Goal: Information Seeking & Learning: Learn about a topic

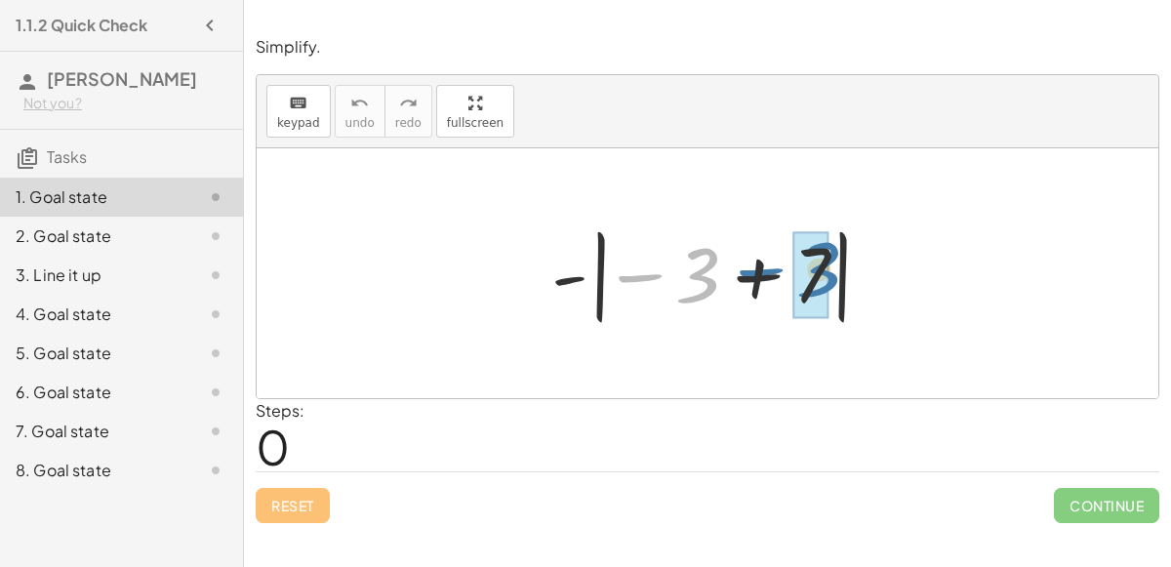
drag, startPoint x: 694, startPoint y: 278, endPoint x: 831, endPoint y: 271, distance: 137.7
click at [831, 271] on div at bounding box center [714, 273] width 347 height 108
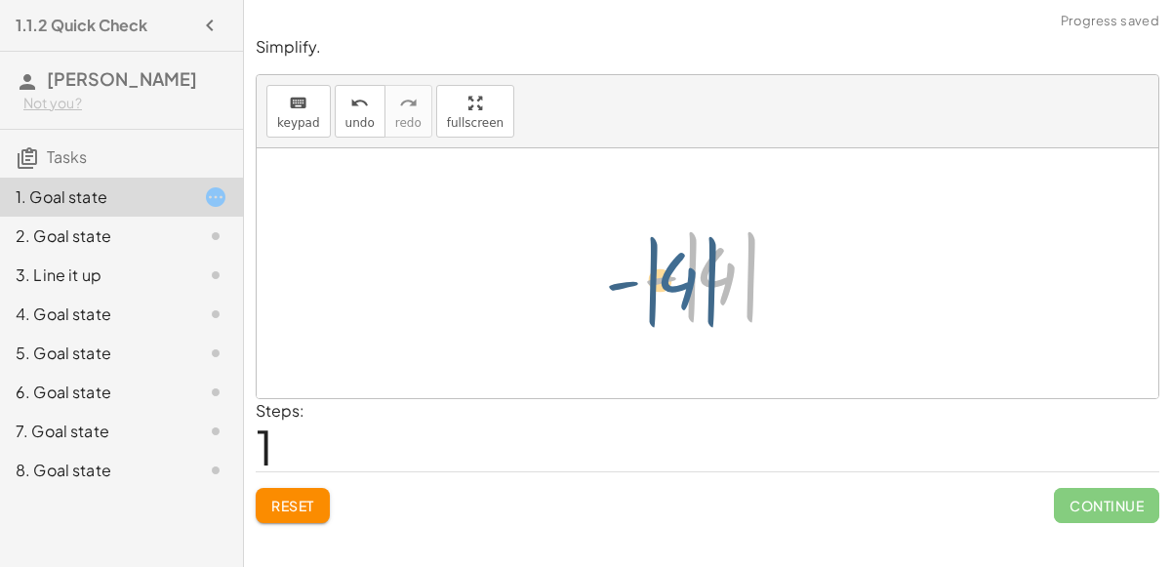
drag, startPoint x: 713, startPoint y: 272, endPoint x: 672, endPoint y: 277, distance: 41.3
click at [672, 277] on div at bounding box center [715, 273] width 164 height 108
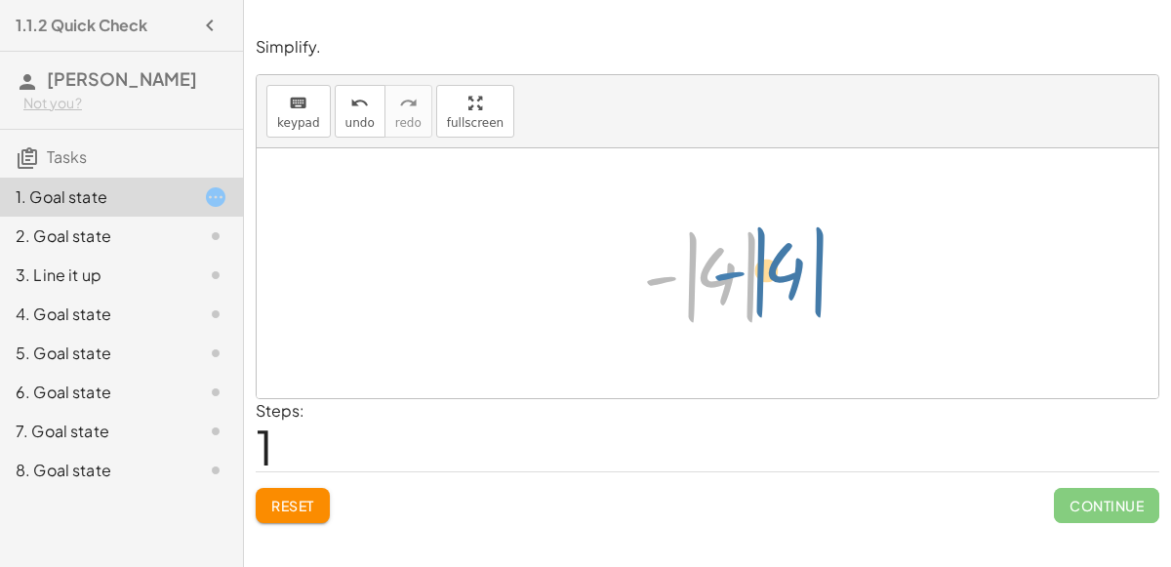
drag, startPoint x: 661, startPoint y: 276, endPoint x: 730, endPoint y: 270, distance: 68.5
click at [730, 270] on div at bounding box center [715, 273] width 164 height 108
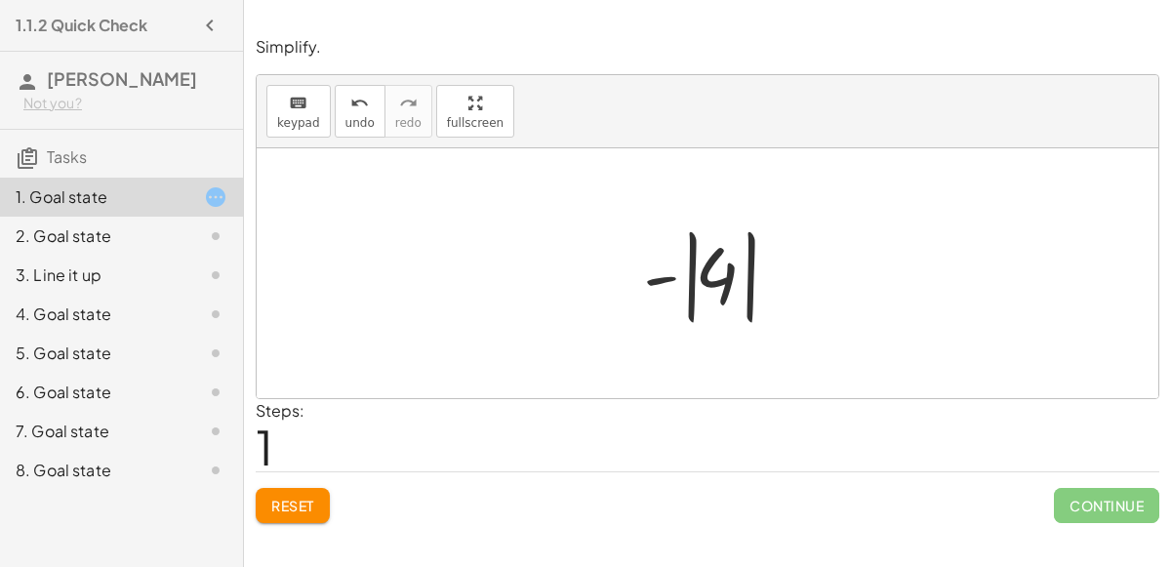
click at [717, 270] on div at bounding box center [715, 273] width 164 height 108
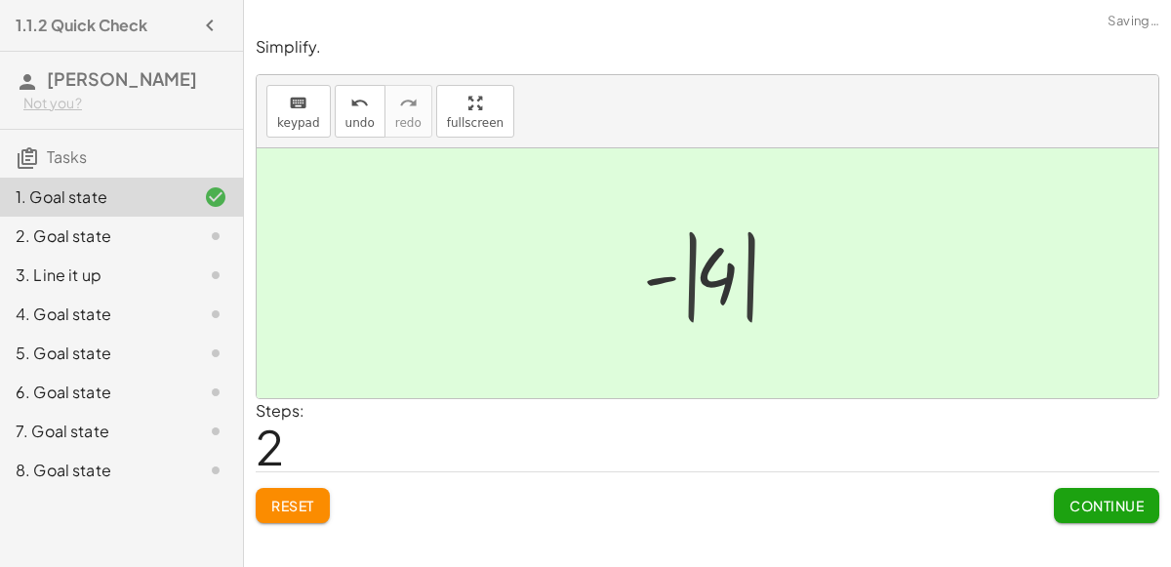
click at [717, 270] on div at bounding box center [715, 273] width 133 height 97
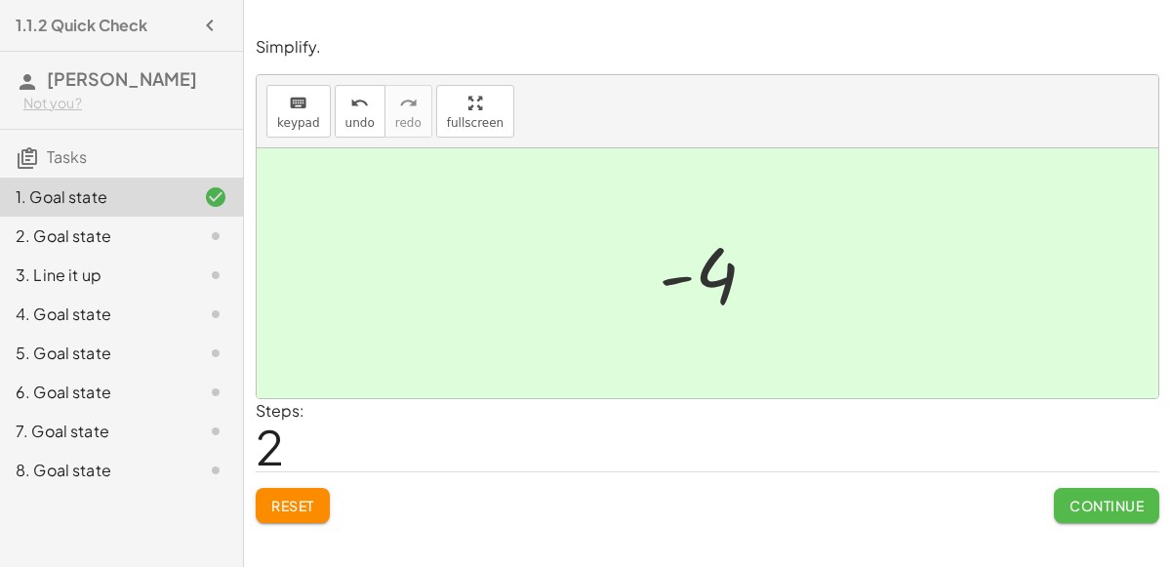
click at [1065, 494] on button "Continue" at bounding box center [1106, 505] width 105 height 35
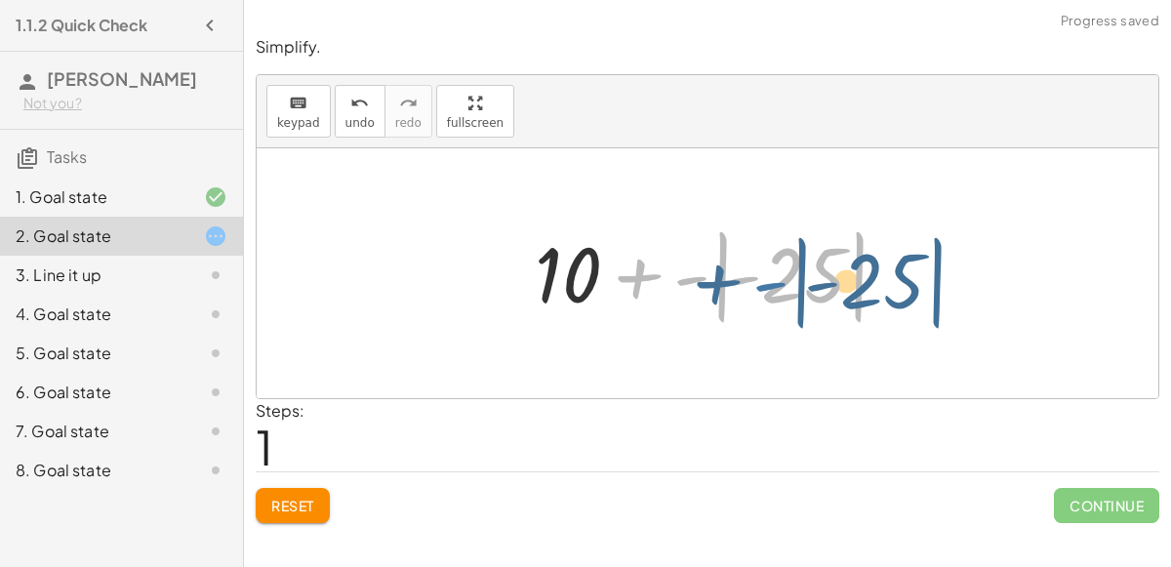
drag, startPoint x: 682, startPoint y: 275, endPoint x: 761, endPoint y: 280, distance: 79.2
click at [761, 280] on div at bounding box center [715, 273] width 380 height 108
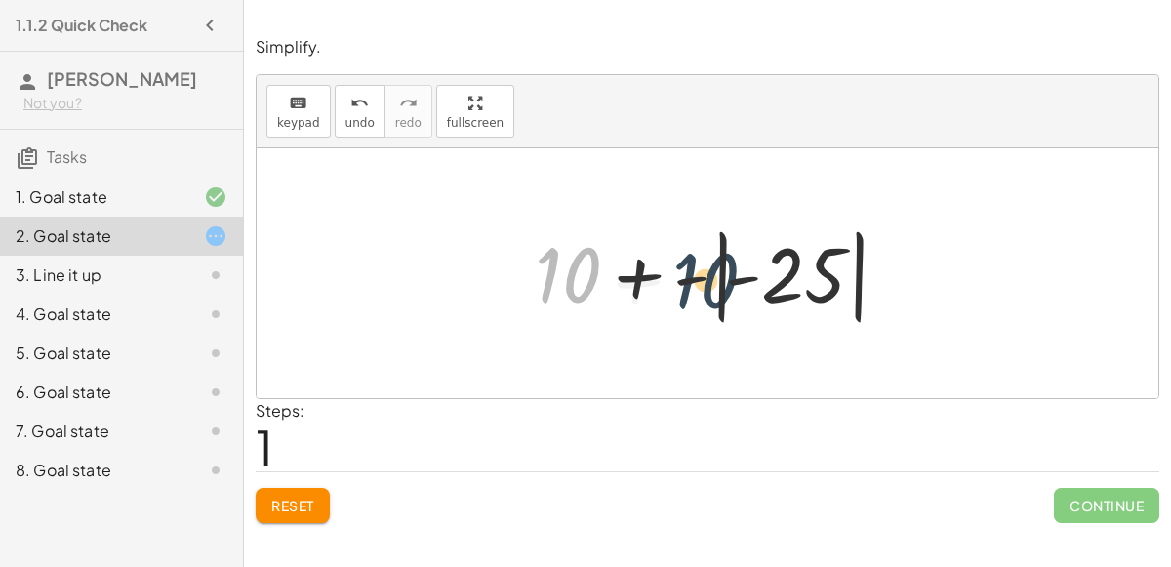
drag, startPoint x: 566, startPoint y: 256, endPoint x: 731, endPoint y: 258, distance: 164.9
click at [731, 258] on div at bounding box center [715, 273] width 380 height 108
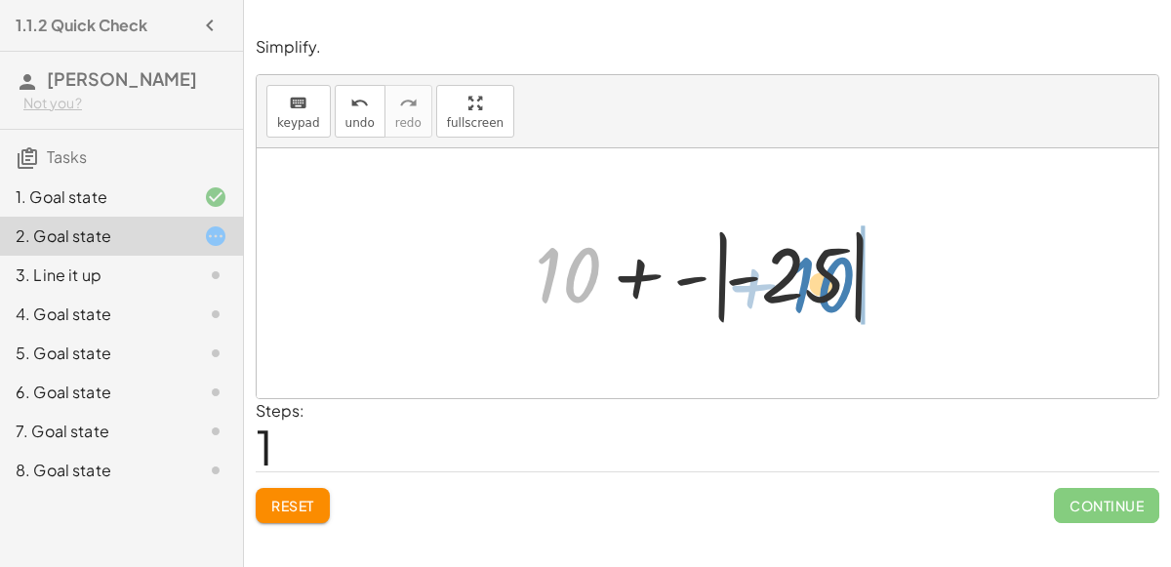
drag, startPoint x: 577, startPoint y: 274, endPoint x: 842, endPoint y: 278, distance: 265.4
click at [842, 278] on div at bounding box center [715, 273] width 380 height 108
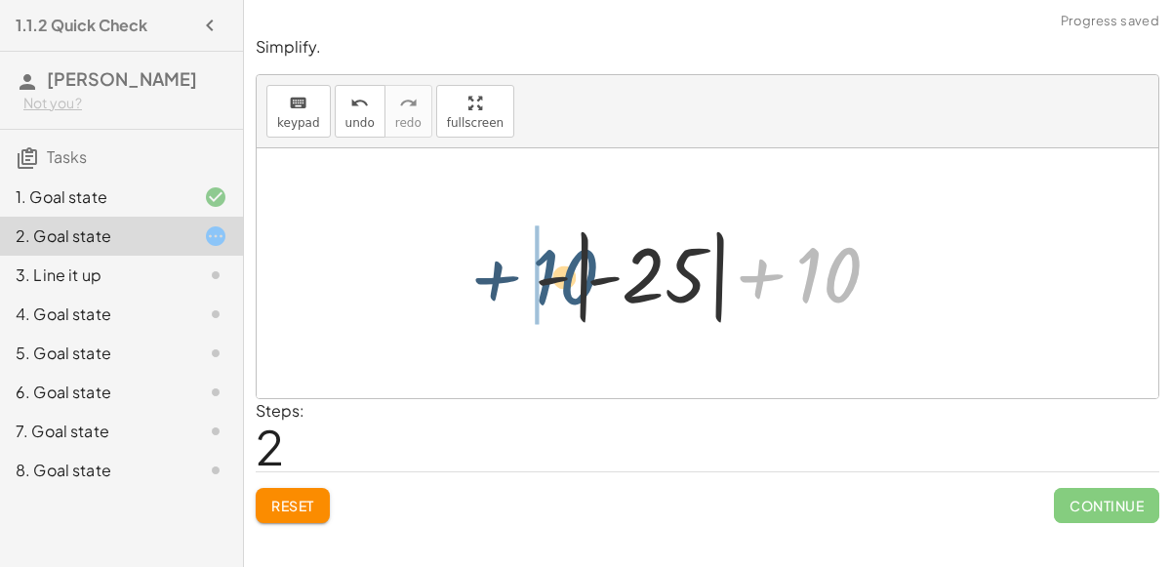
drag, startPoint x: 810, startPoint y: 265, endPoint x: 523, endPoint y: 269, distance: 286.8
click at [523, 269] on div "+ 10 + - | + 50 − 75 | + 10 + - | - 25 | + 10 + 10 + - | | - 25" at bounding box center [707, 274] width 405 height 118
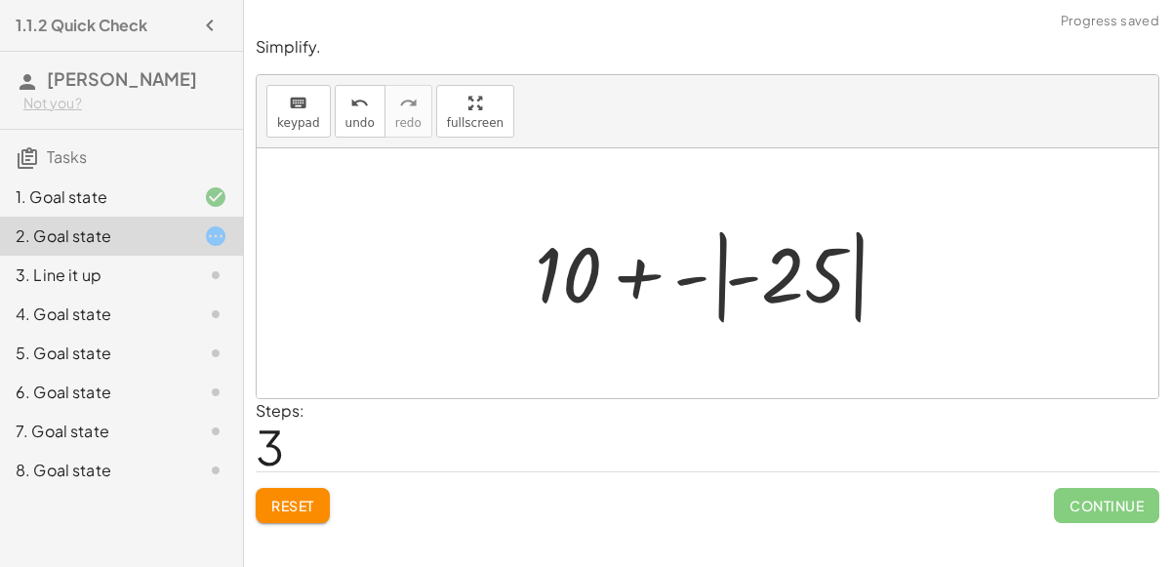
click at [712, 275] on div at bounding box center [715, 273] width 380 height 108
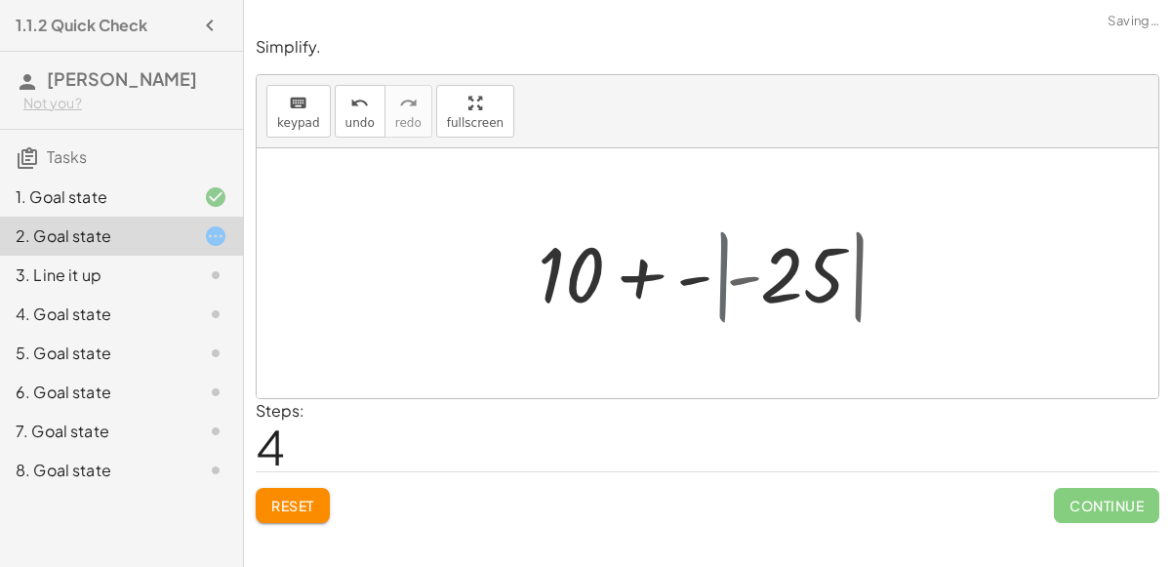
click at [712, 275] on div at bounding box center [715, 273] width 313 height 100
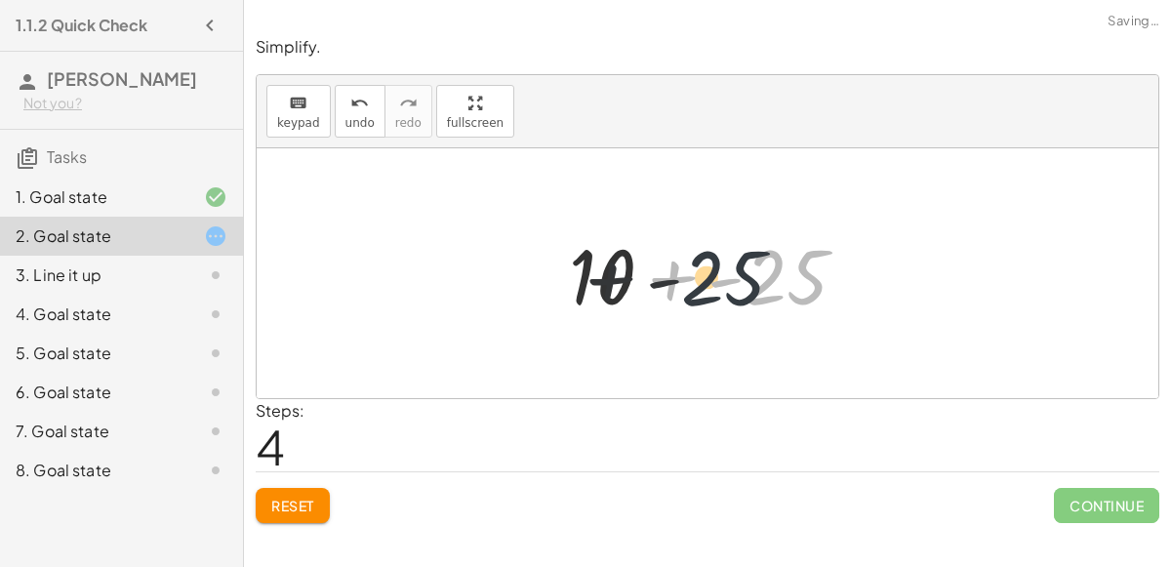
drag, startPoint x: 757, startPoint y: 281, endPoint x: 675, endPoint y: 280, distance: 81.9
click at [675, 280] on div at bounding box center [715, 273] width 313 height 100
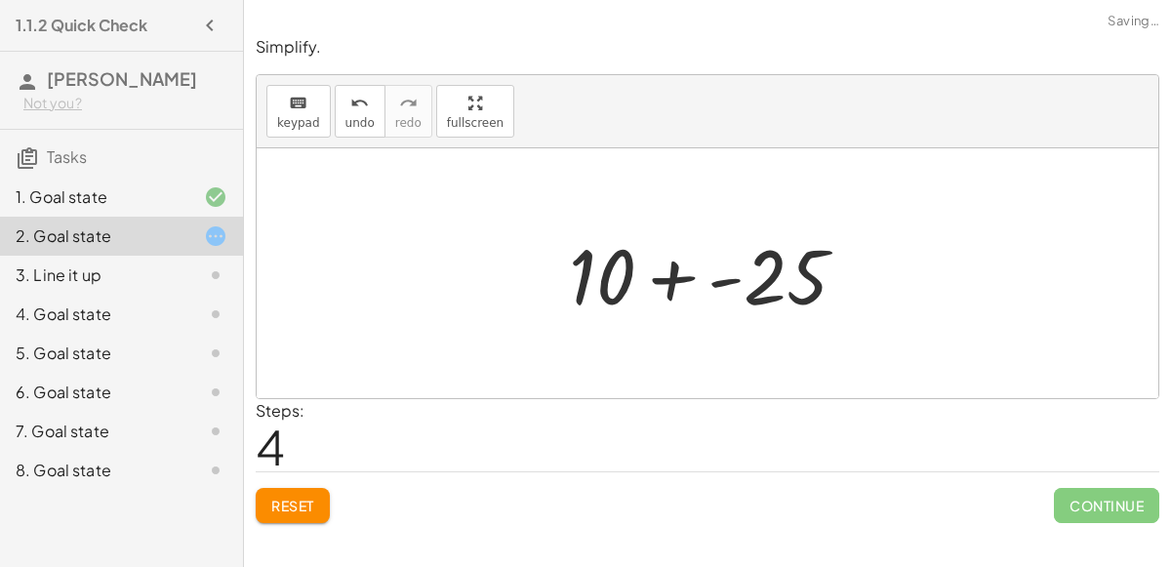
click at [566, 281] on div at bounding box center [715, 273] width 313 height 100
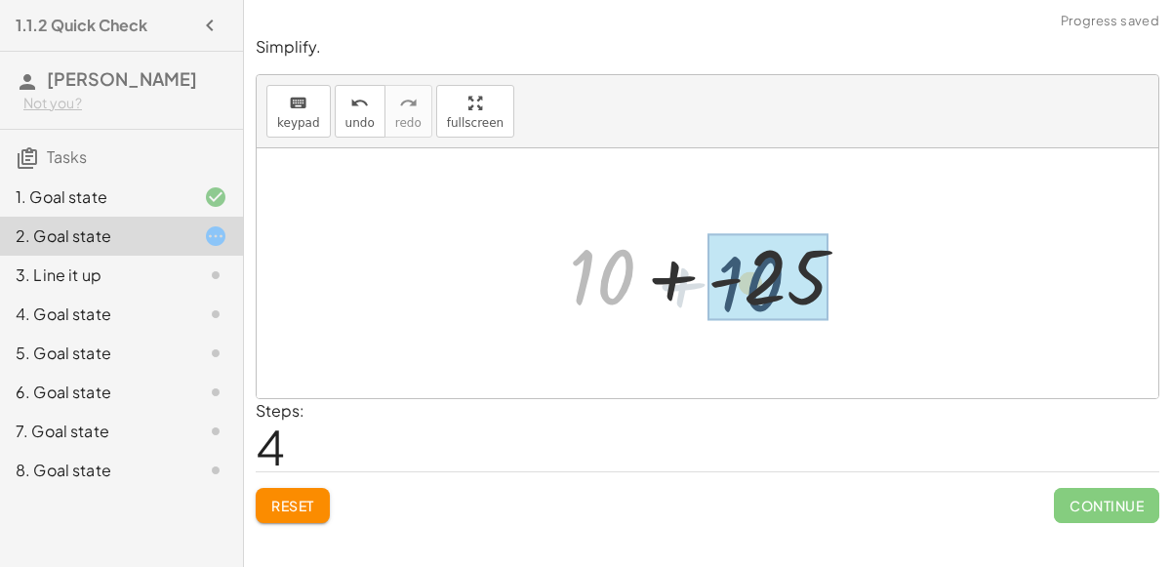
drag, startPoint x: 617, startPoint y: 270, endPoint x: 776, endPoint y: 277, distance: 158.2
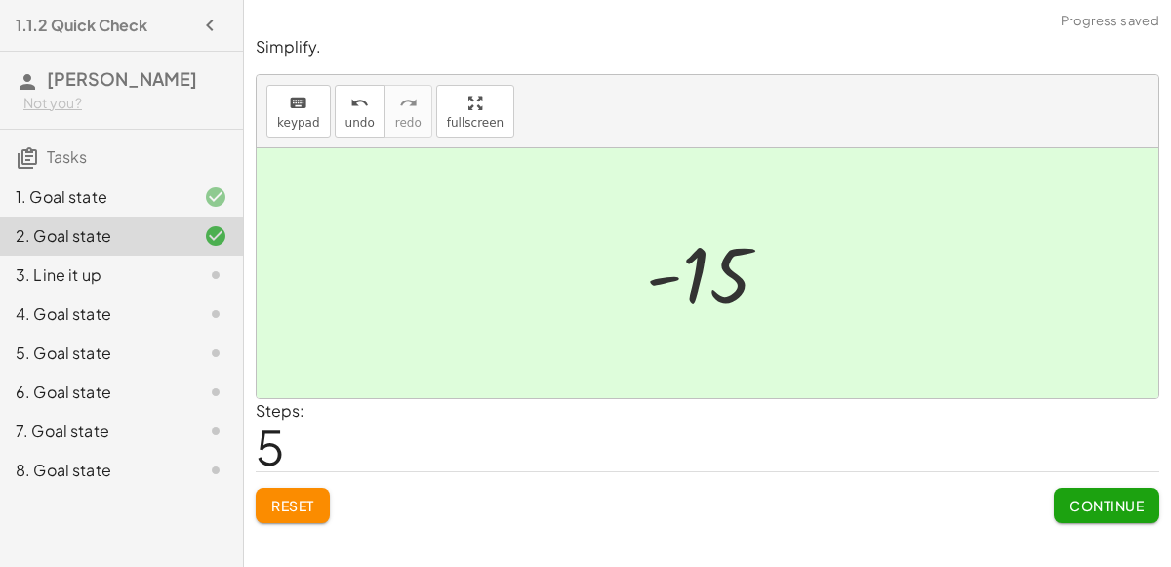
click at [1083, 503] on span "Continue" at bounding box center [1106, 506] width 74 height 18
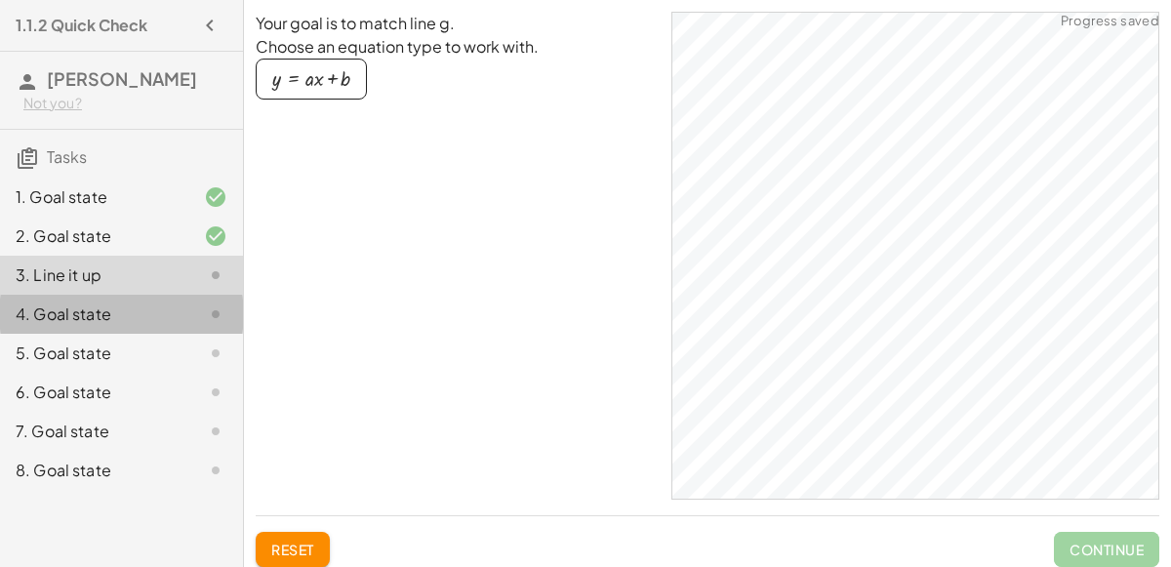
click at [169, 304] on div "4. Goal state" at bounding box center [94, 313] width 157 height 23
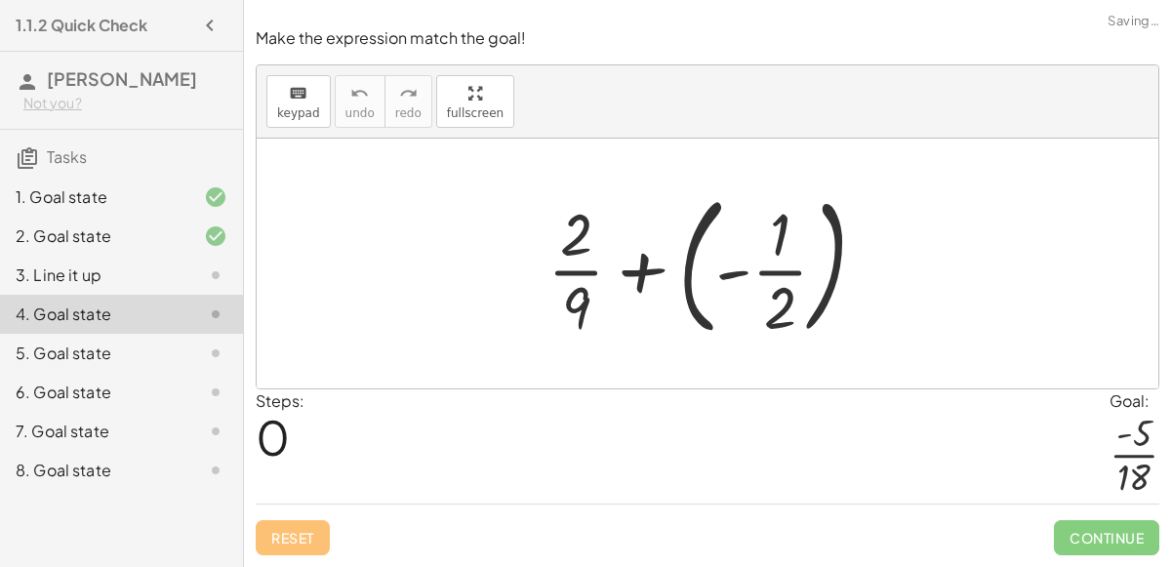
click at [174, 334] on div "3. Line it up" at bounding box center [121, 353] width 243 height 39
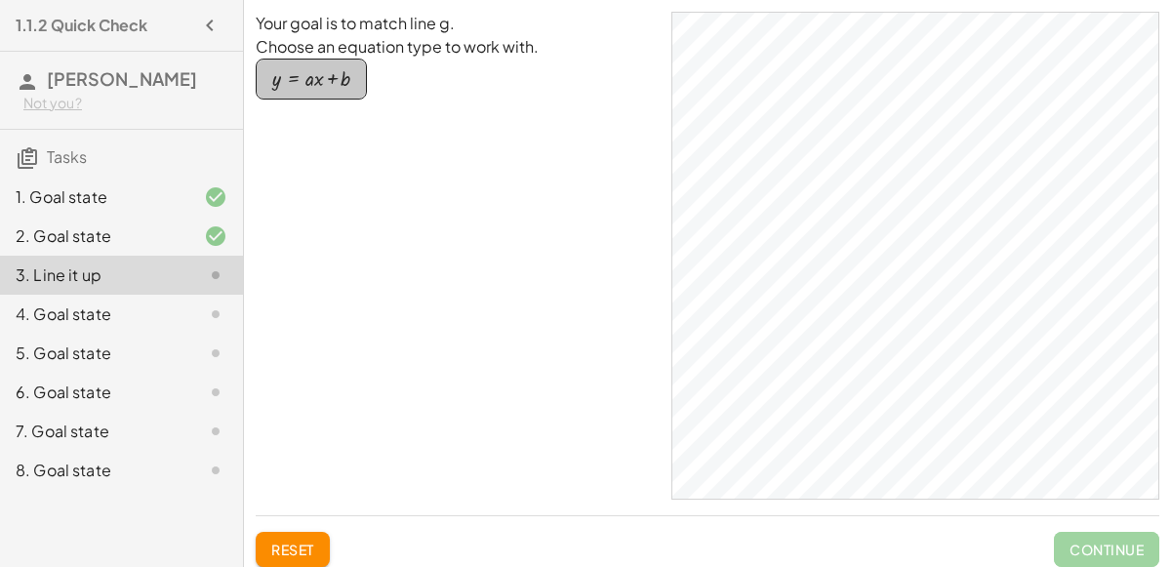
click at [321, 80] on div "button" at bounding box center [311, 78] width 78 height 21
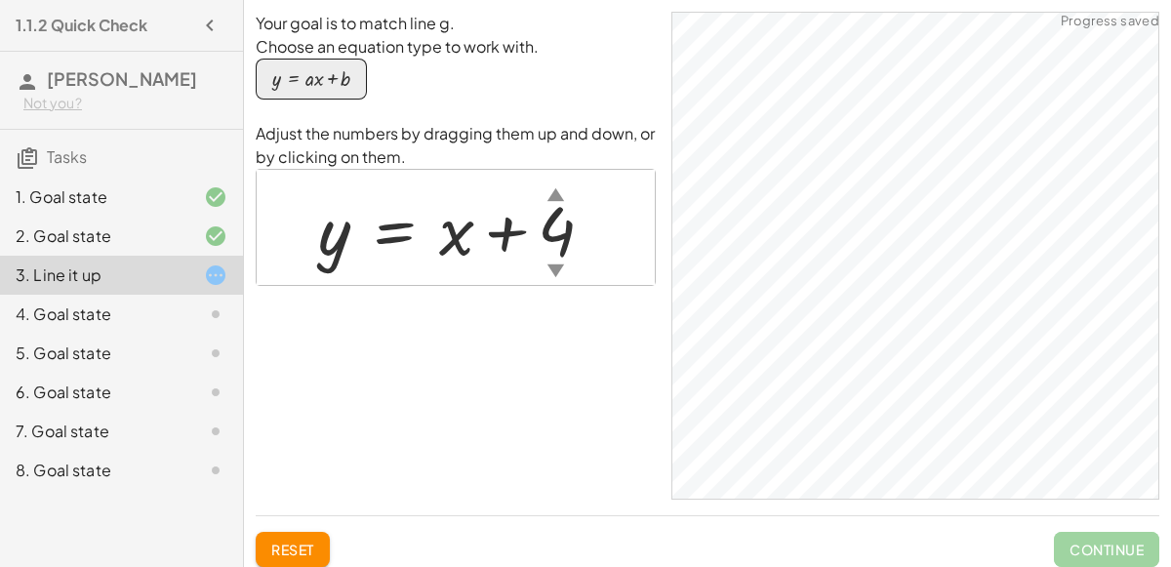
click at [321, 80] on div "button" at bounding box center [311, 78] width 78 height 21
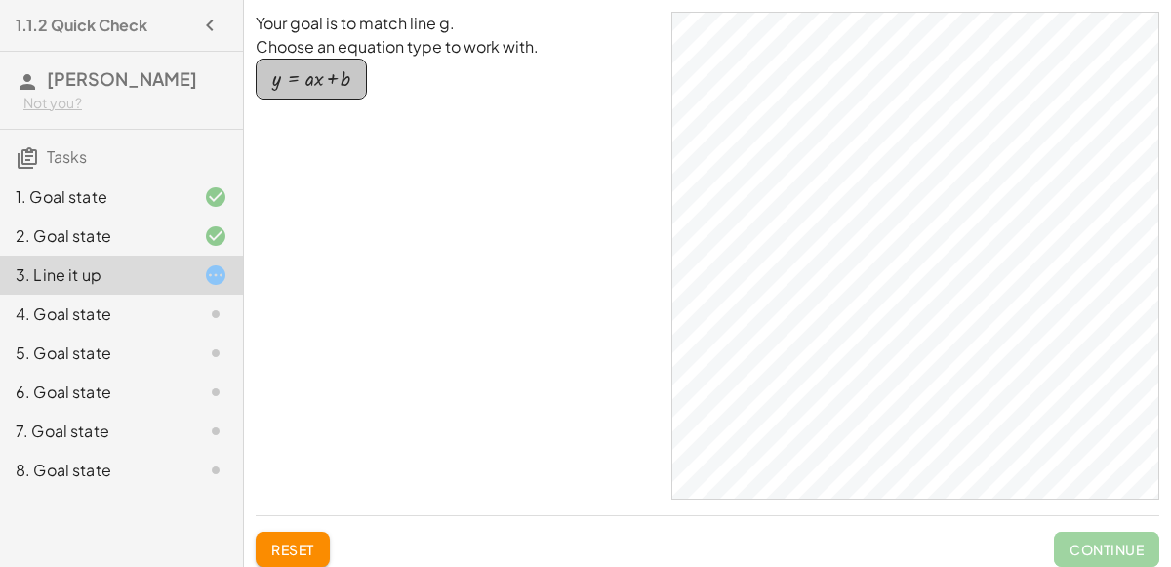
click at [340, 82] on div "button" at bounding box center [311, 78] width 78 height 21
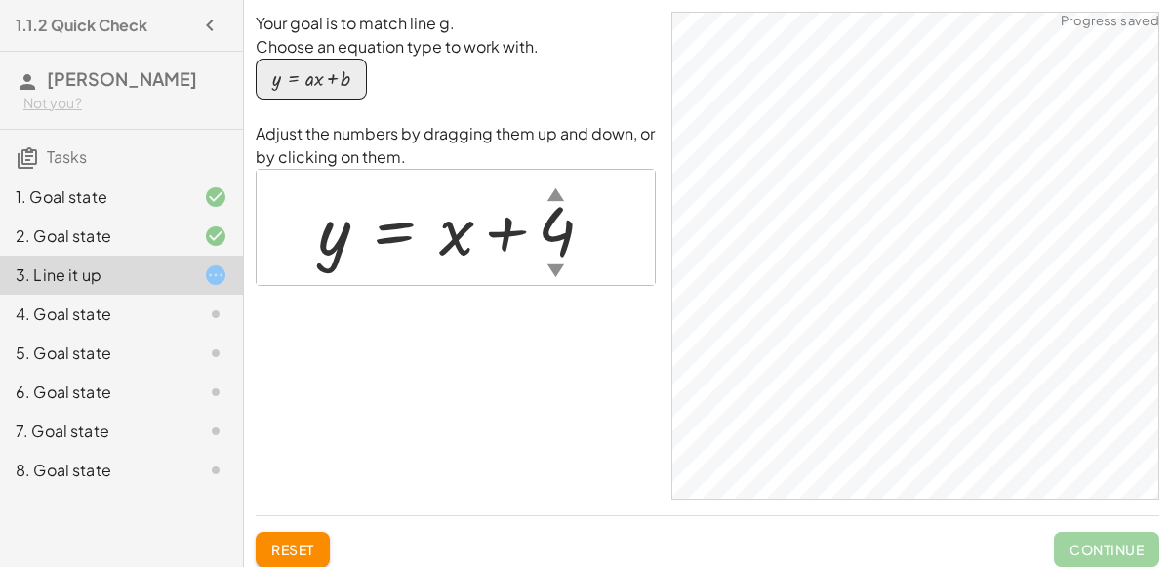
click at [550, 263] on div "▼" at bounding box center [555, 270] width 17 height 24
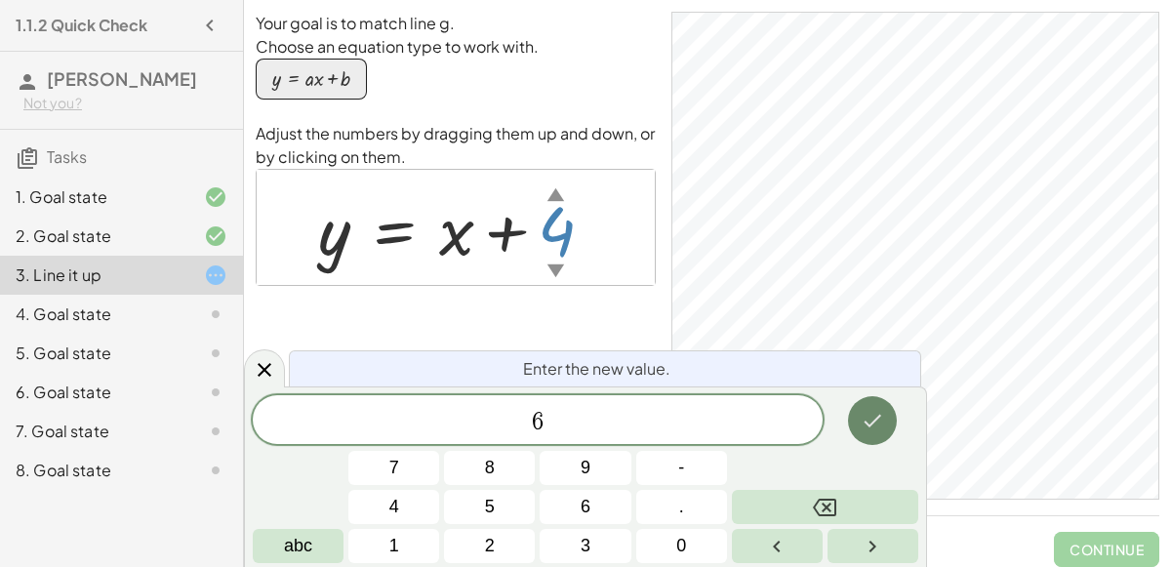
click at [866, 419] on icon "Done" at bounding box center [871, 420] width 23 height 23
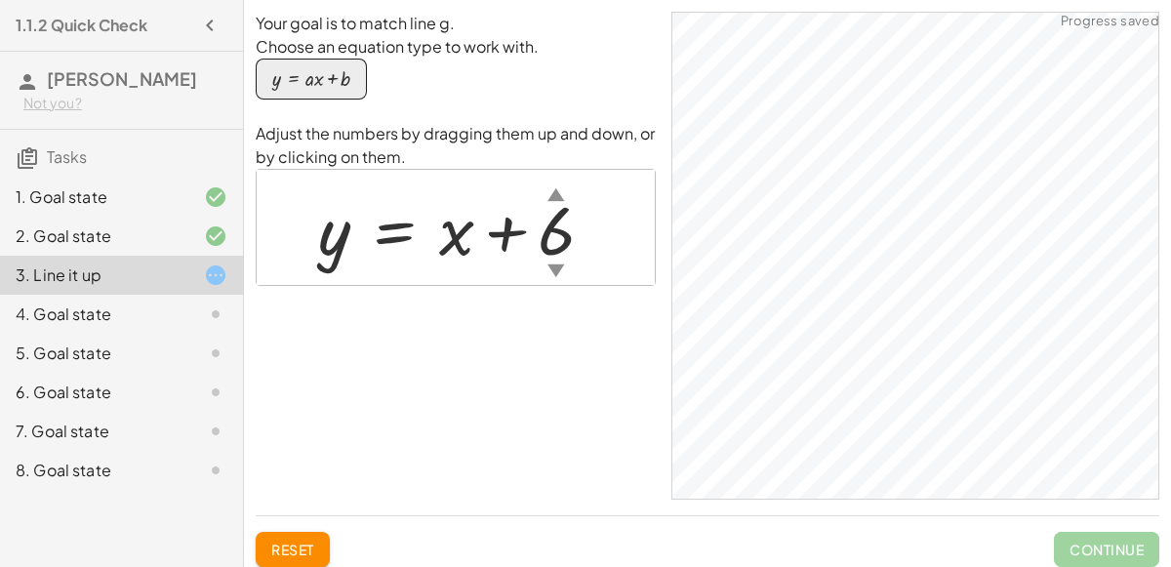
click at [558, 269] on div "▼" at bounding box center [555, 270] width 17 height 24
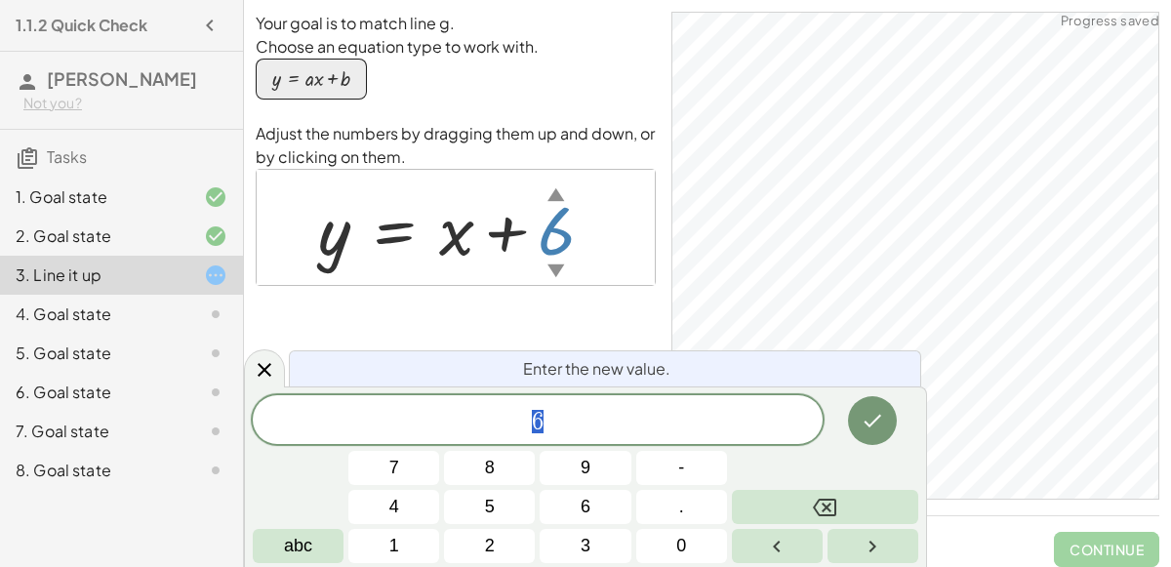
click at [558, 269] on div "▼" at bounding box center [555, 270] width 17 height 24
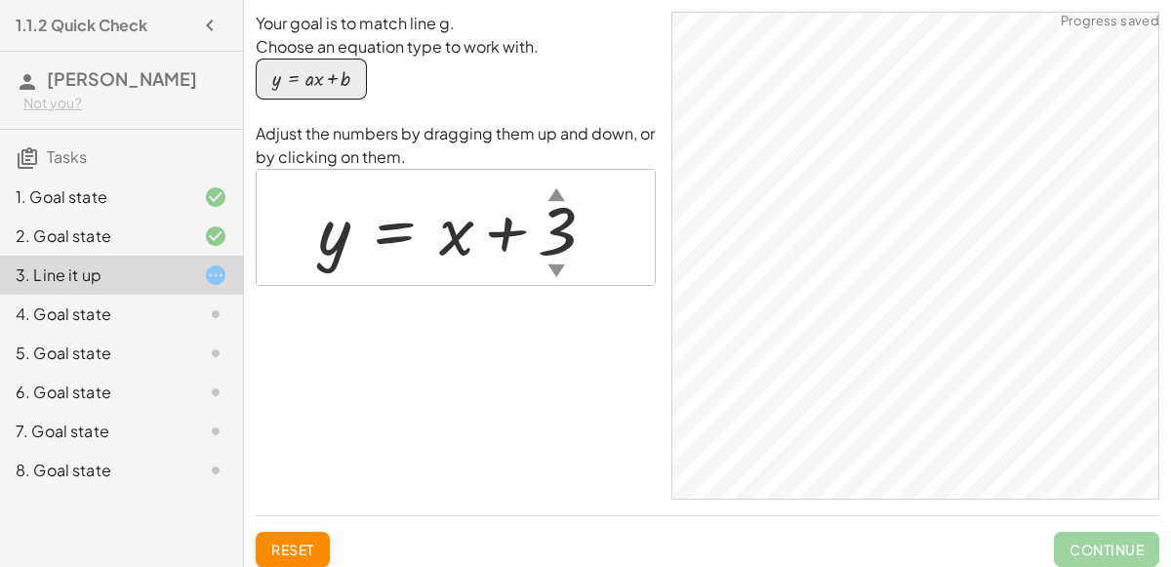
click at [554, 274] on div "▼" at bounding box center [555, 270] width 17 height 24
click at [556, 267] on div "▼" at bounding box center [554, 270] width 17 height 24
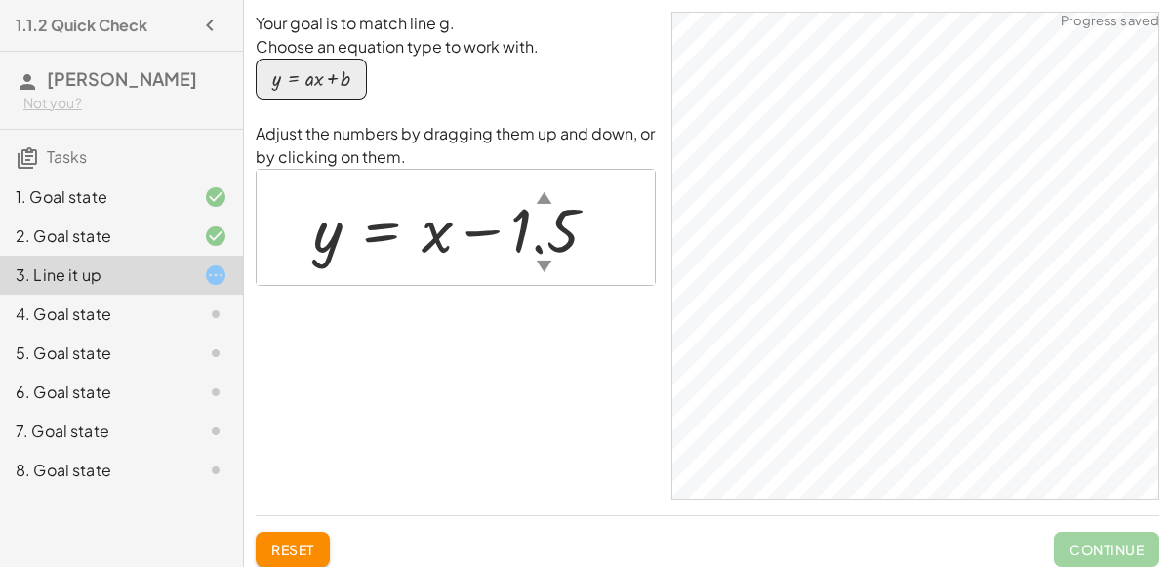
click at [105, 316] on div "4. Goal state" at bounding box center [94, 313] width 157 height 23
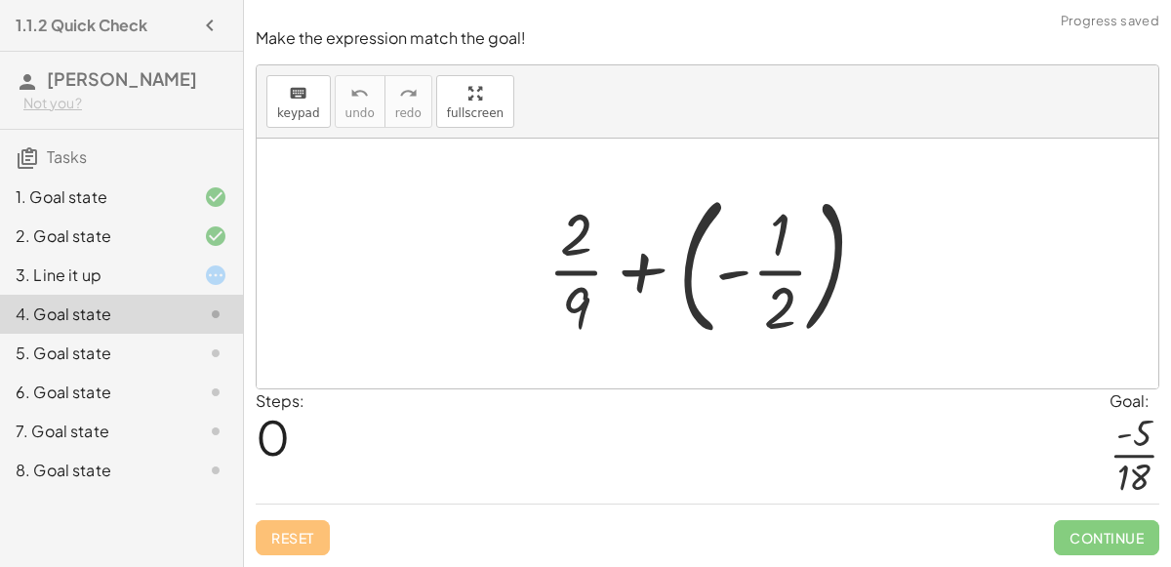
click at [687, 275] on div at bounding box center [714, 263] width 354 height 162
click at [687, 275] on div at bounding box center [715, 263] width 242 height 150
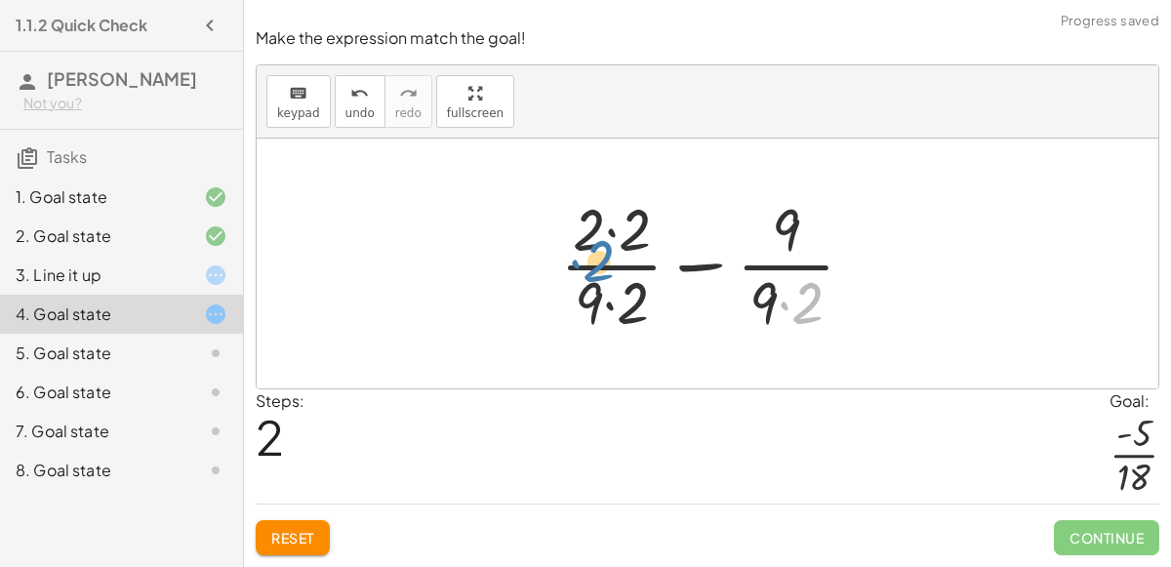
drag, startPoint x: 785, startPoint y: 287, endPoint x: 609, endPoint y: 238, distance: 183.2
click at [609, 238] on div at bounding box center [715, 263] width 330 height 150
click at [598, 307] on div at bounding box center [715, 263] width 330 height 150
click at [609, 307] on div at bounding box center [715, 263] width 330 height 150
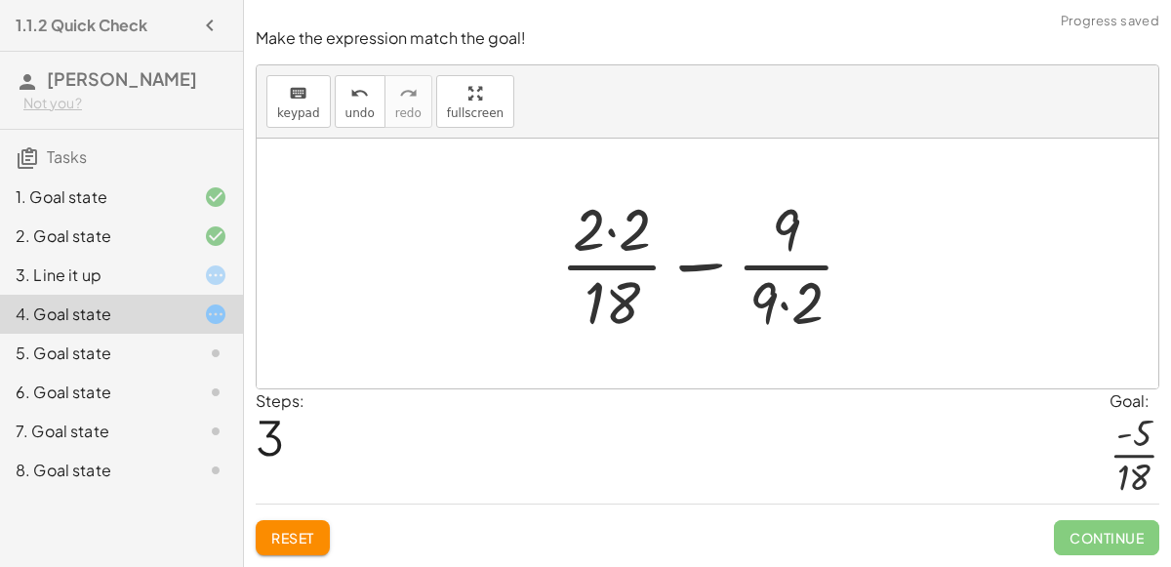
click at [615, 233] on div at bounding box center [715, 263] width 330 height 150
click at [615, 233] on div at bounding box center [714, 263] width 307 height 150
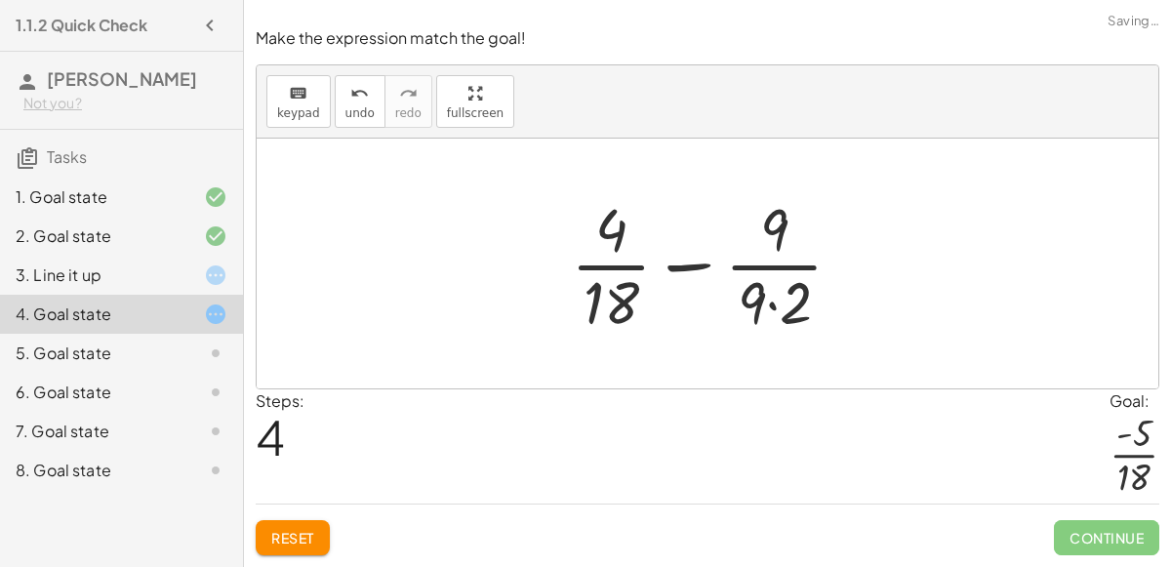
click at [780, 308] on div at bounding box center [714, 263] width 307 height 150
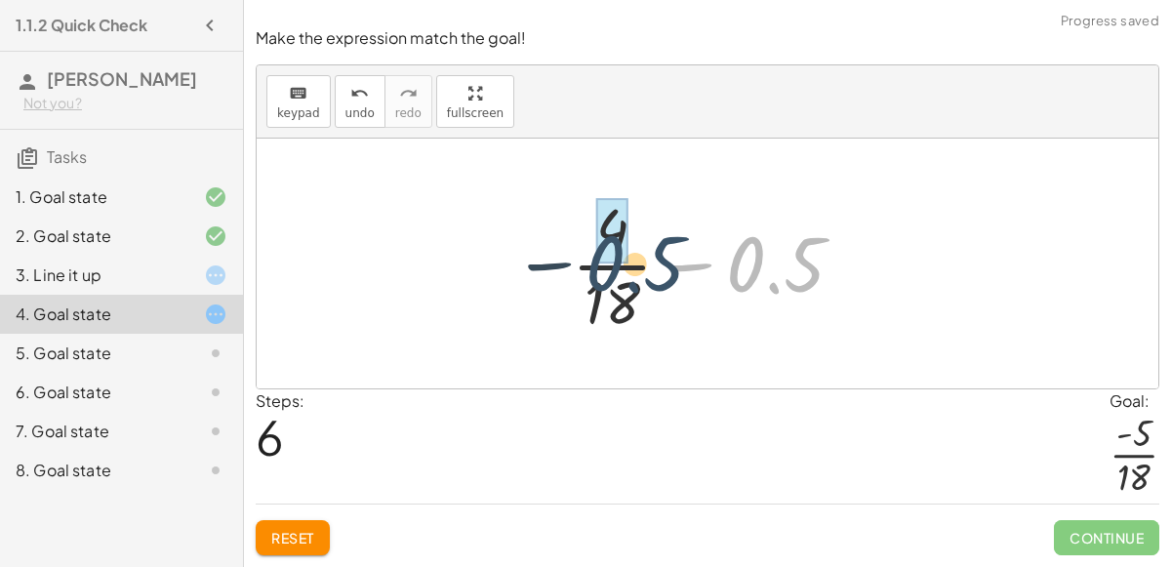
drag, startPoint x: 781, startPoint y: 267, endPoint x: 637, endPoint y: 267, distance: 144.4
click at [637, 267] on div at bounding box center [715, 263] width 306 height 150
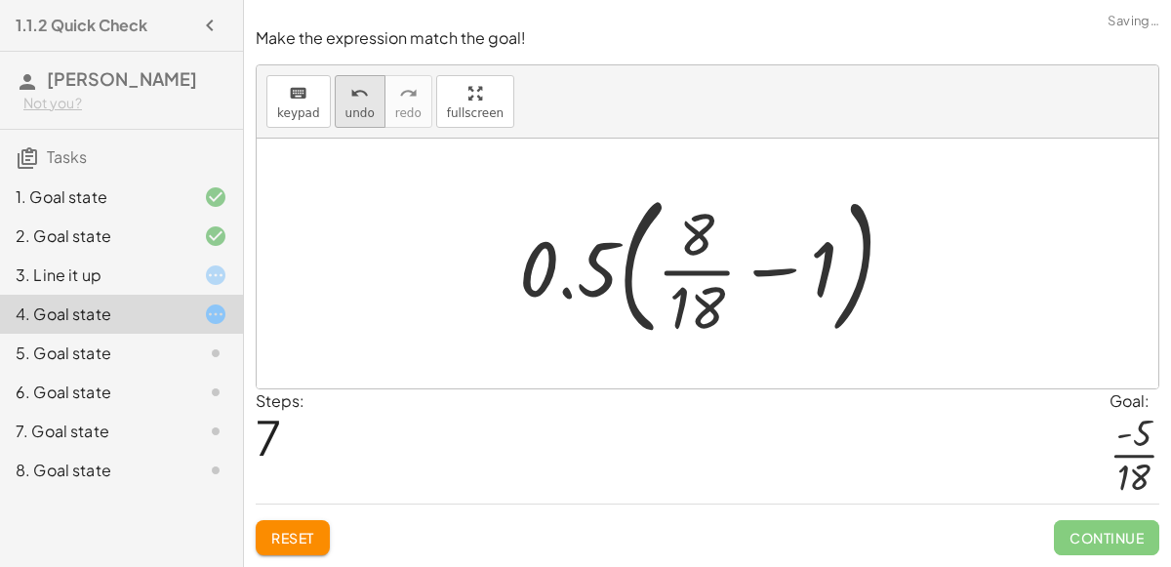
click at [350, 100] on icon "undo" at bounding box center [359, 93] width 19 height 23
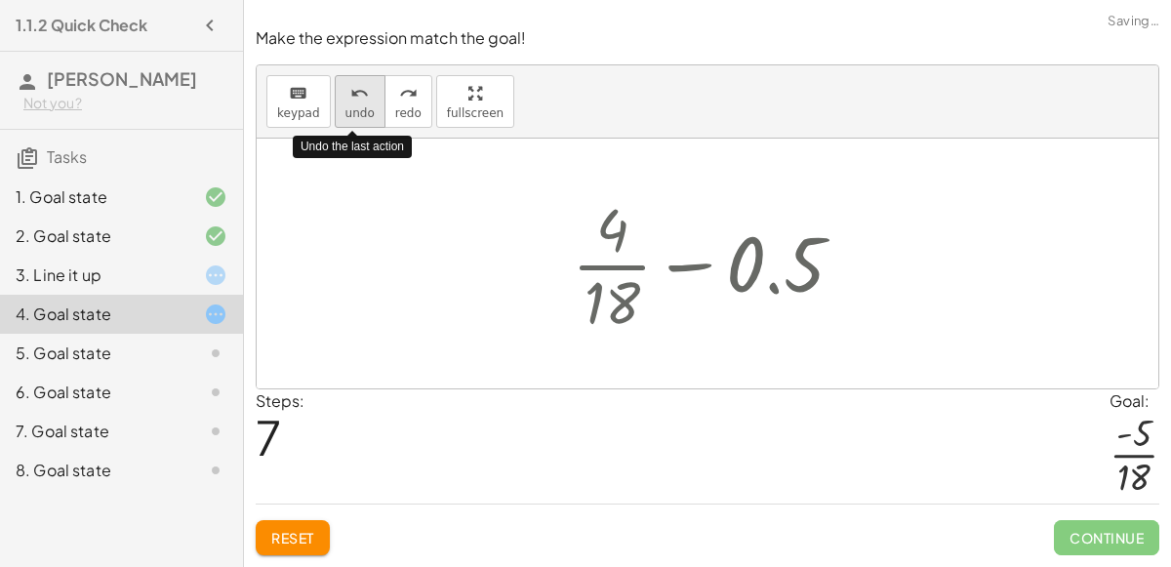
click at [350, 100] on icon "undo" at bounding box center [359, 93] width 19 height 23
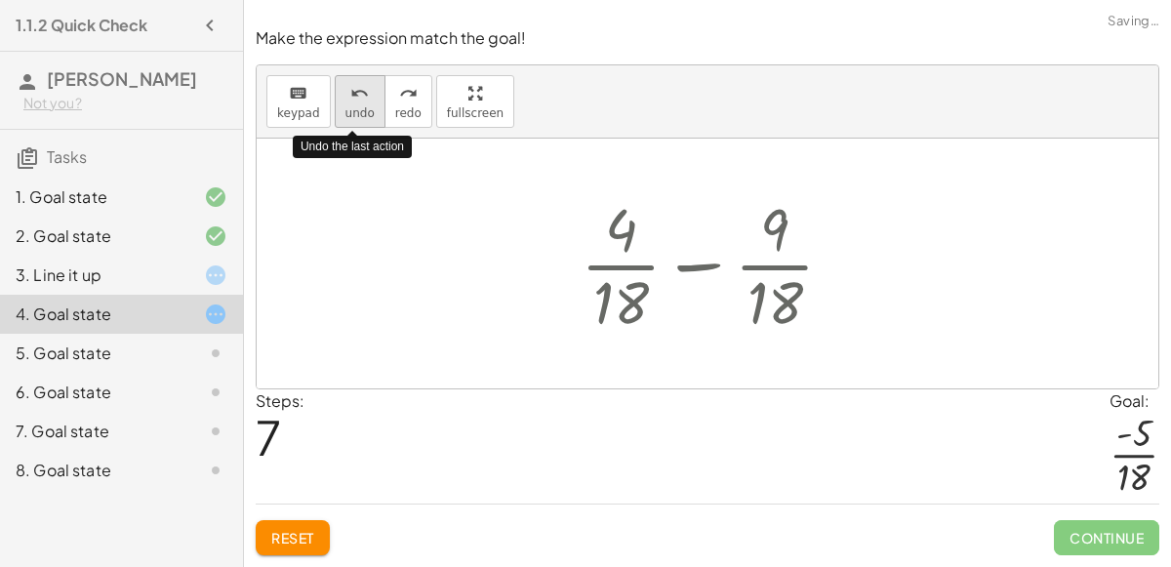
click at [350, 100] on icon "undo" at bounding box center [359, 93] width 19 height 23
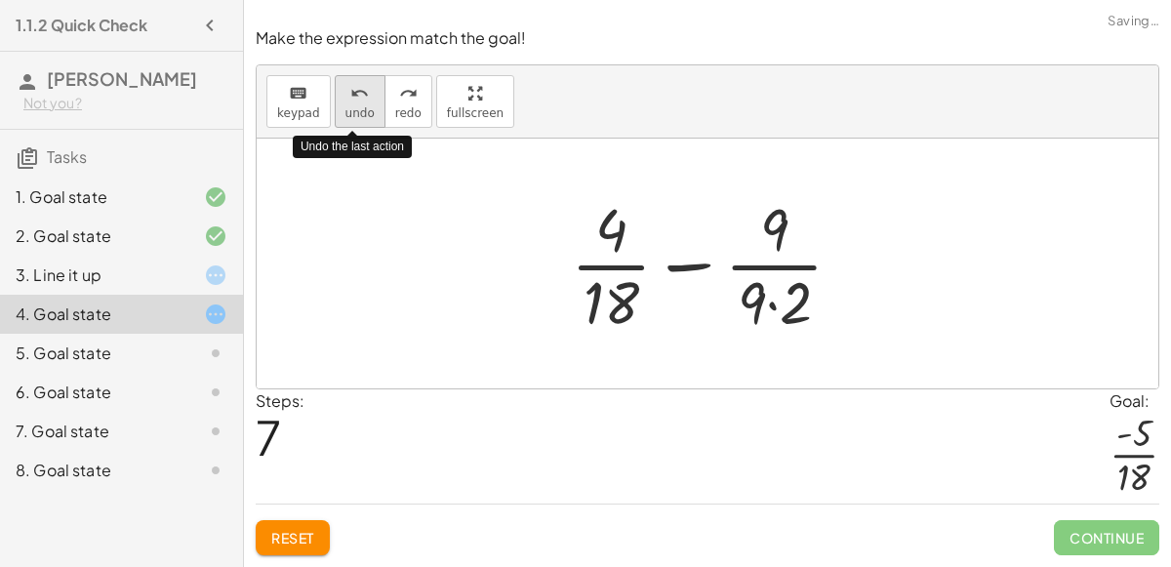
click at [350, 100] on icon "undo" at bounding box center [359, 93] width 19 height 23
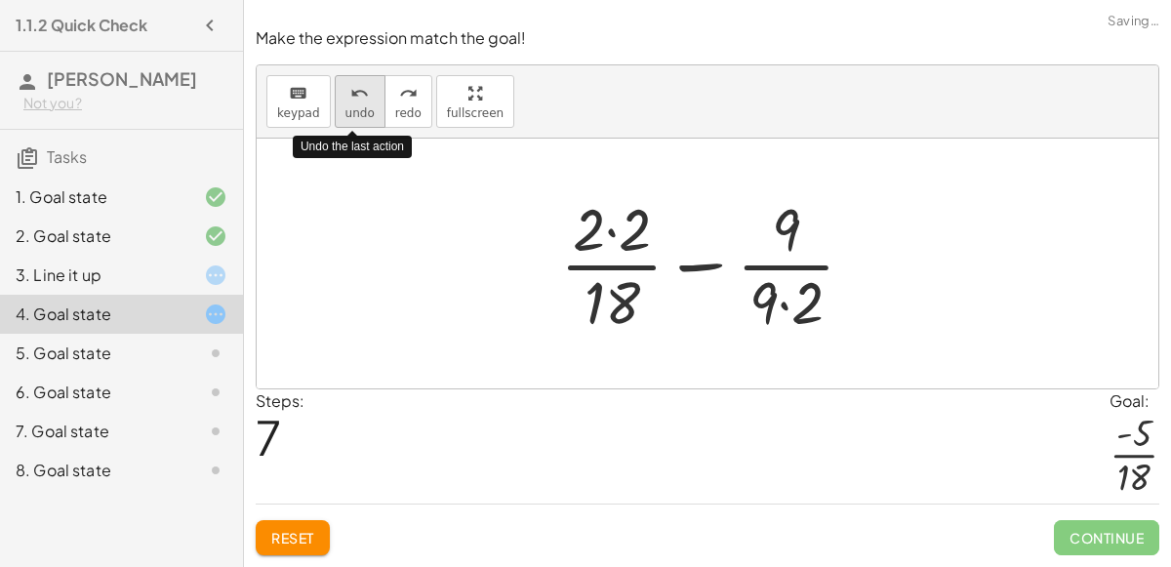
click at [350, 100] on icon "undo" at bounding box center [359, 93] width 19 height 23
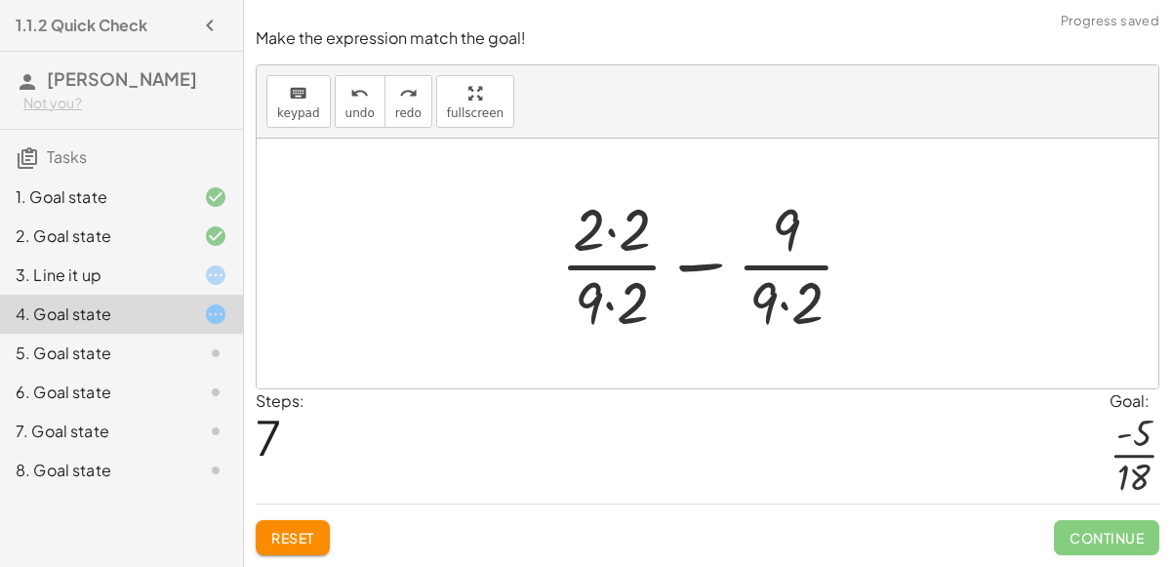
click at [611, 310] on div at bounding box center [715, 263] width 330 height 150
click at [613, 242] on div at bounding box center [715, 263] width 330 height 150
click at [613, 242] on div at bounding box center [714, 263] width 307 height 150
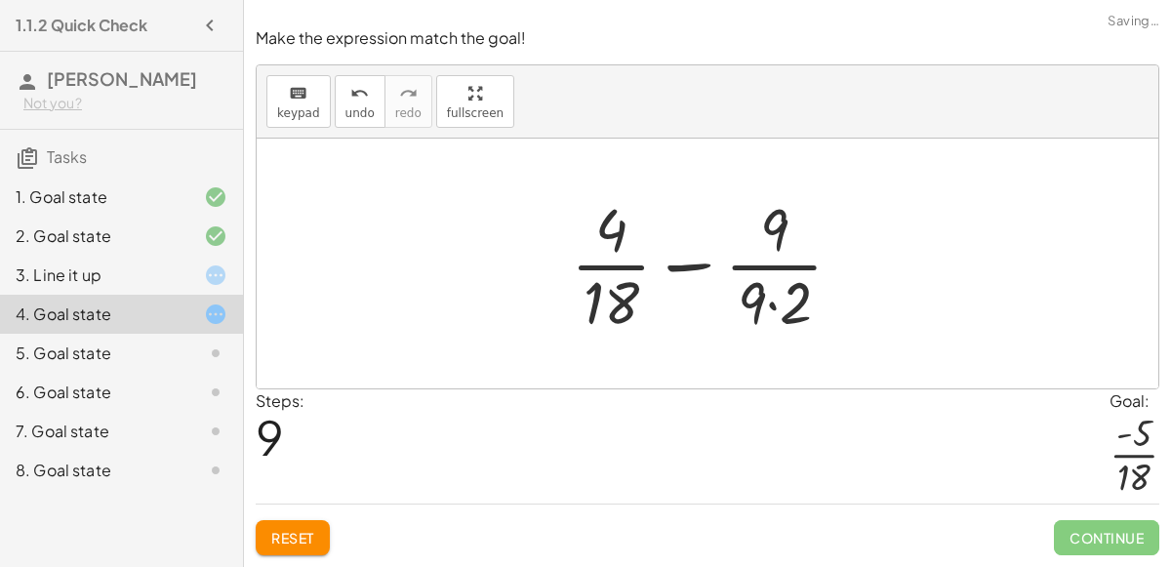
click at [775, 305] on div at bounding box center [714, 263] width 307 height 150
click at [775, 305] on div at bounding box center [715, 263] width 288 height 150
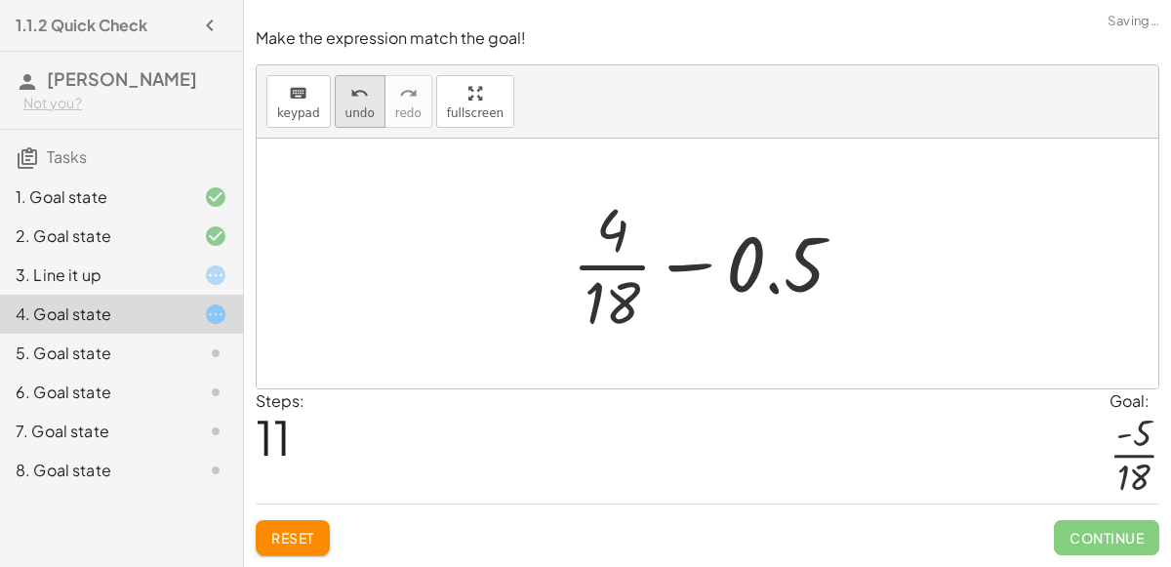
click at [354, 91] on icon "undo" at bounding box center [359, 93] width 19 height 23
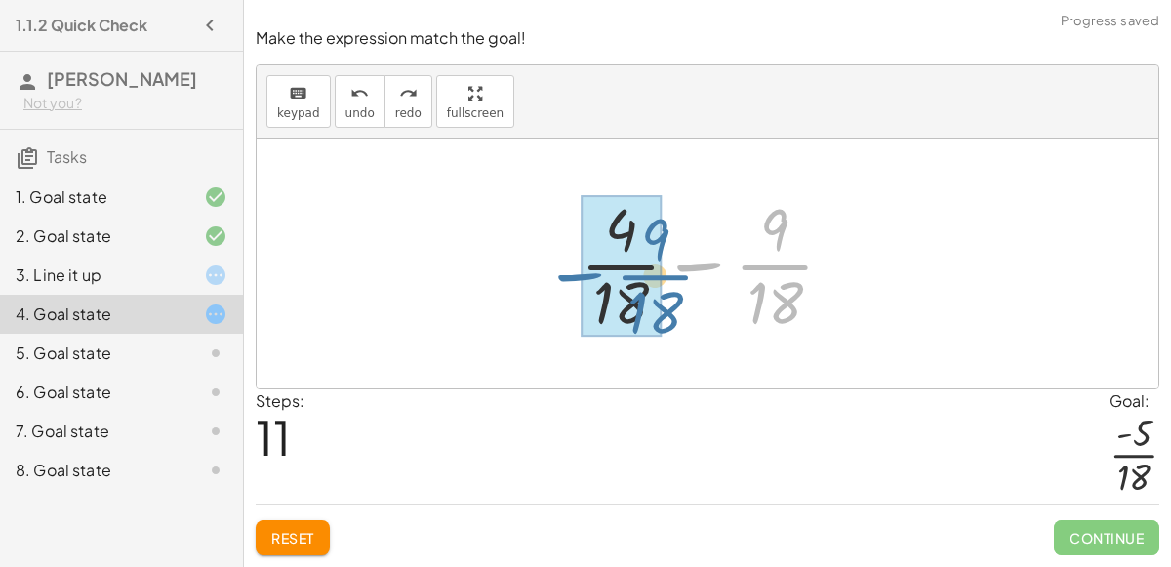
drag, startPoint x: 761, startPoint y: 266, endPoint x: 630, endPoint y: 277, distance: 131.2
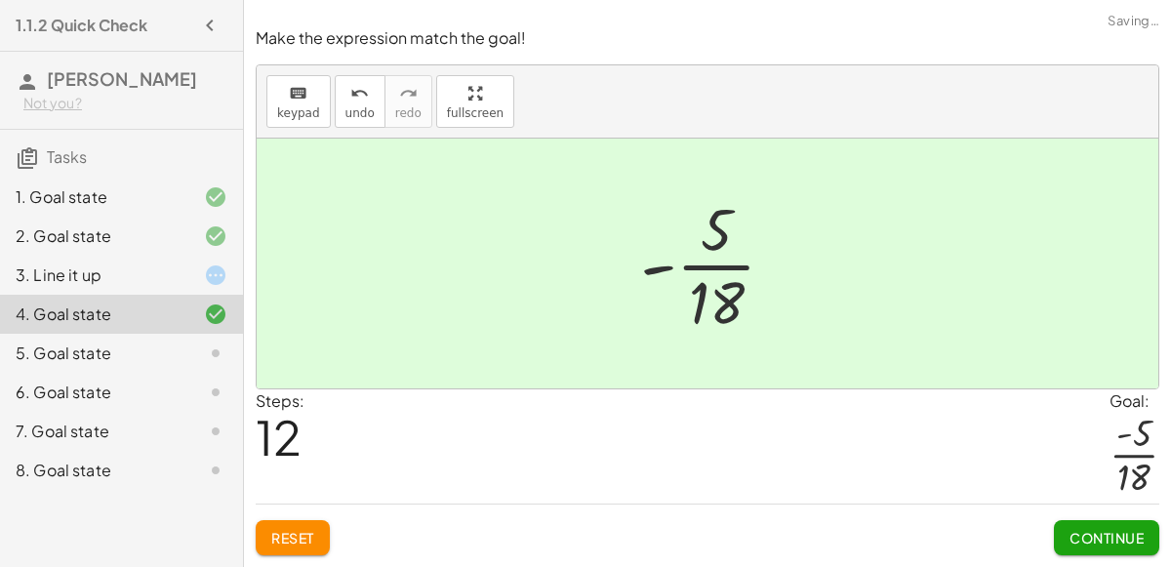
click at [1088, 540] on span "Continue" at bounding box center [1106, 538] width 74 height 18
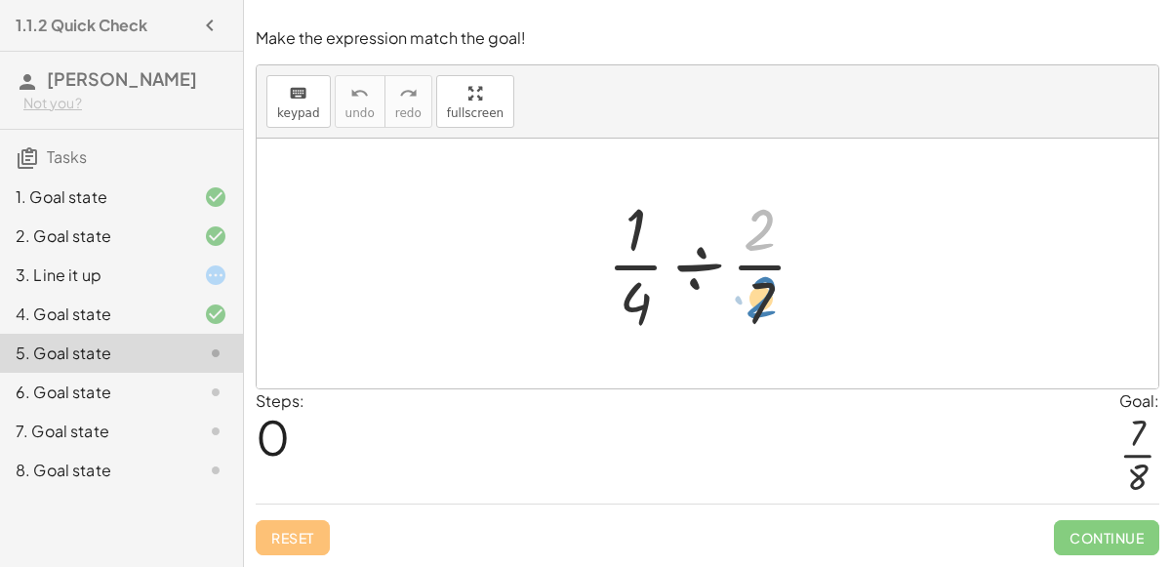
drag, startPoint x: 760, startPoint y: 249, endPoint x: 767, endPoint y: 323, distance: 74.5
click at [767, 323] on div at bounding box center [714, 263] width 235 height 150
drag, startPoint x: 758, startPoint y: 298, endPoint x: 776, endPoint y: 234, distance: 65.8
click at [776, 234] on div at bounding box center [714, 263] width 235 height 150
drag, startPoint x: 757, startPoint y: 229, endPoint x: 768, endPoint y: 262, distance: 34.9
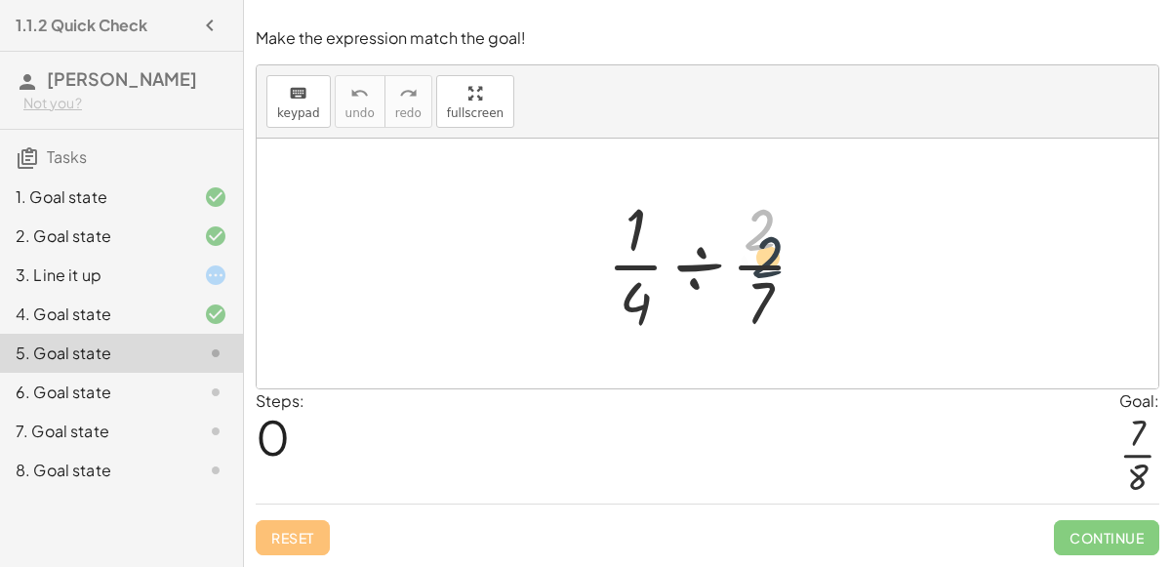
click at [768, 262] on div at bounding box center [714, 263] width 235 height 150
click at [755, 274] on div at bounding box center [714, 263] width 235 height 150
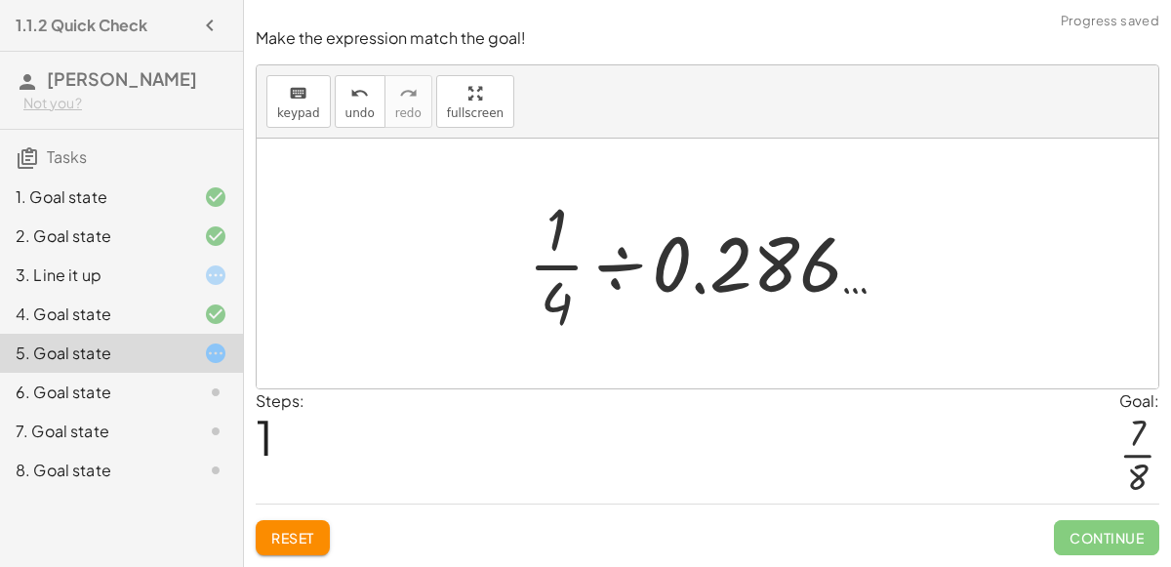
click at [755, 265] on div at bounding box center [715, 263] width 394 height 150
click at [755, 265] on div at bounding box center [715, 263] width 318 height 150
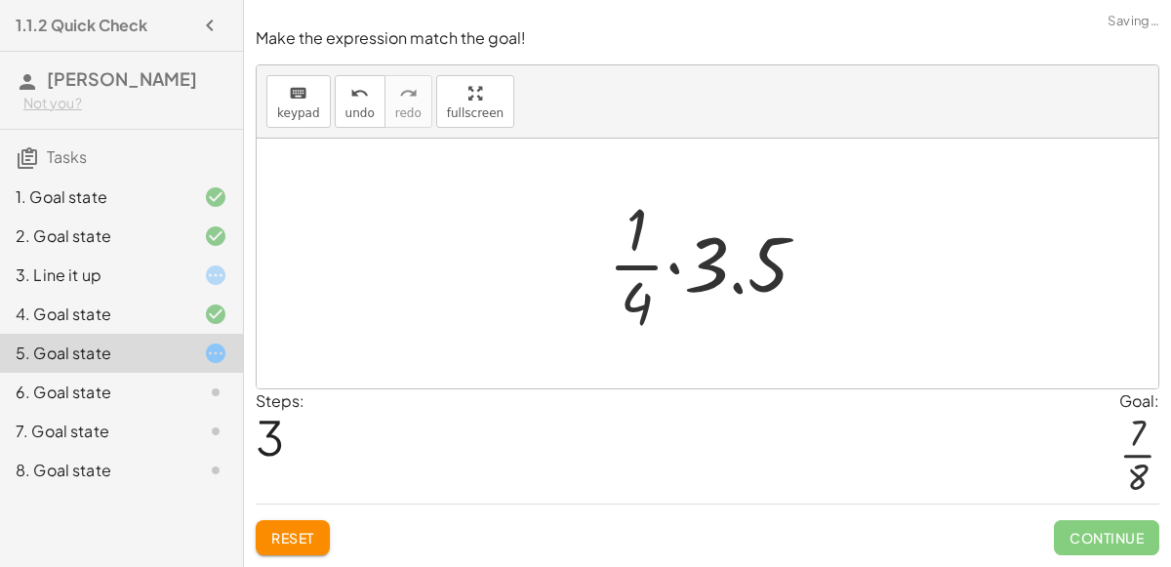
click at [755, 265] on div at bounding box center [715, 263] width 235 height 150
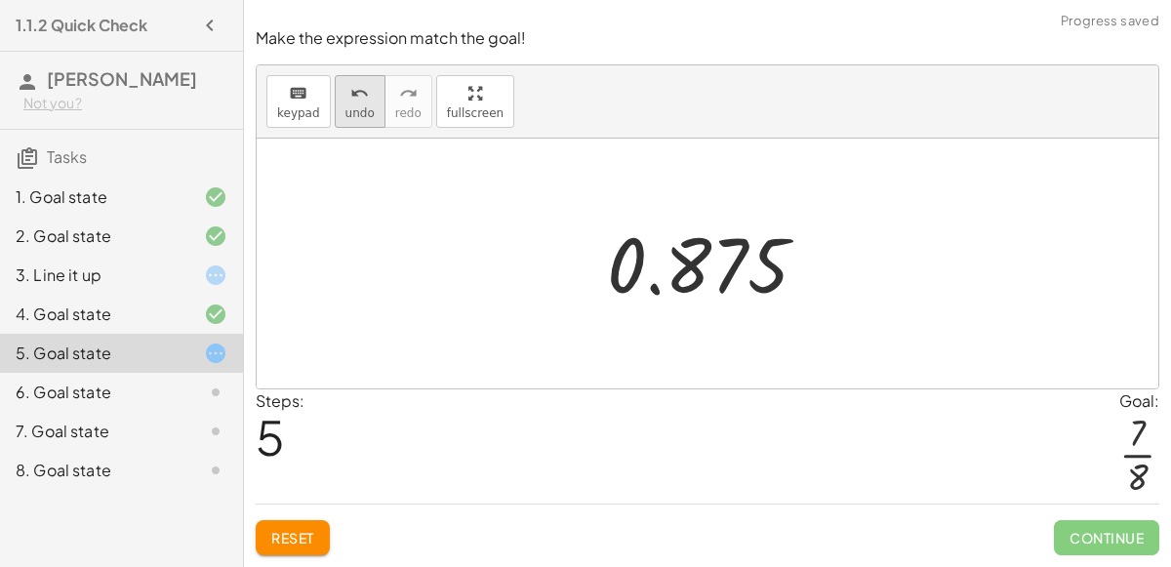
click at [345, 118] on span "undo" at bounding box center [359, 113] width 29 height 14
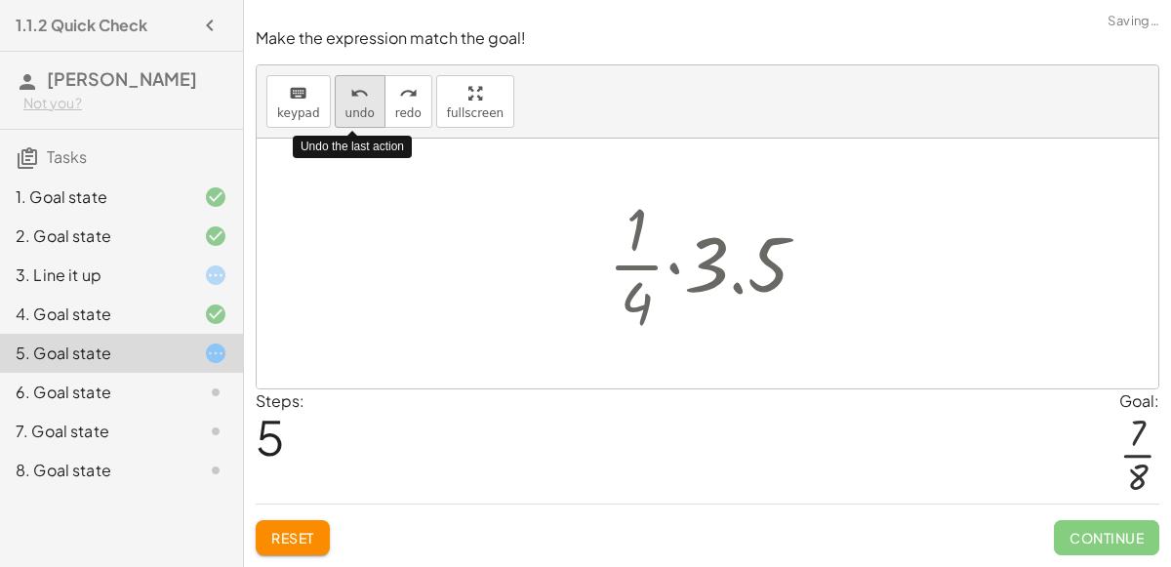
click at [345, 118] on span "undo" at bounding box center [359, 113] width 29 height 14
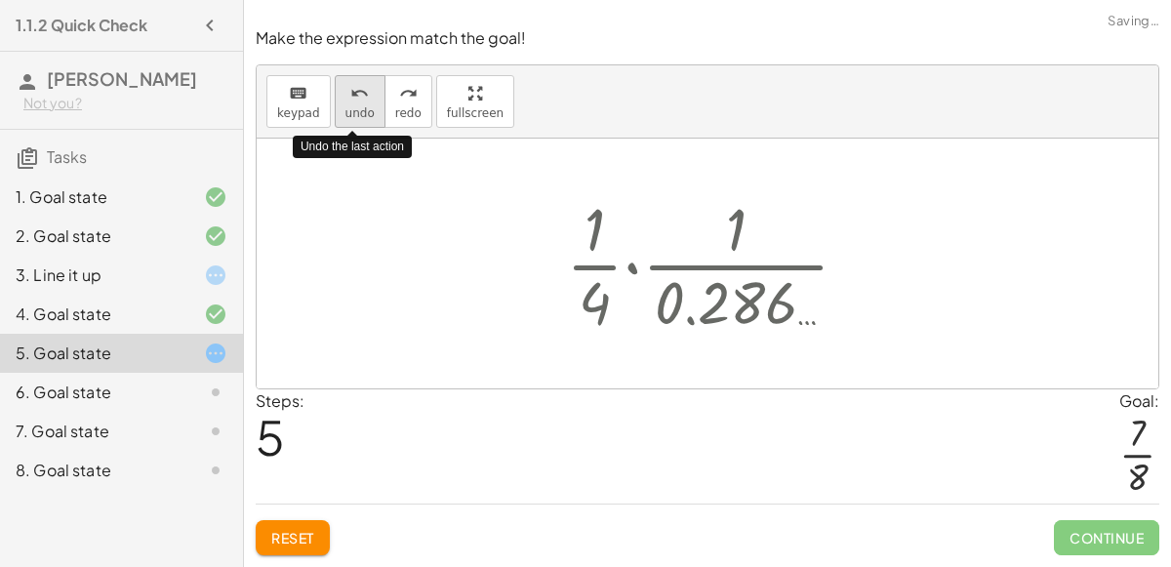
click at [345, 118] on span "undo" at bounding box center [359, 113] width 29 height 14
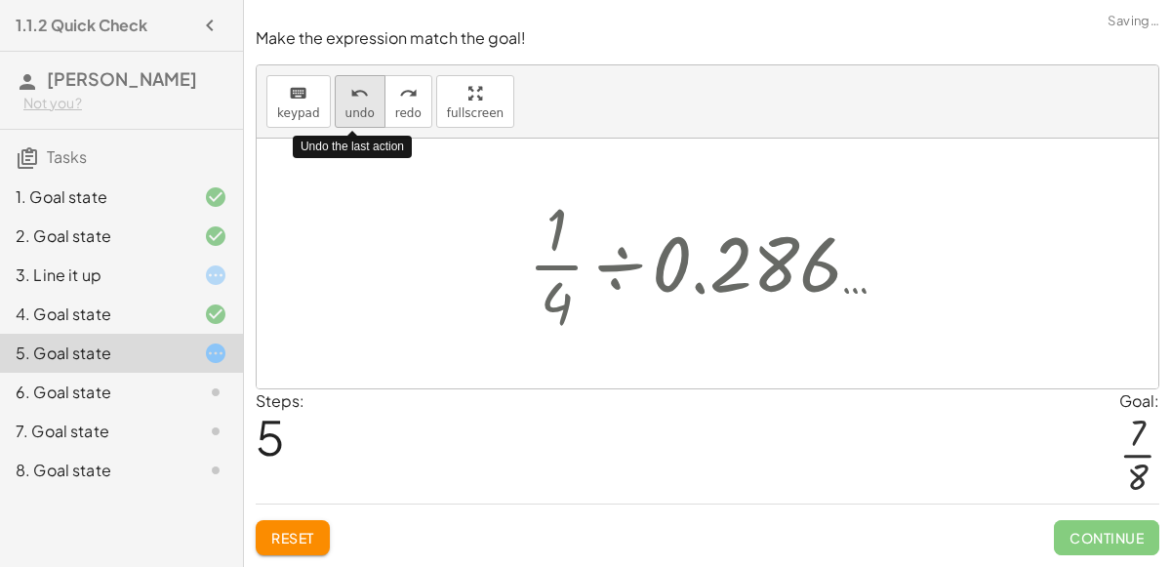
click at [345, 118] on span "undo" at bounding box center [359, 113] width 29 height 14
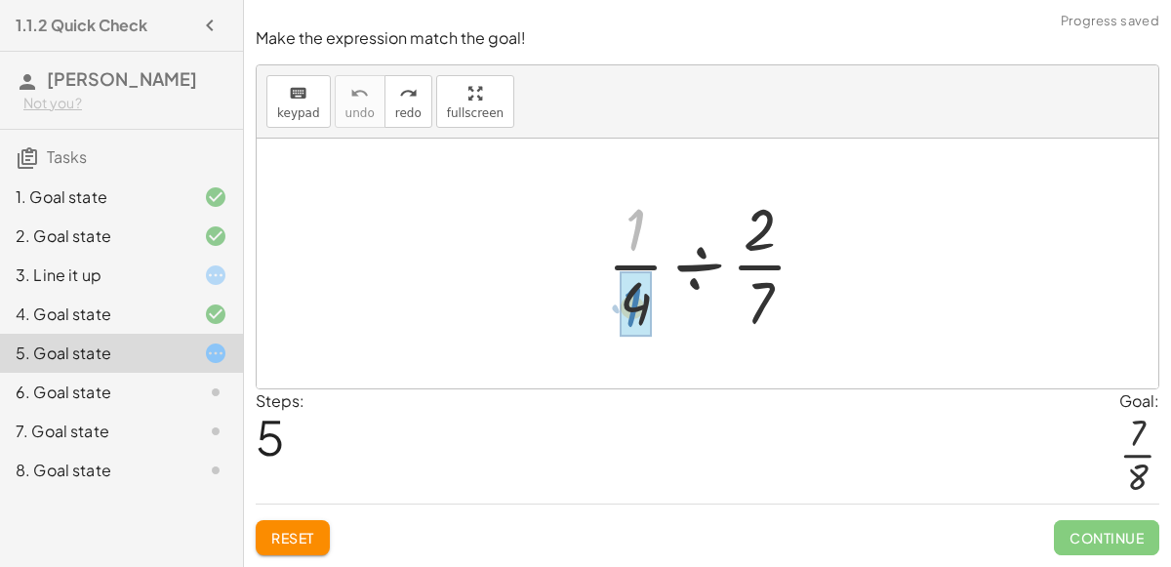
drag, startPoint x: 640, startPoint y: 232, endPoint x: 638, endPoint y: 308, distance: 76.1
drag, startPoint x: 638, startPoint y: 308, endPoint x: 543, endPoint y: 267, distance: 103.1
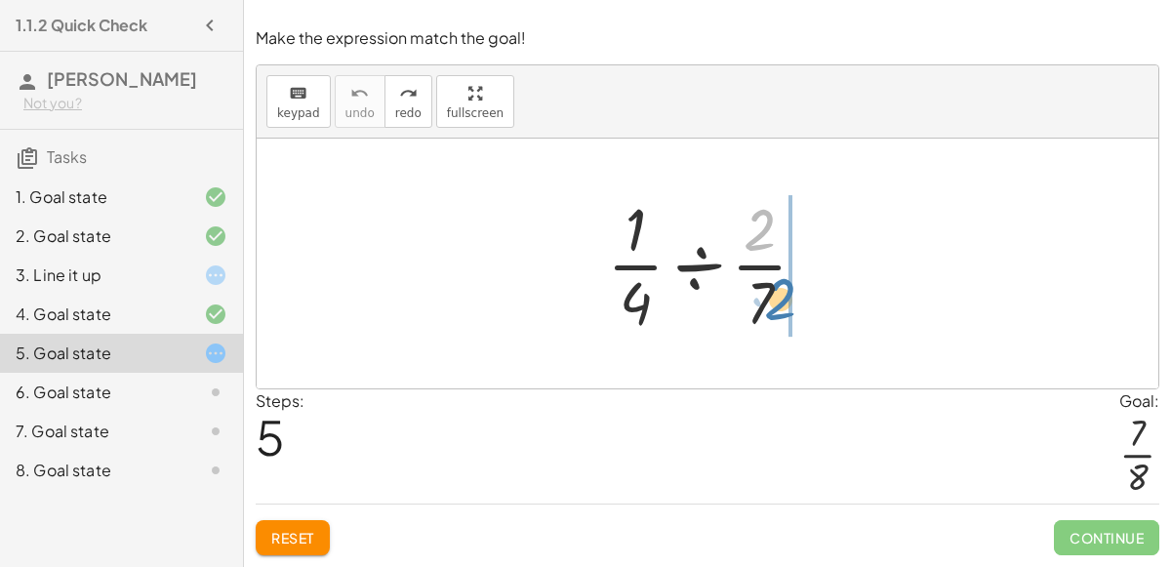
drag, startPoint x: 756, startPoint y: 239, endPoint x: 776, endPoint y: 309, distance: 73.2
click at [776, 309] on div at bounding box center [714, 263] width 235 height 150
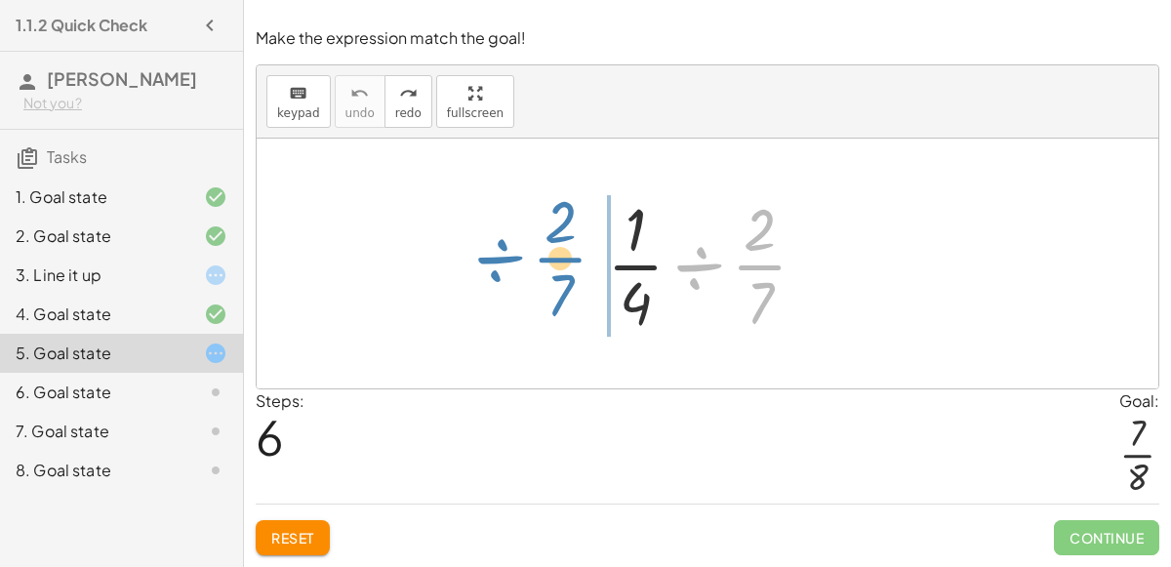
drag, startPoint x: 758, startPoint y: 268, endPoint x: 560, endPoint y: 260, distance: 198.2
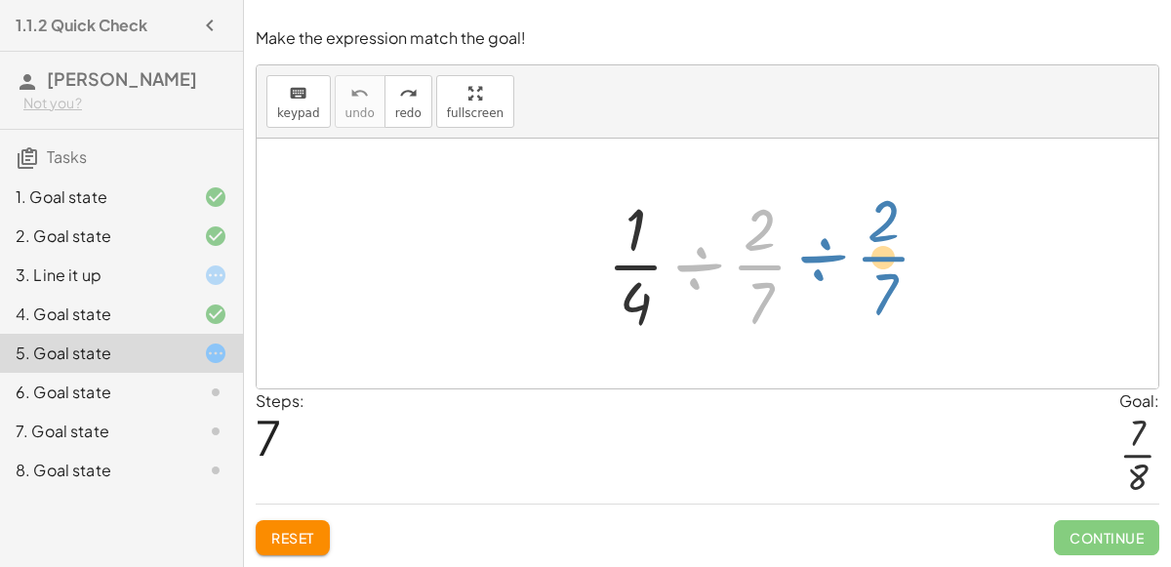
drag, startPoint x: 754, startPoint y: 267, endPoint x: 882, endPoint y: 259, distance: 128.1
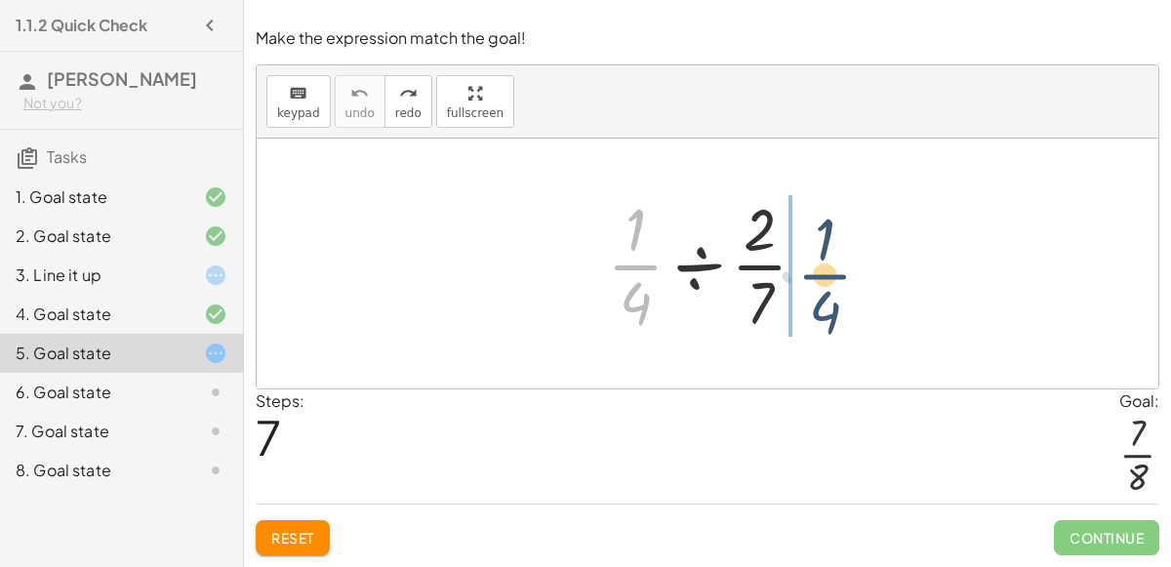
drag, startPoint x: 639, startPoint y: 266, endPoint x: 827, endPoint y: 272, distance: 188.4
click at [827, 272] on div at bounding box center [714, 263] width 235 height 150
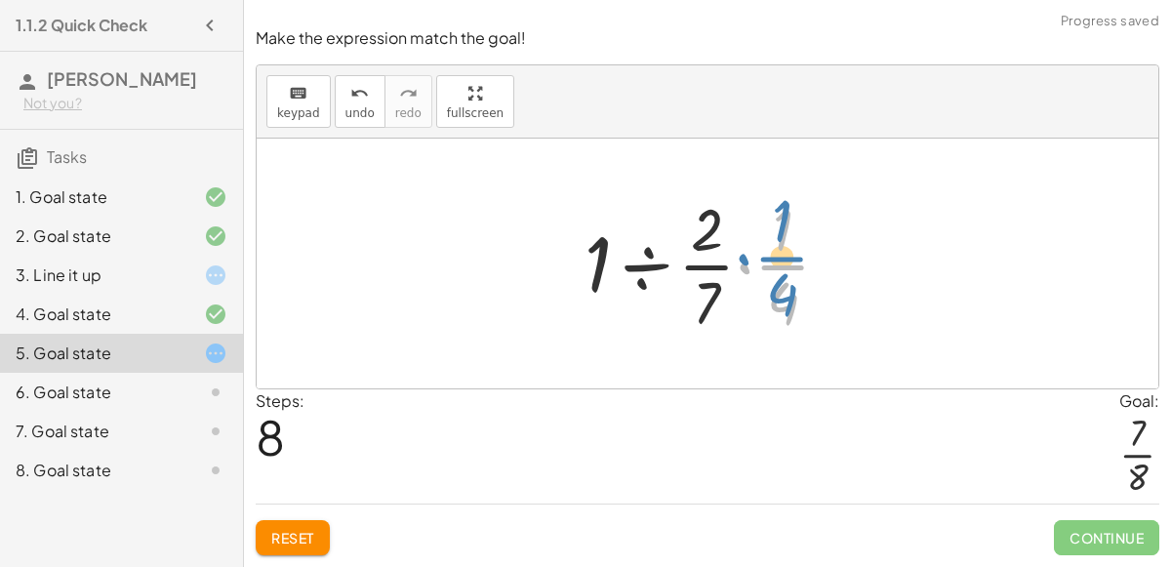
drag, startPoint x: 787, startPoint y: 267, endPoint x: 795, endPoint y: 260, distance: 10.4
click at [795, 260] on div at bounding box center [715, 263] width 281 height 150
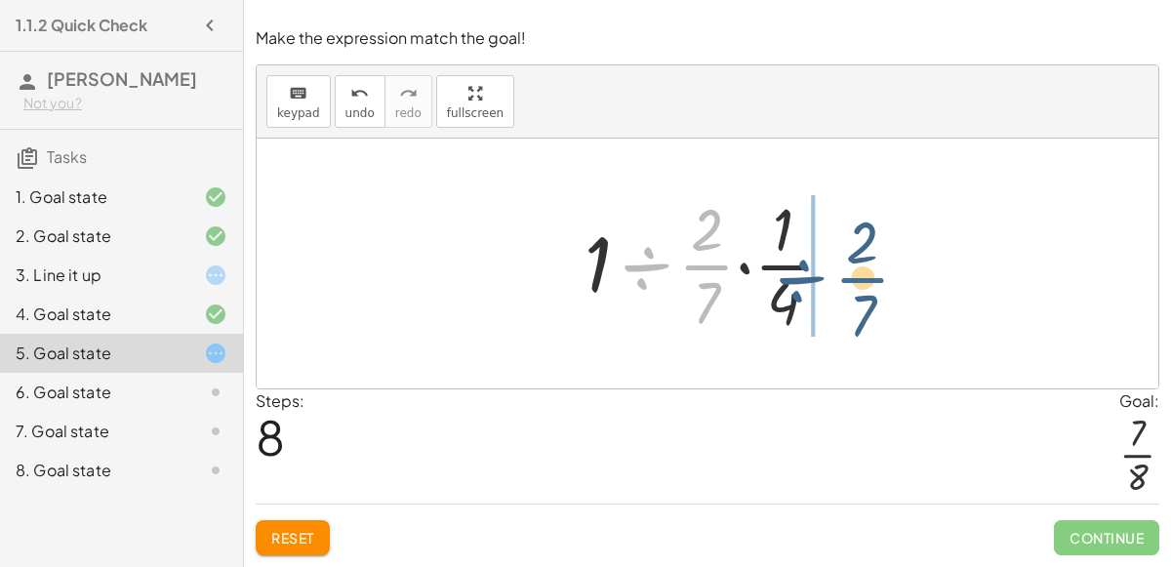
drag, startPoint x: 710, startPoint y: 271, endPoint x: 868, endPoint y: 284, distance: 158.5
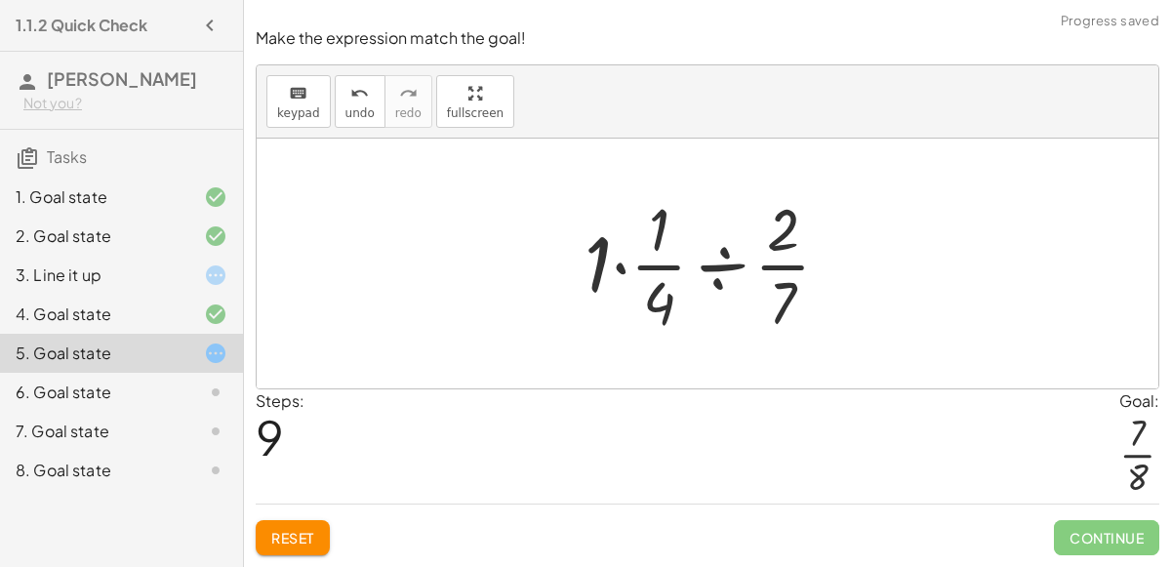
click at [663, 266] on div at bounding box center [715, 263] width 281 height 150
click at [623, 272] on div at bounding box center [715, 263] width 281 height 150
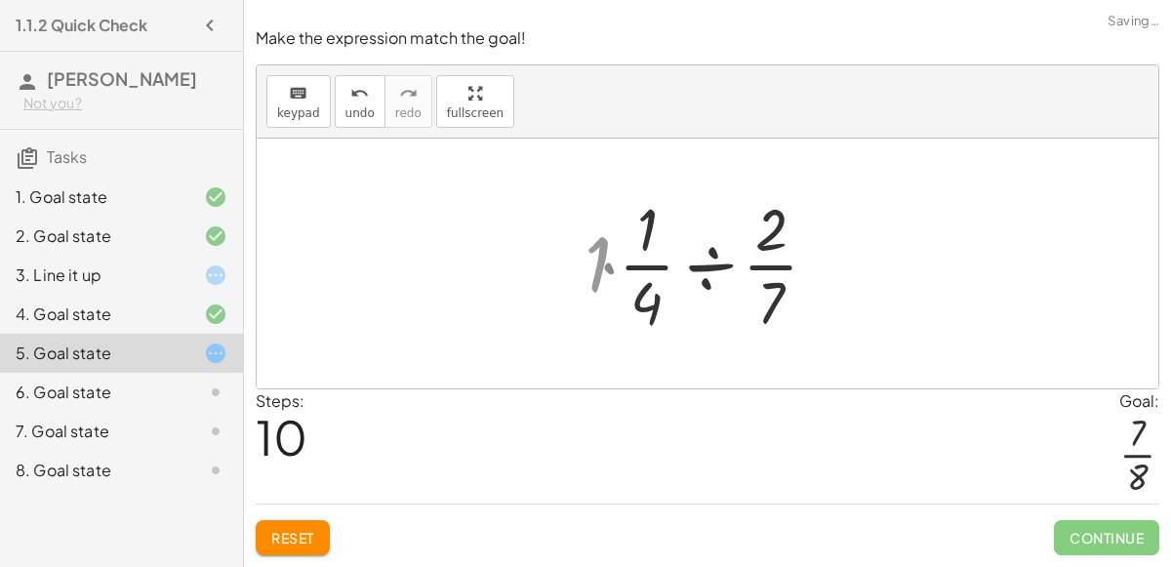
click at [623, 272] on div at bounding box center [714, 263] width 235 height 150
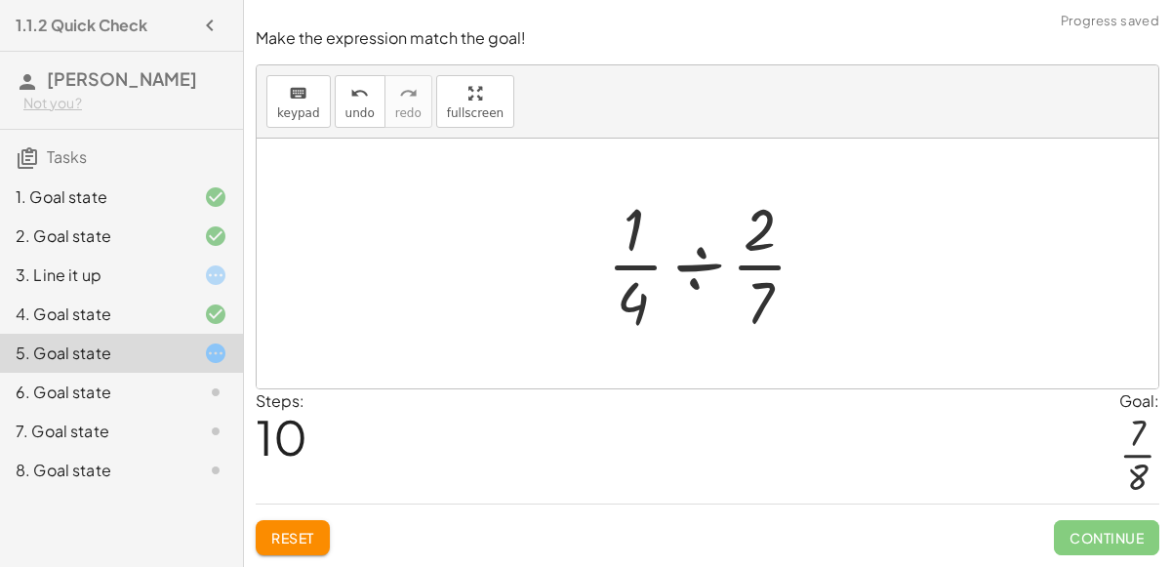
click at [680, 267] on div at bounding box center [714, 263] width 235 height 150
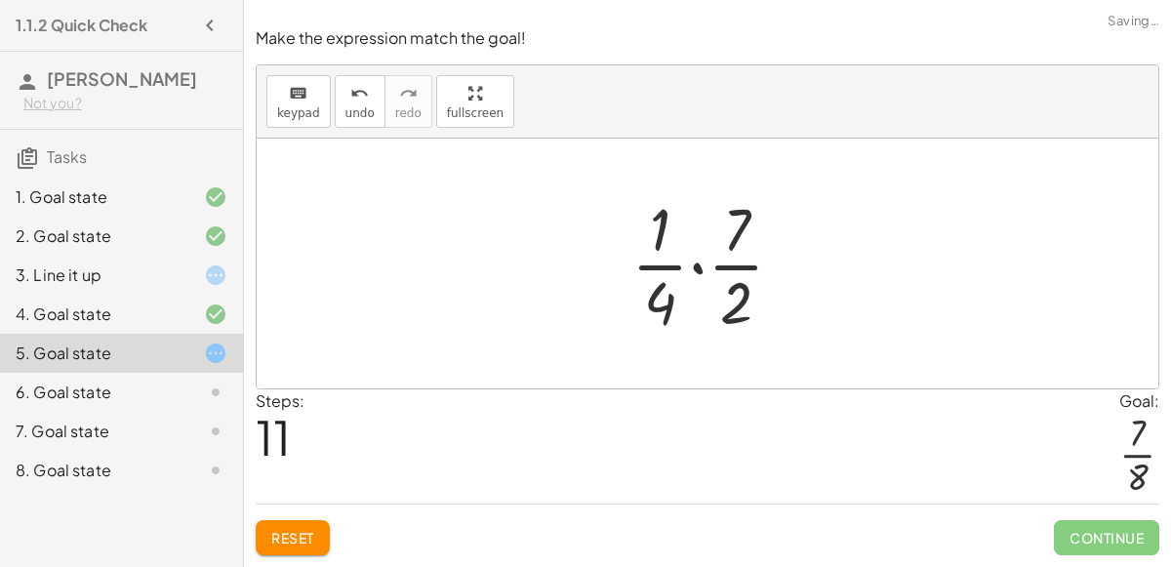
click at [688, 269] on div at bounding box center [714, 263] width 187 height 150
click at [695, 266] on div at bounding box center [714, 263] width 187 height 150
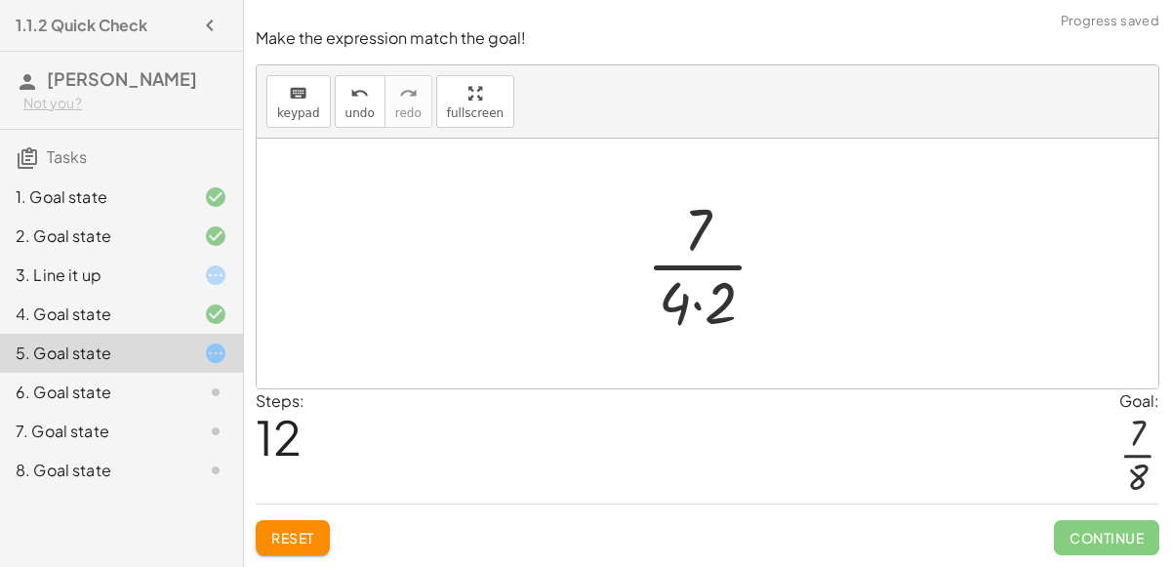
click at [695, 309] on div at bounding box center [714, 263] width 157 height 150
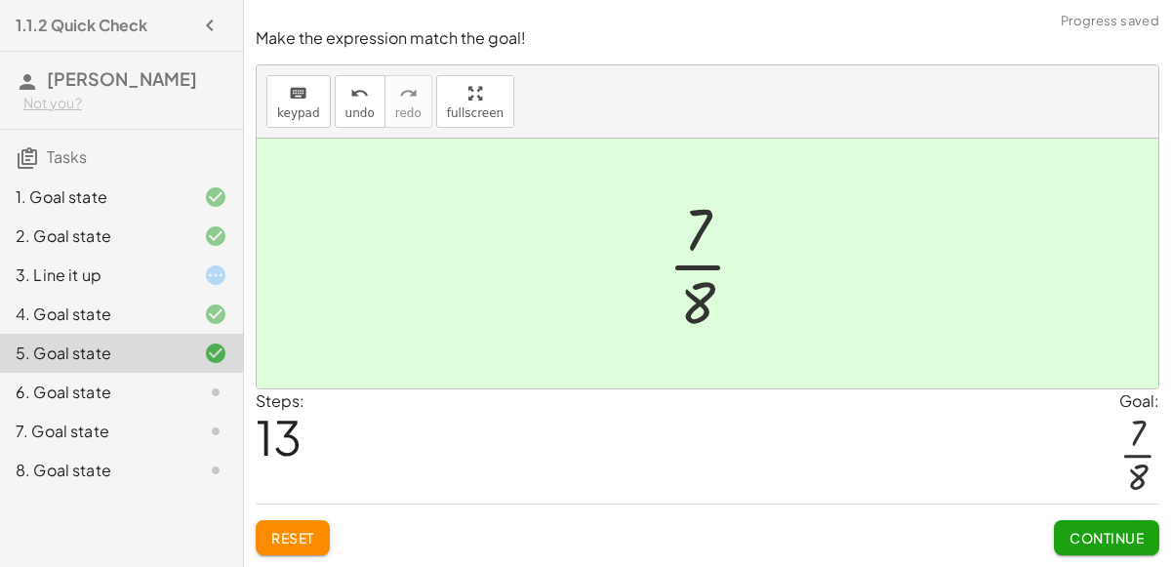
click at [1097, 537] on span "Continue" at bounding box center [1106, 538] width 74 height 18
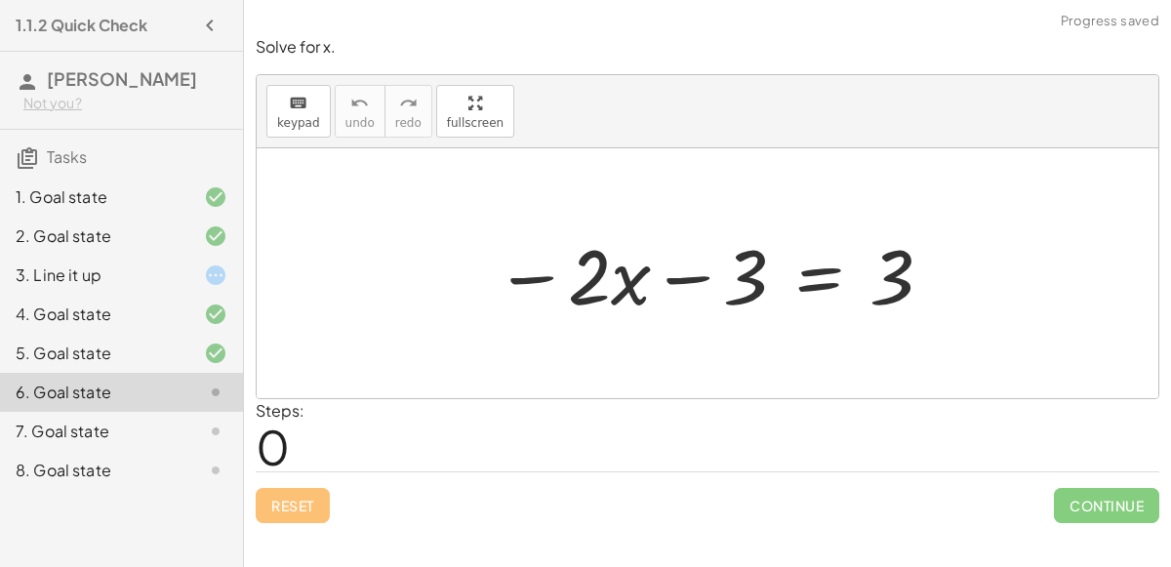
click at [794, 274] on div at bounding box center [714, 273] width 459 height 100
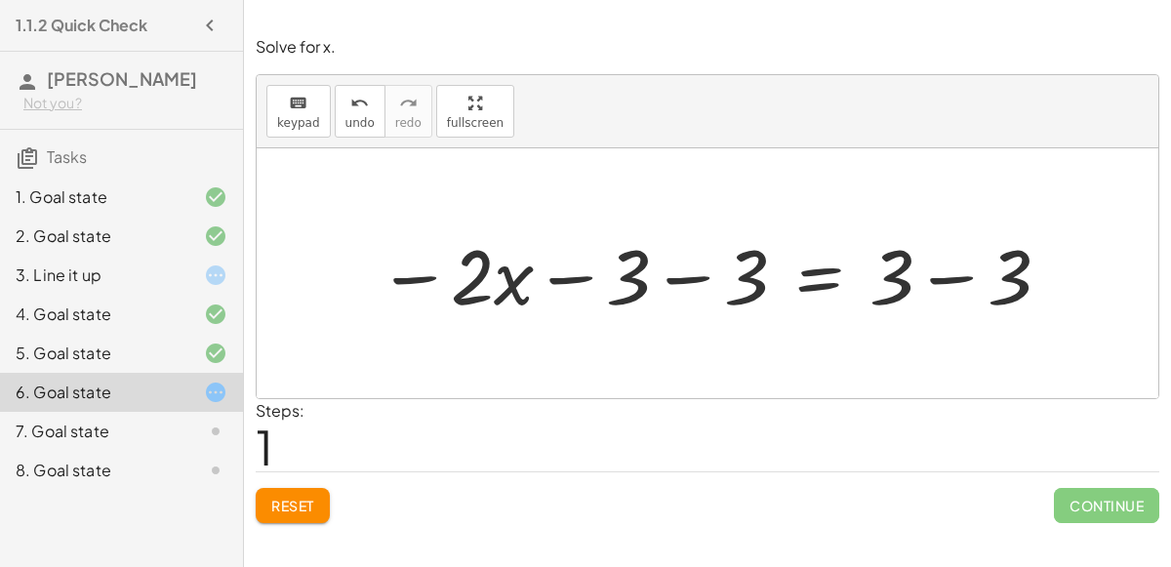
click at [692, 278] on div at bounding box center [715, 273] width 695 height 100
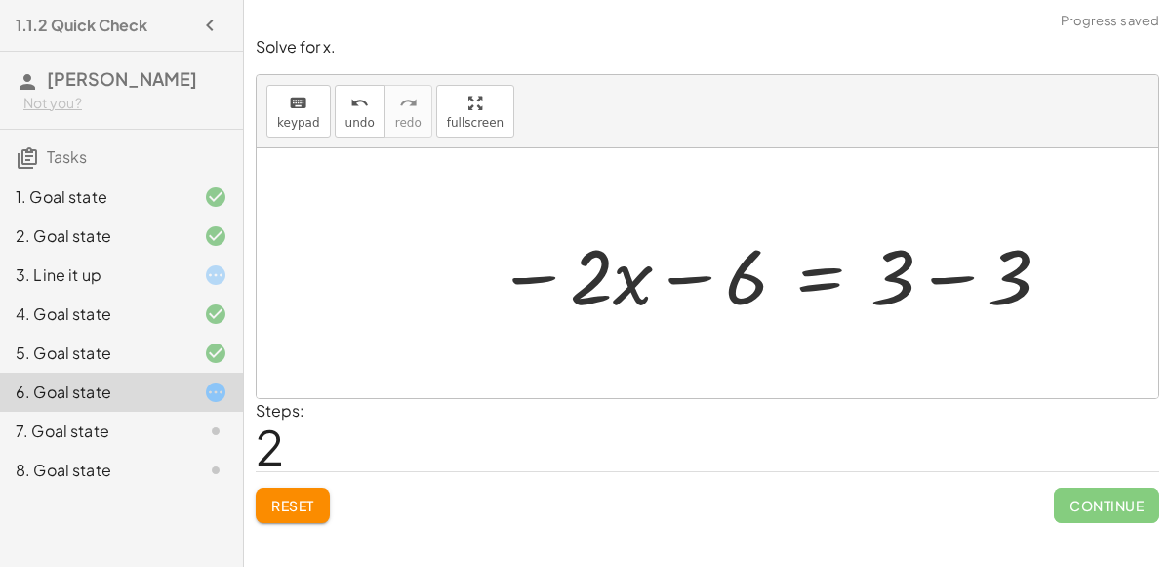
click at [948, 274] on div at bounding box center [775, 273] width 576 height 100
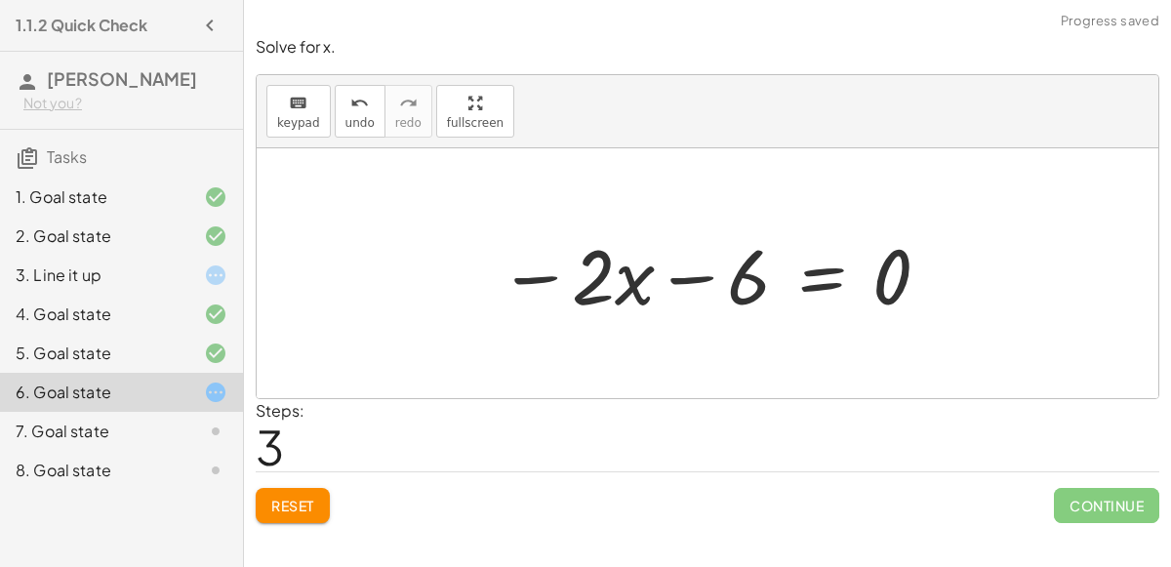
click at [691, 278] on div at bounding box center [715, 273] width 453 height 100
click at [786, 265] on div at bounding box center [715, 273] width 453 height 100
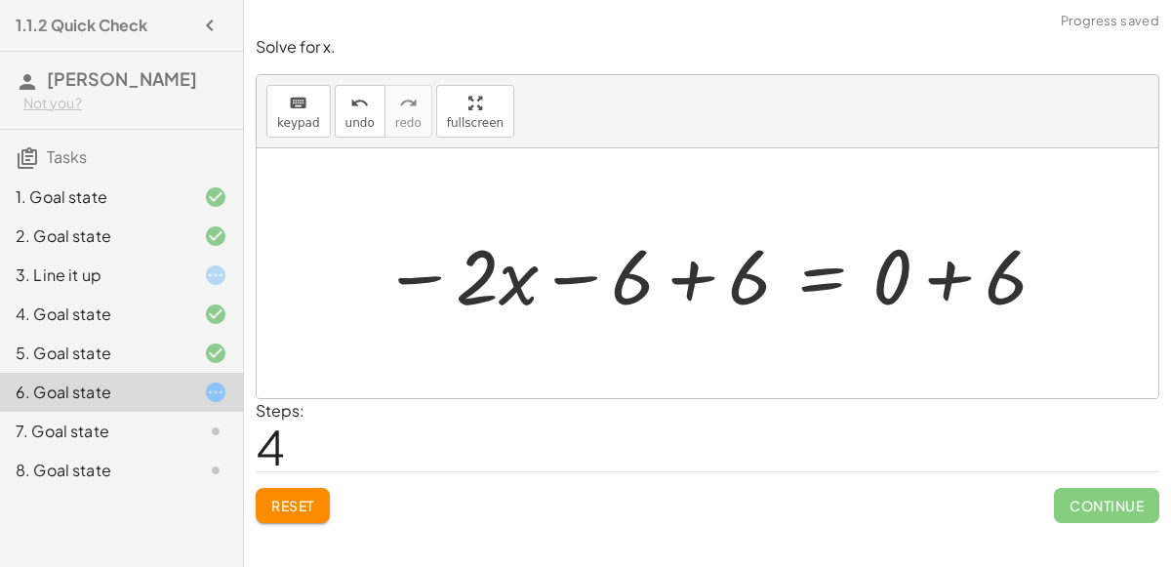
click at [687, 276] on div at bounding box center [716, 273] width 686 height 100
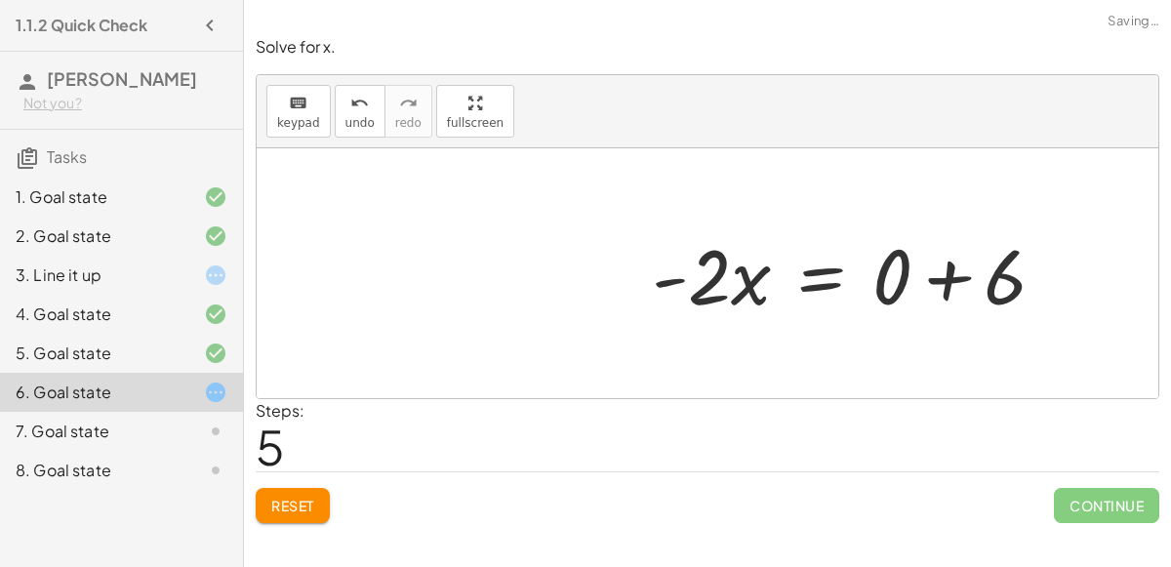
click at [951, 283] on div at bounding box center [856, 273] width 429 height 100
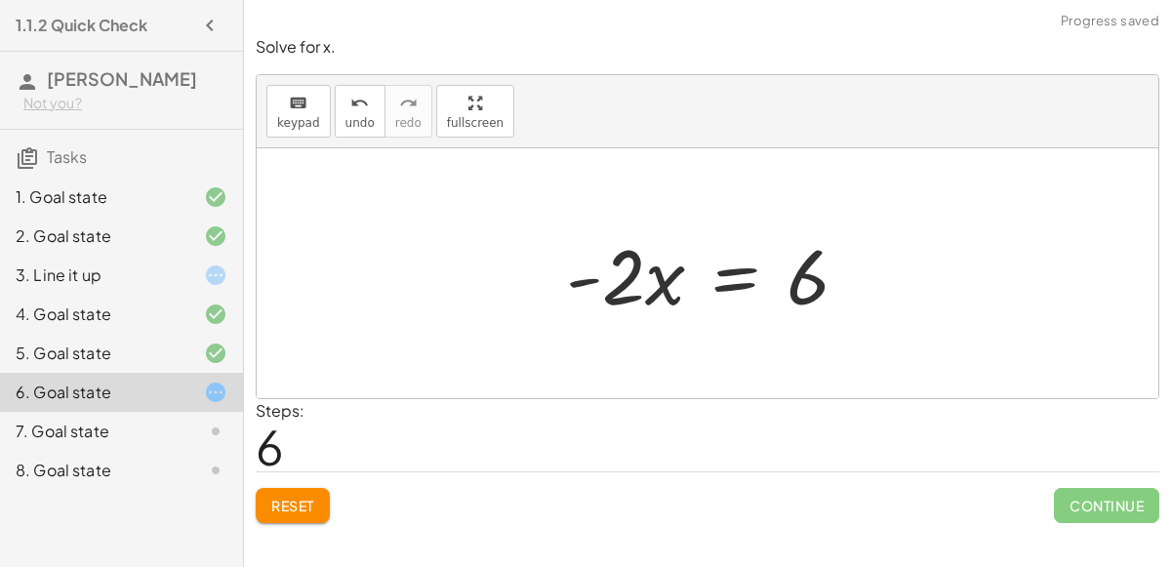
click at [737, 284] on div at bounding box center [714, 273] width 317 height 100
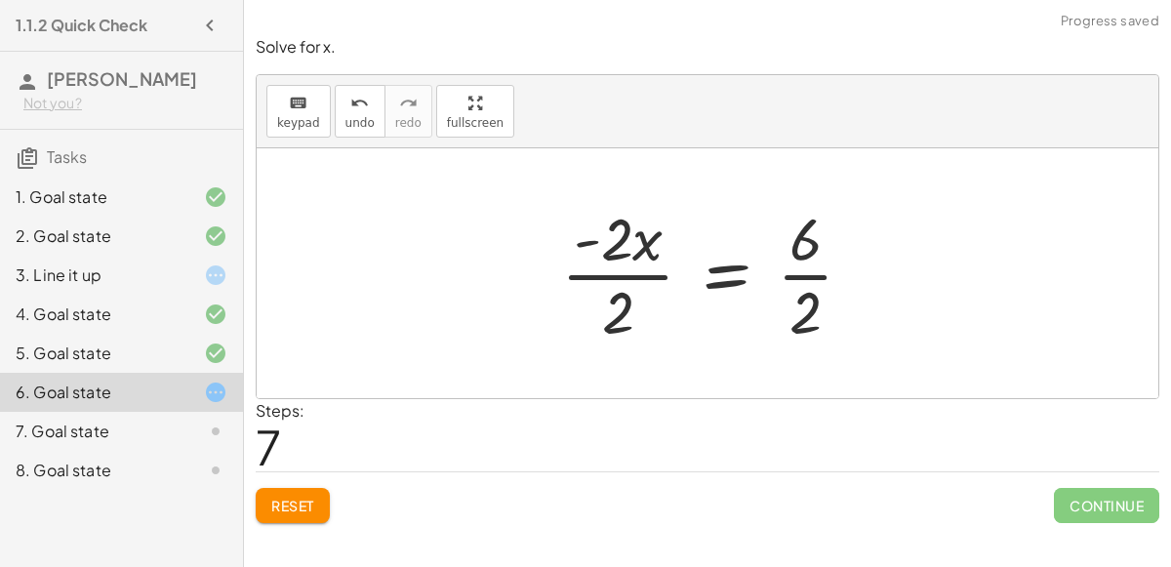
click at [635, 273] on div at bounding box center [715, 273] width 328 height 150
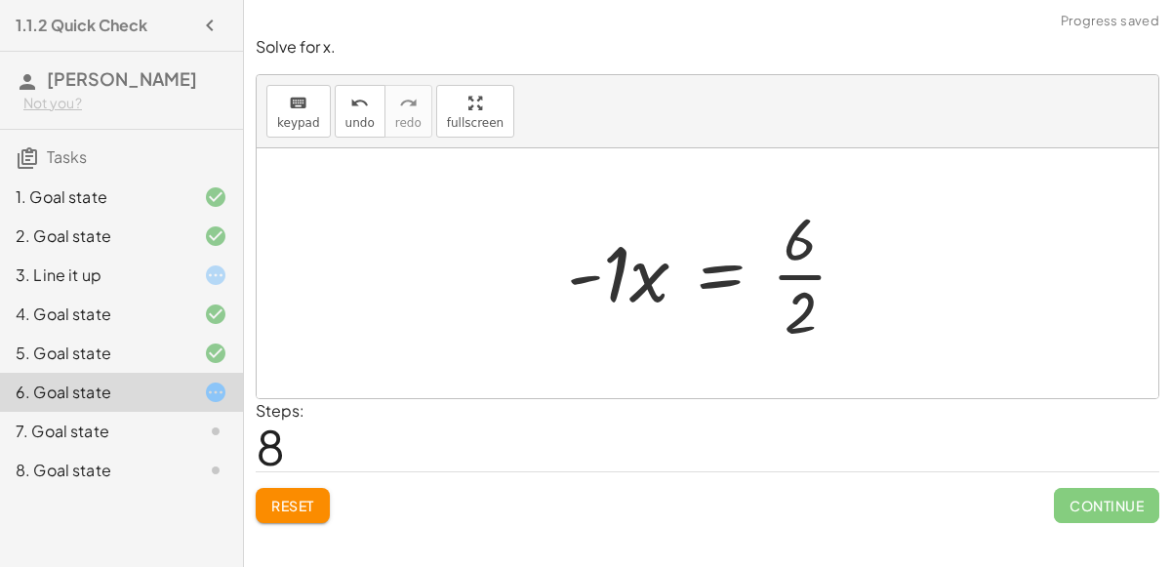
click at [818, 265] on div at bounding box center [715, 273] width 316 height 150
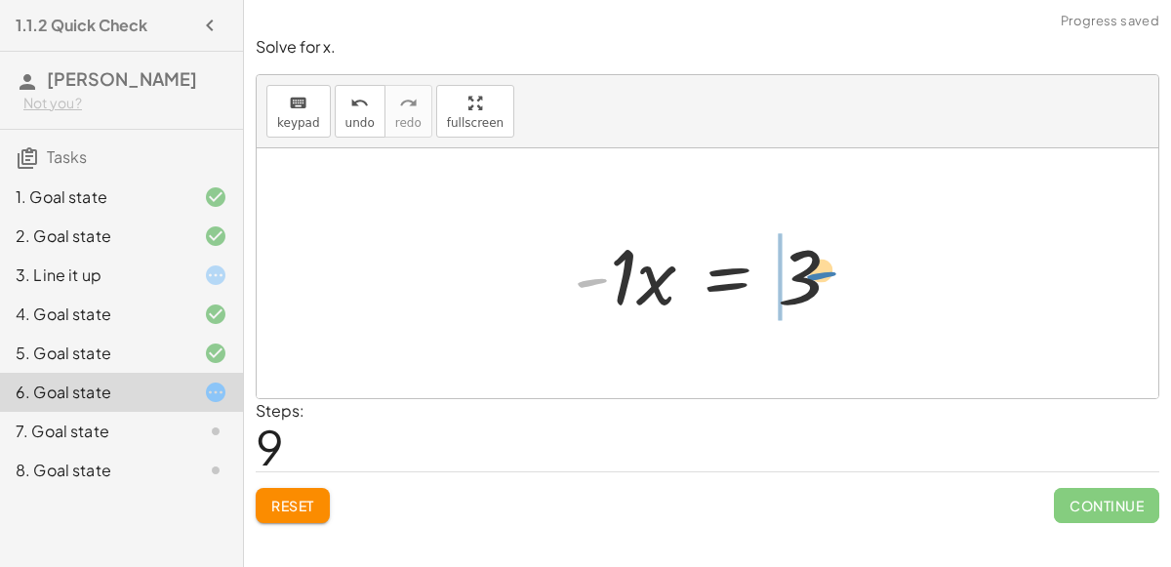
drag, startPoint x: 590, startPoint y: 278, endPoint x: 802, endPoint y: 268, distance: 211.9
click at [802, 268] on div at bounding box center [715, 273] width 302 height 100
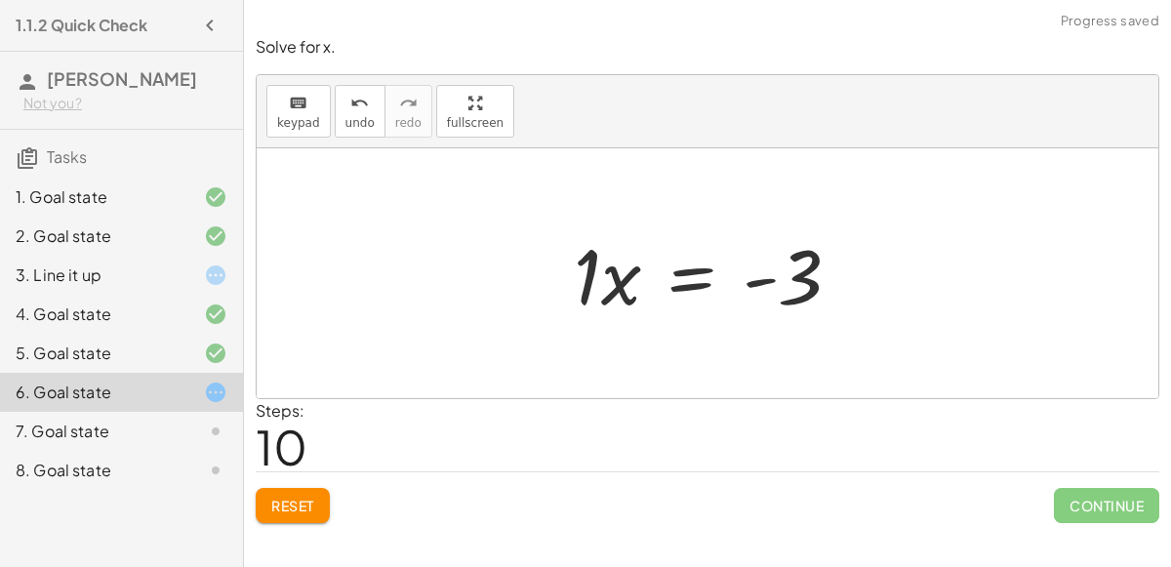
click at [695, 277] on div at bounding box center [715, 273] width 302 height 100
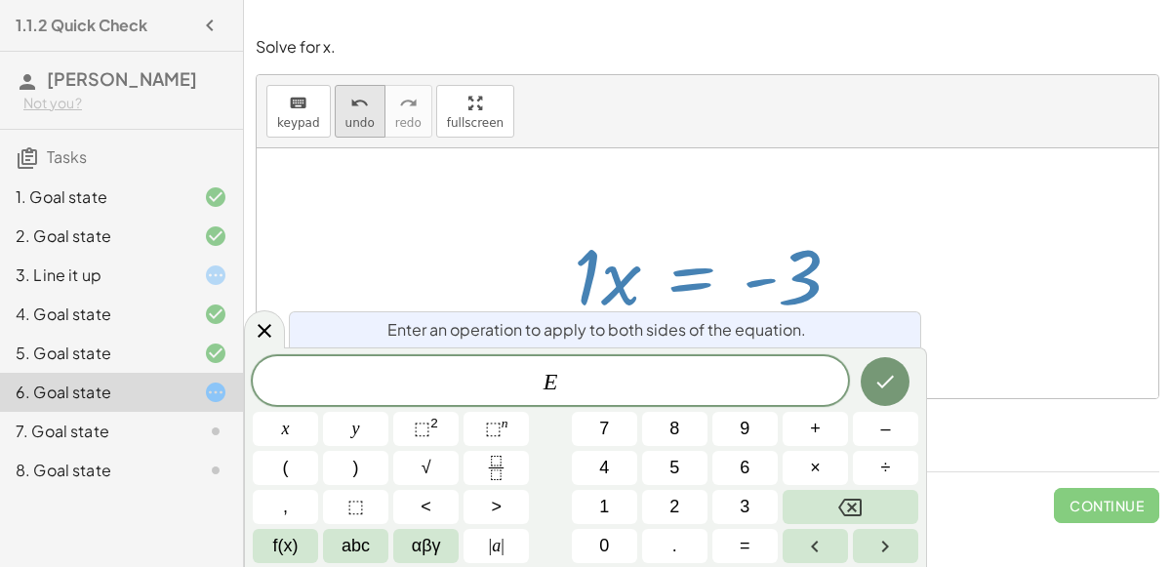
click at [352, 119] on span "undo" at bounding box center [359, 123] width 29 height 14
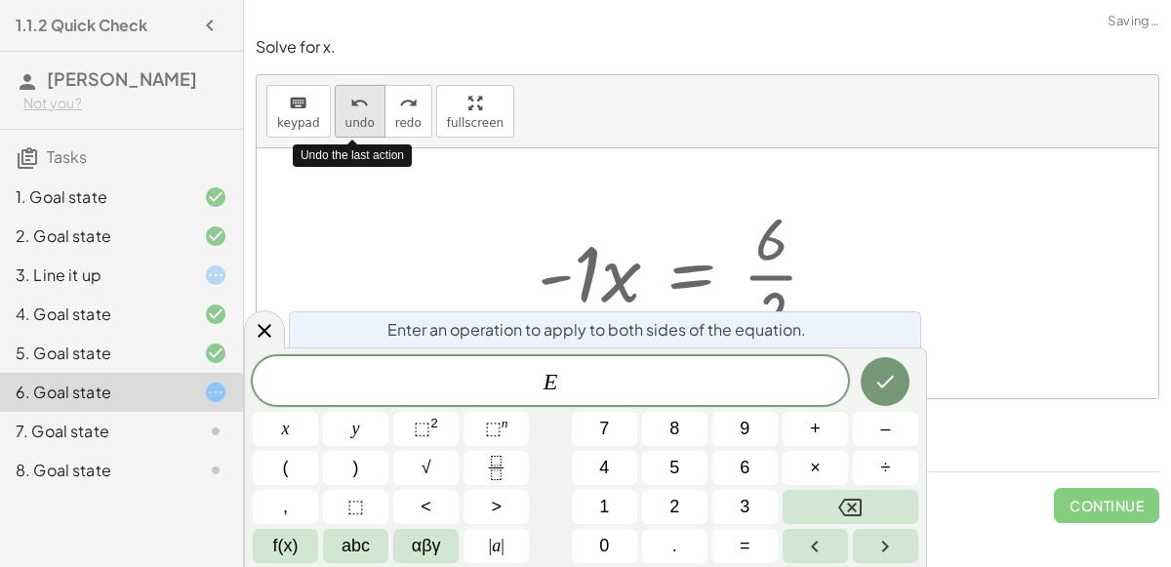
click at [352, 119] on span "undo" at bounding box center [359, 123] width 29 height 14
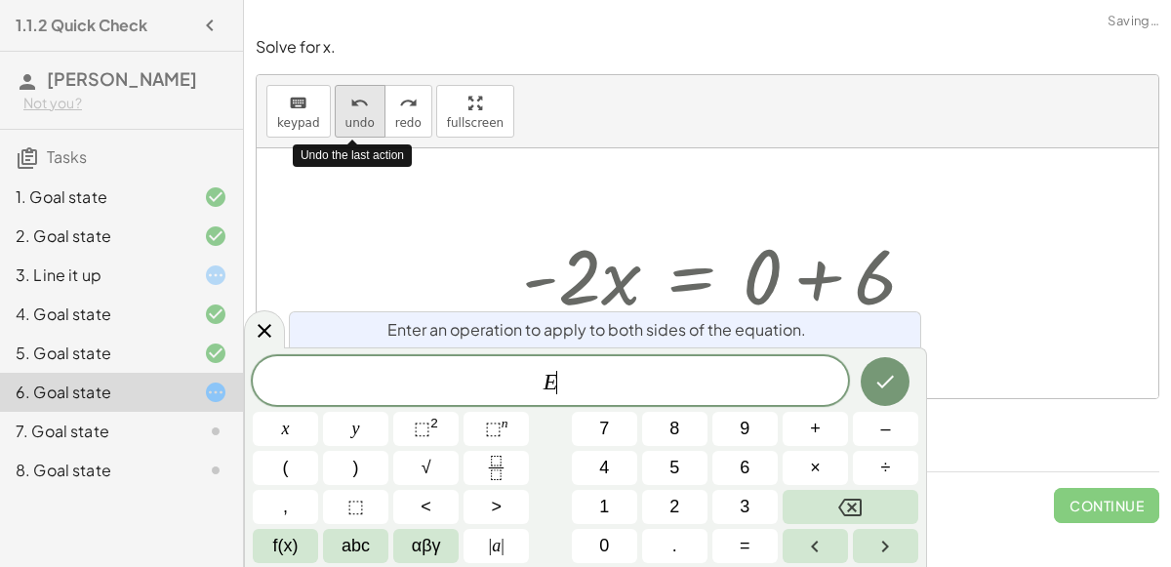
click at [352, 119] on span "undo" at bounding box center [359, 123] width 29 height 14
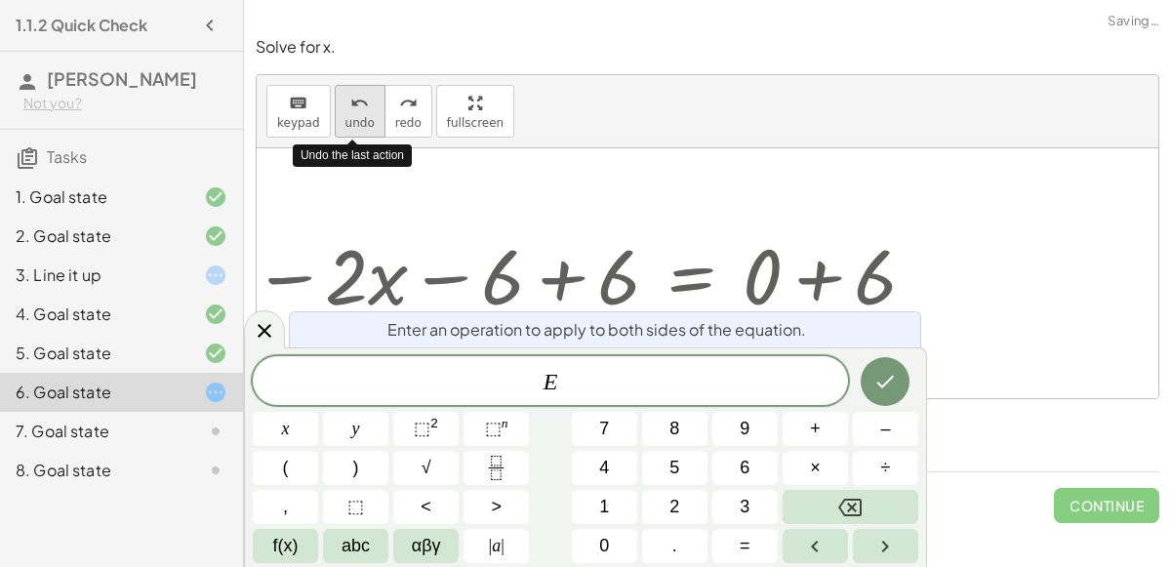
click at [352, 119] on span "undo" at bounding box center [359, 123] width 29 height 14
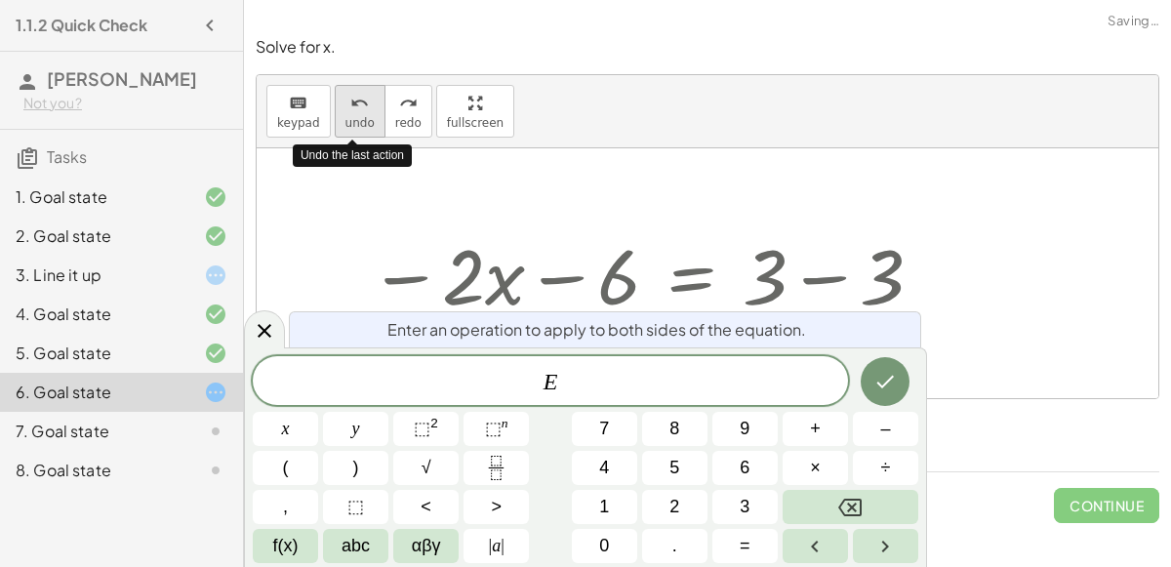
click at [352, 119] on span "undo" at bounding box center [359, 123] width 29 height 14
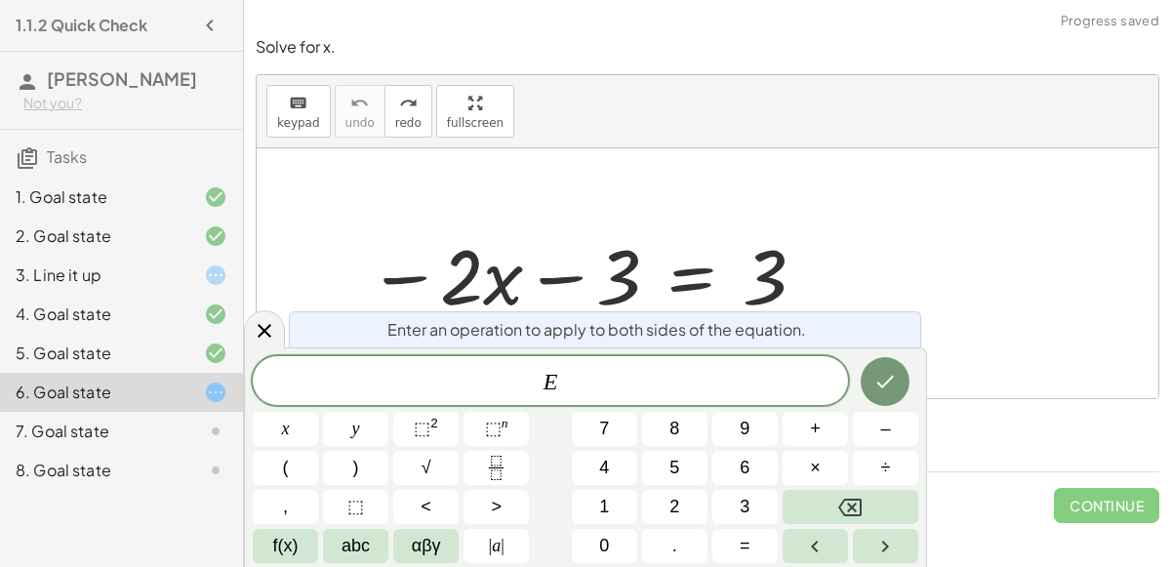
click at [618, 388] on span "E" at bounding box center [550, 382] width 595 height 27
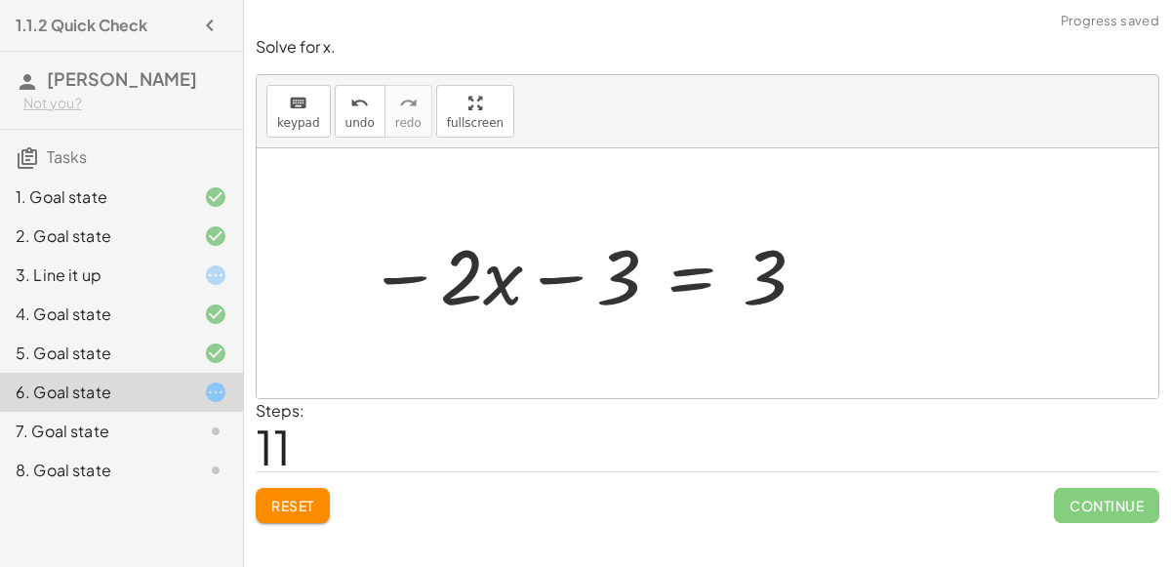
click at [693, 287] on div at bounding box center [715, 273] width 302 height 100
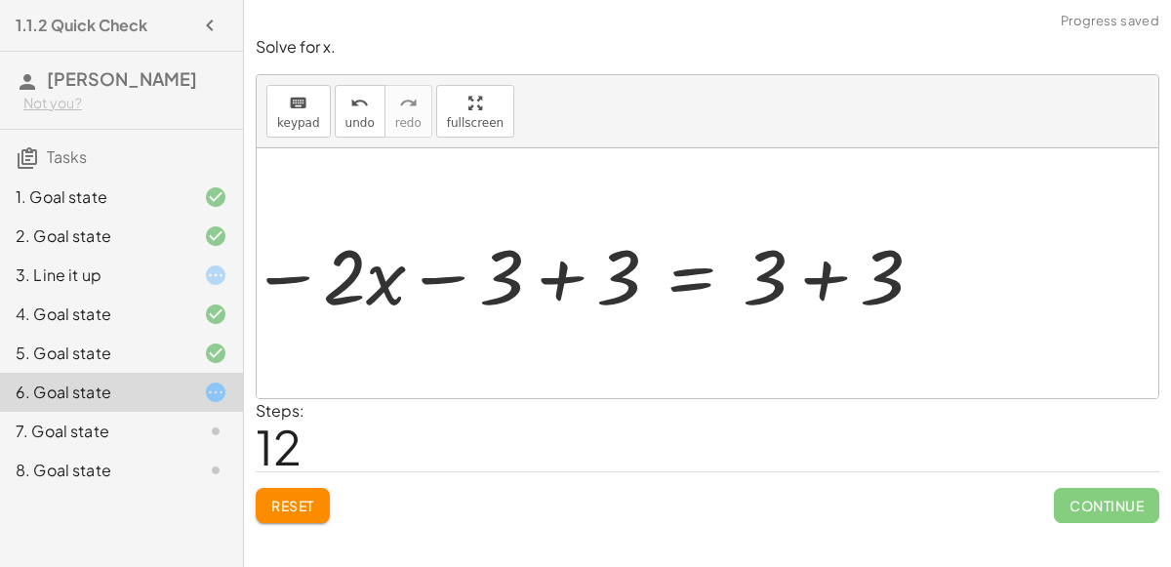
click at [557, 264] on div "− · 2 · x − 3 = 3 − · 2 · x − 3 = 3 + 3 + + 3" at bounding box center [707, 274] width 327 height 110
click at [558, 283] on div "− · 2 · x − 3 = 3 − · 2 · x − 3 = 3 + 3 + + 3" at bounding box center [707, 274] width 327 height 110
drag, startPoint x: 497, startPoint y: 277, endPoint x: 605, endPoint y: 278, distance: 108.3
click at [605, 278] on div "− · 2 · x − 3 = 3 − · 2 · x − 3 = 3 + 3 + + 3" at bounding box center [707, 273] width 901 height 250
click at [559, 281] on div "− · 2 · x − 3 = 3 − · 2 · x − 3 = 3 + 3 + + 3" at bounding box center [707, 274] width 327 height 110
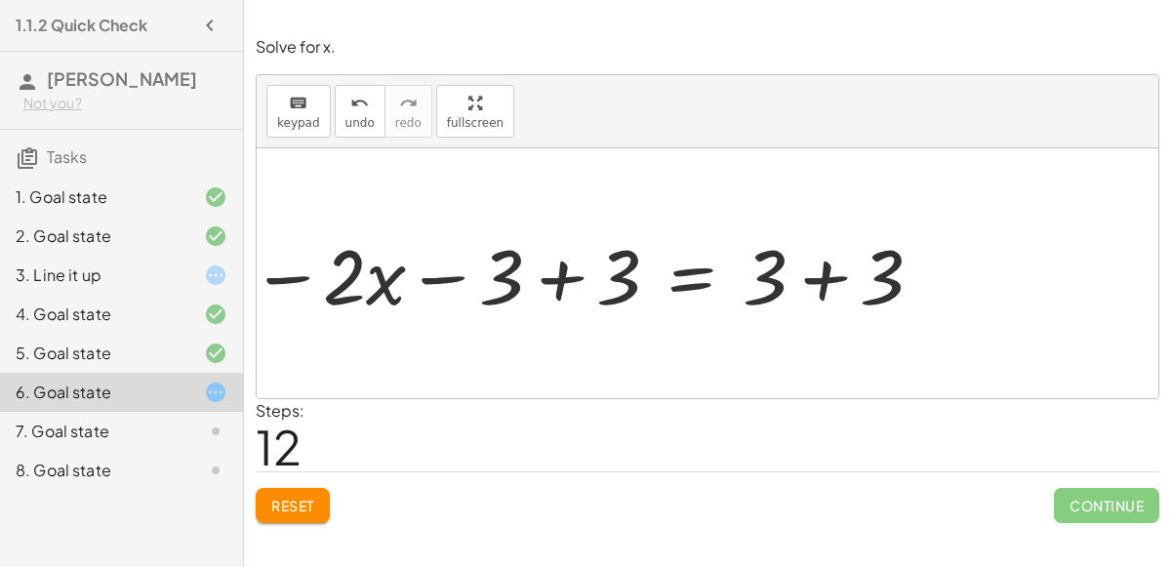
click at [816, 275] on div at bounding box center [715, 273] width 302 height 100
click at [564, 270] on div at bounding box center [715, 273] width 302 height 100
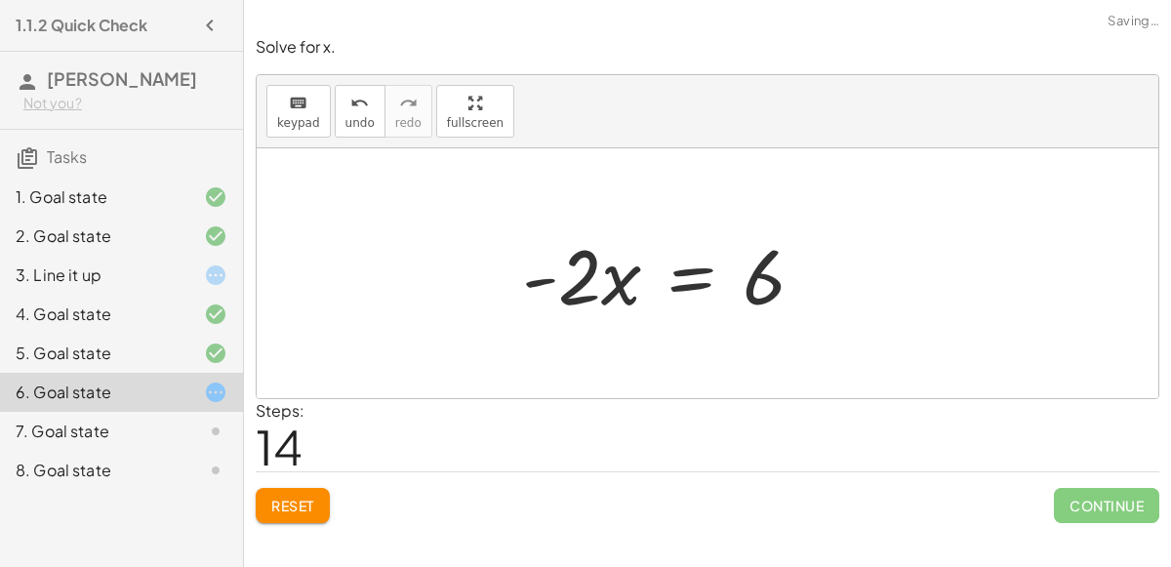
click at [578, 282] on div at bounding box center [715, 273] width 302 height 100
click at [669, 268] on div at bounding box center [715, 273] width 302 height 100
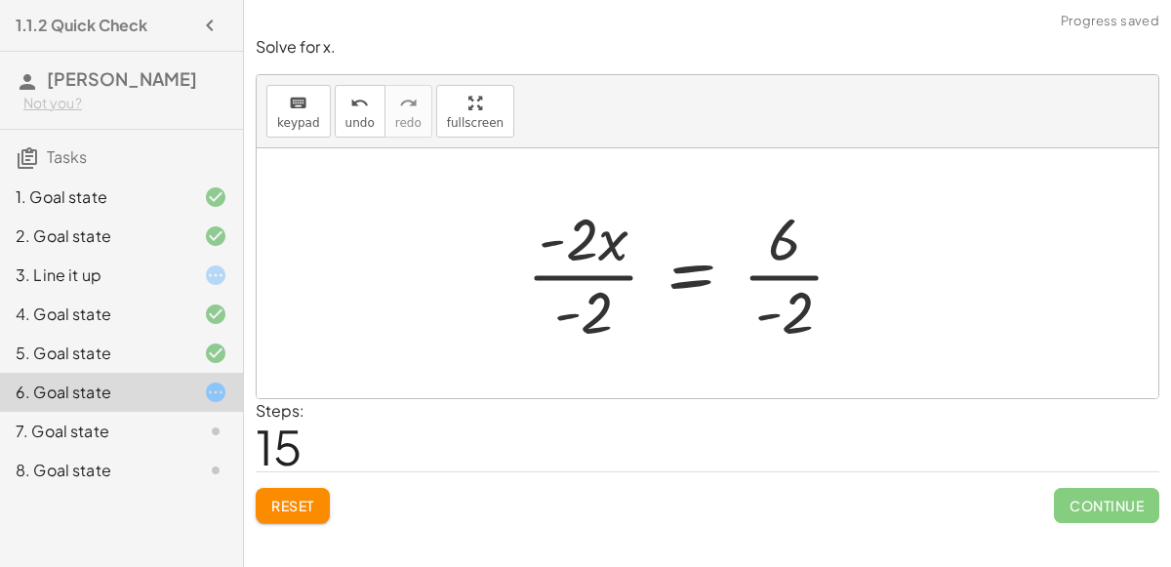
click at [584, 265] on div at bounding box center [715, 273] width 302 height 150
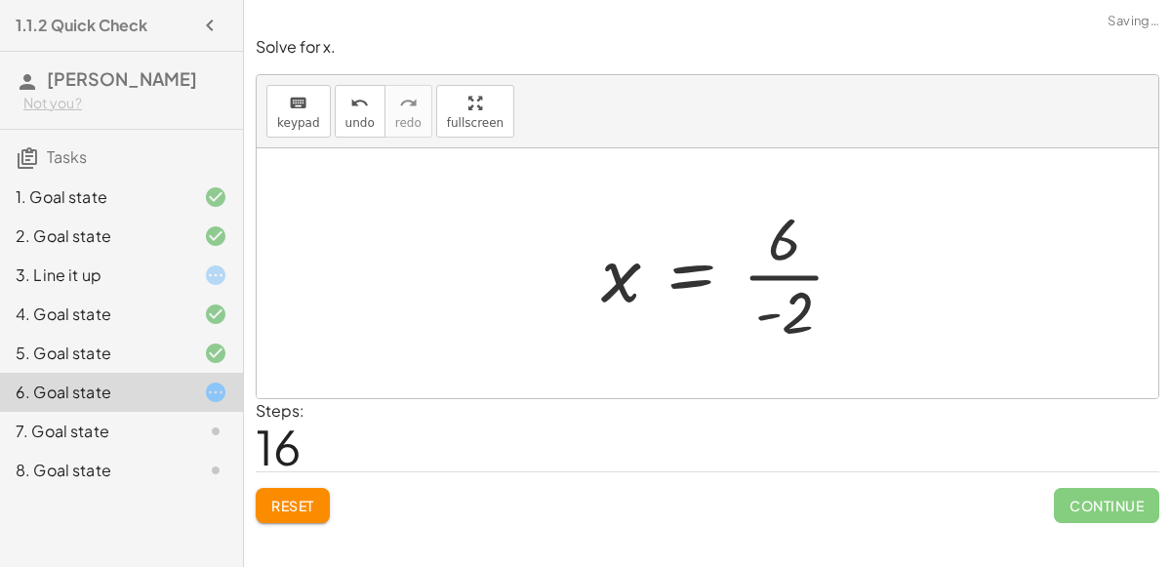
click at [774, 274] on div at bounding box center [715, 273] width 302 height 150
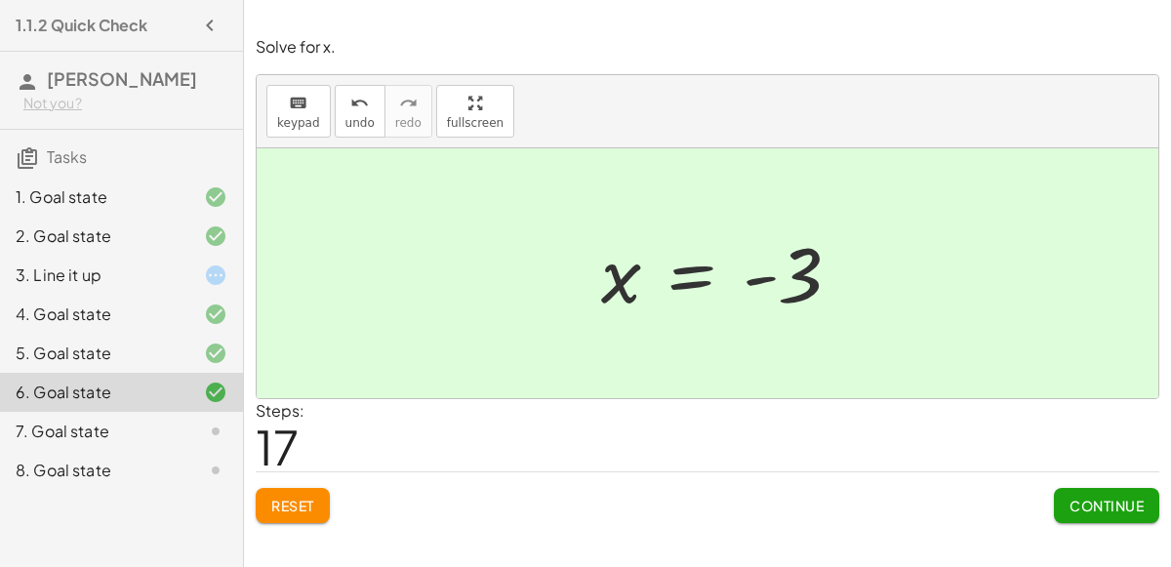
click at [1095, 518] on button "Continue" at bounding box center [1106, 505] width 105 height 35
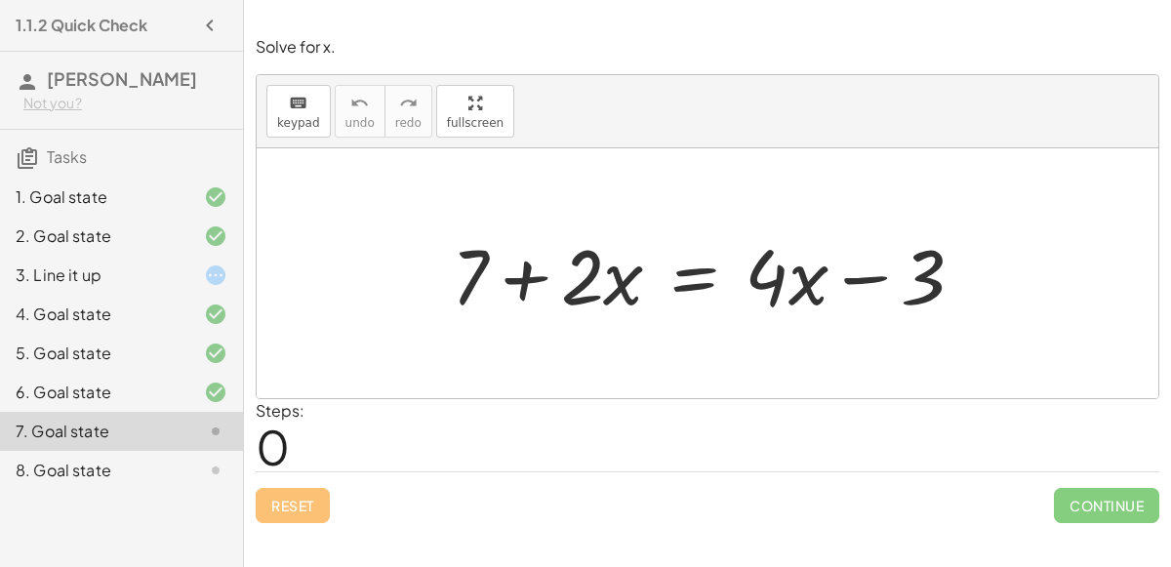
click at [691, 272] on div at bounding box center [715, 273] width 547 height 100
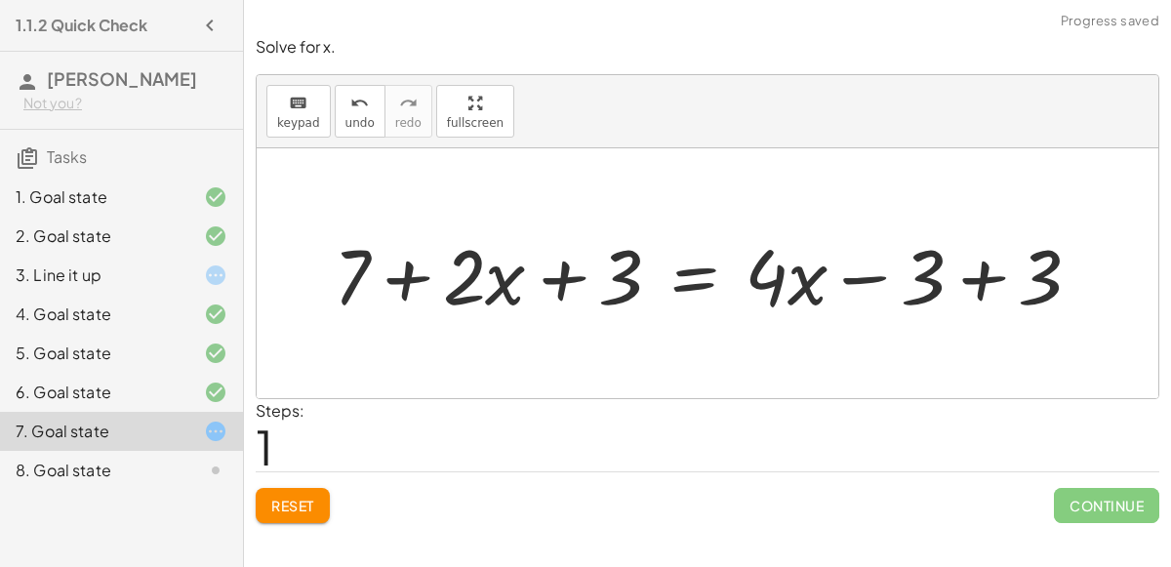
click at [566, 283] on div at bounding box center [715, 273] width 782 height 100
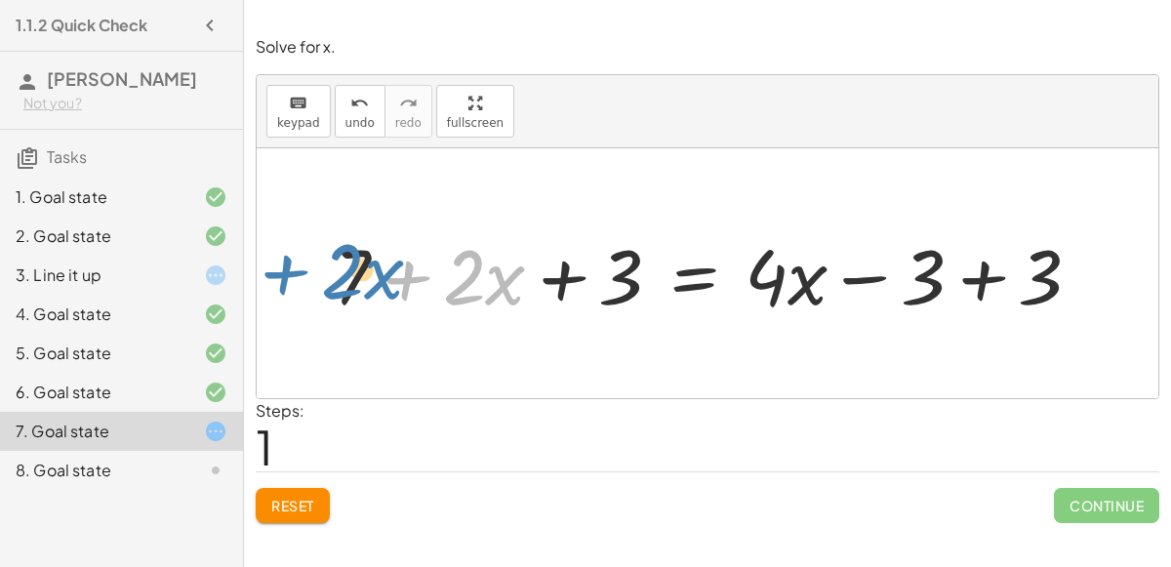
drag, startPoint x: 393, startPoint y: 274, endPoint x: 259, endPoint y: 265, distance: 133.9
click at [259, 265] on div "+ 7 + · 2 · x = + · 4 · x − 3 + · 2 · x + 7 + · 2 · x = + · 4 · x − 3 + 3 + 3" at bounding box center [707, 273] width 901 height 250
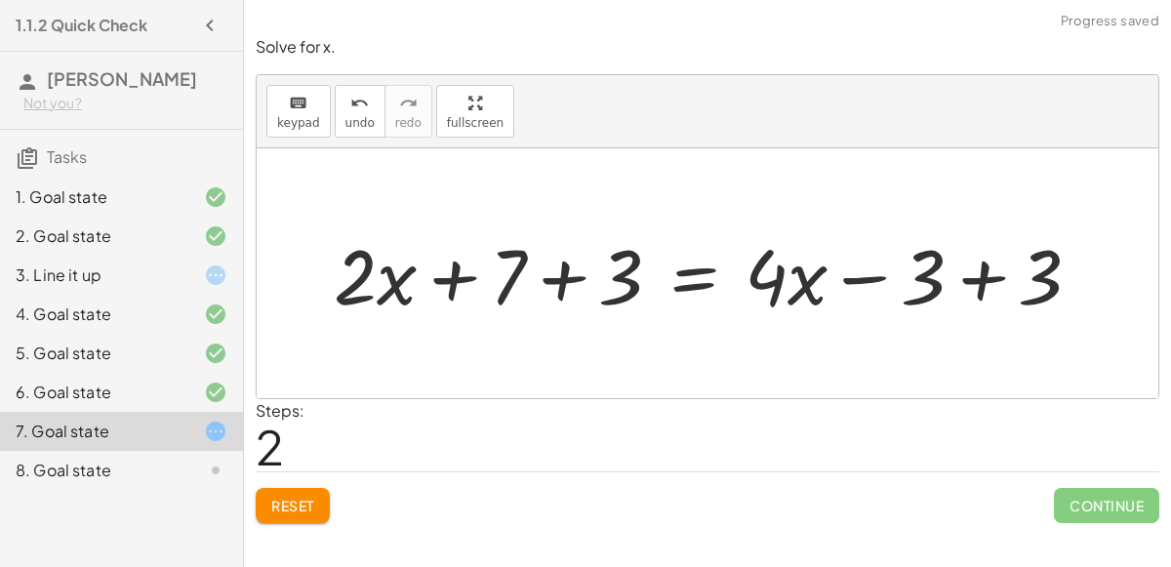
click at [555, 274] on div at bounding box center [715, 273] width 782 height 100
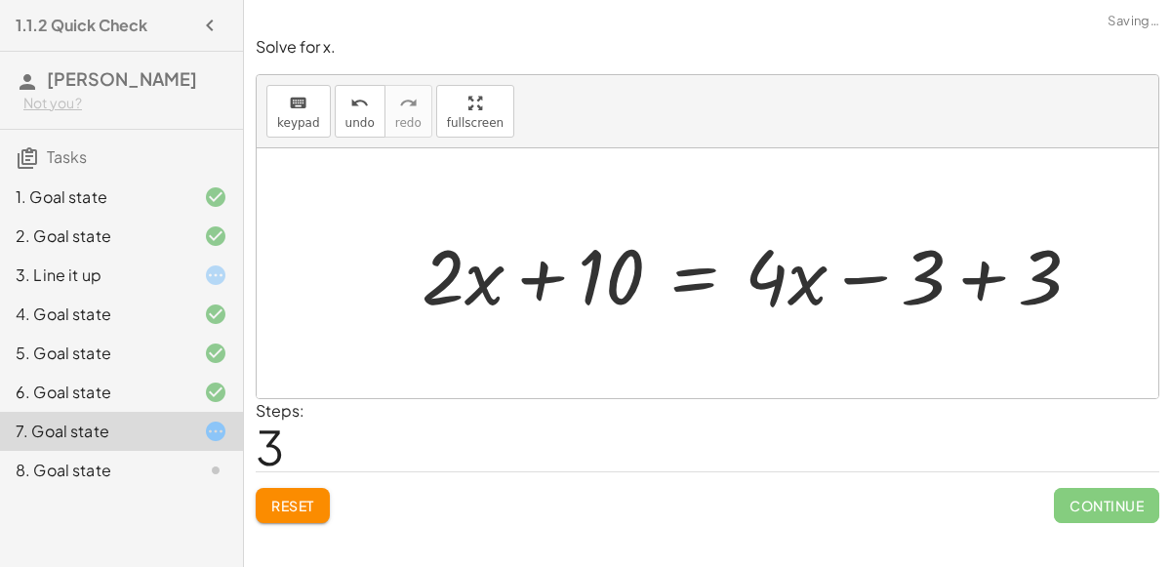
click at [975, 272] on div at bounding box center [759, 273] width 695 height 100
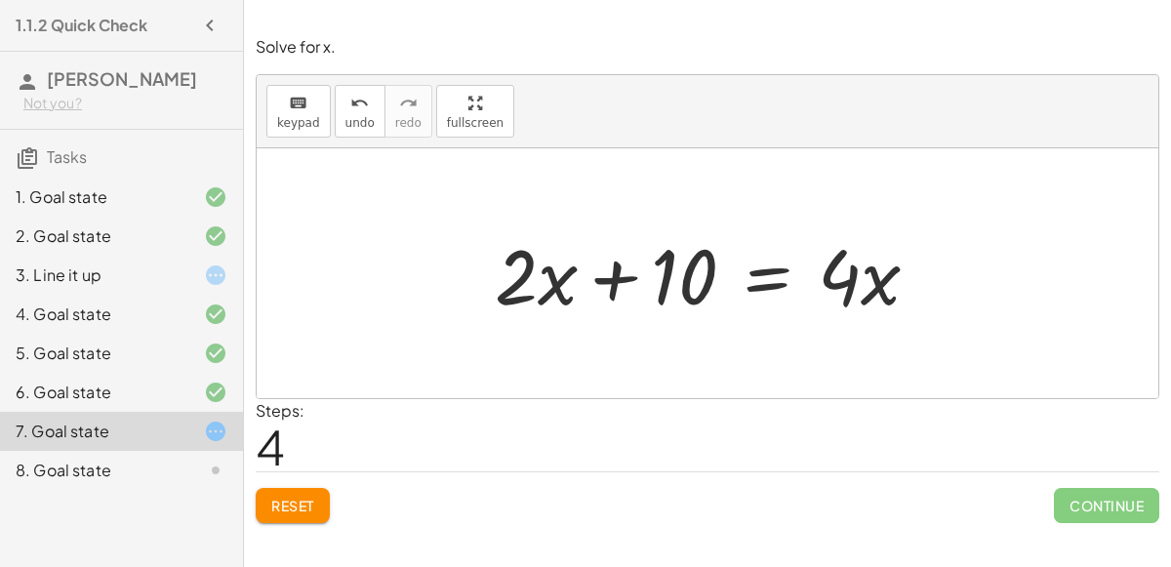
click at [765, 283] on div at bounding box center [714, 273] width 459 height 100
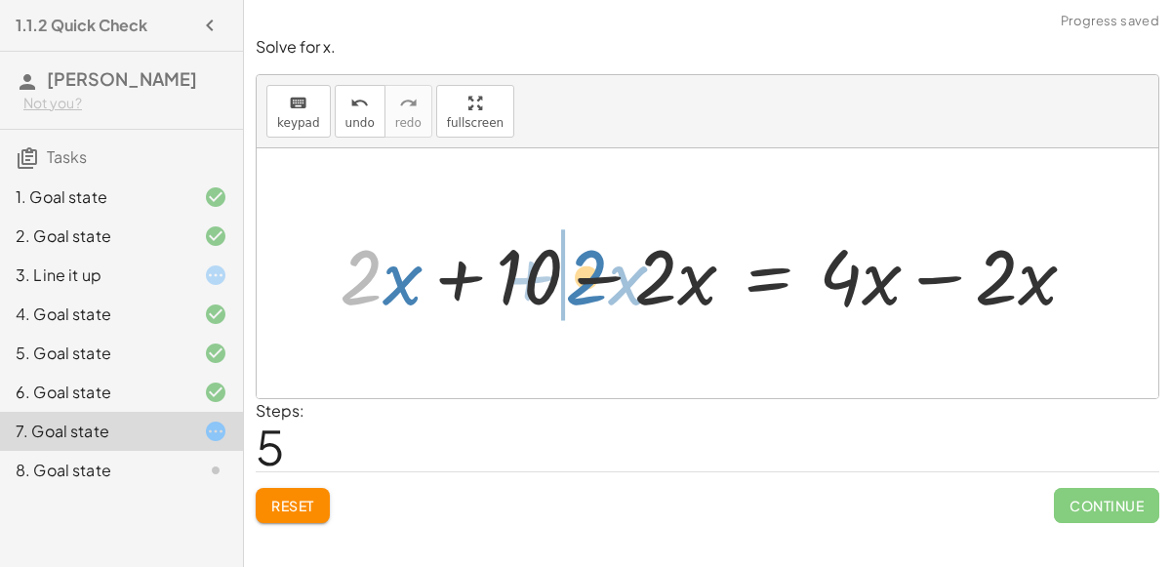
drag, startPoint x: 377, startPoint y: 285, endPoint x: 600, endPoint y: 284, distance: 223.4
click at [600, 284] on div at bounding box center [716, 273] width 772 height 100
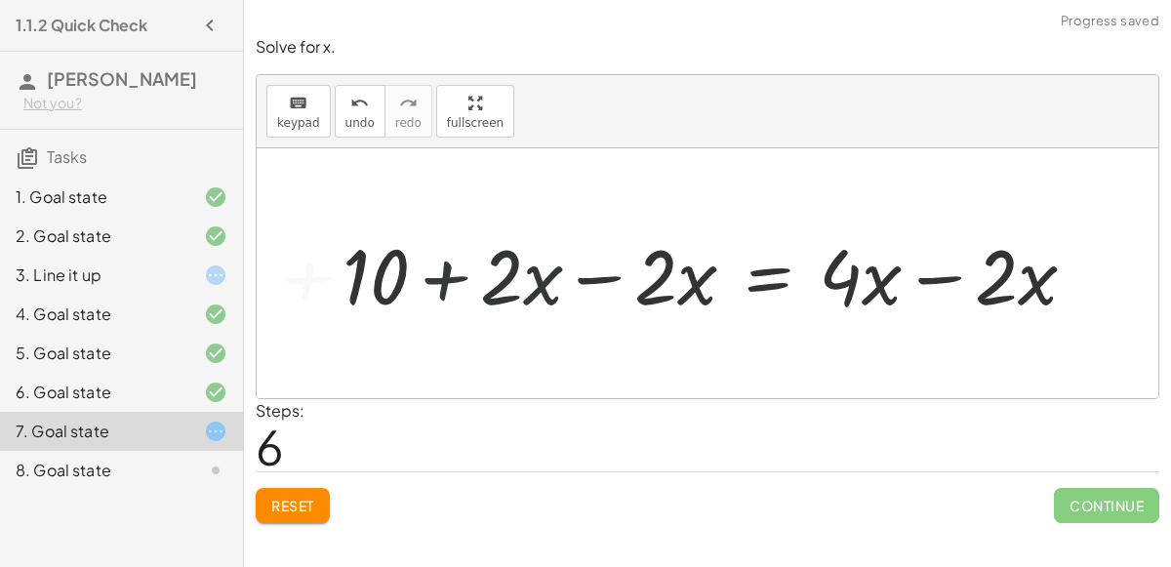
click at [597, 279] on div at bounding box center [716, 273] width 772 height 100
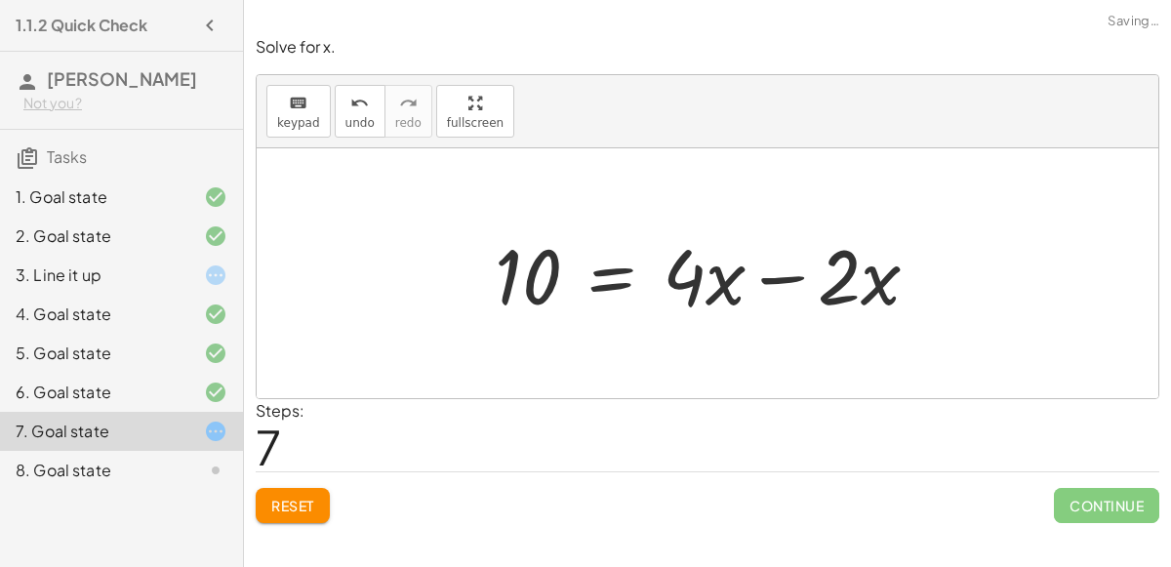
click at [786, 274] on div at bounding box center [714, 273] width 459 height 100
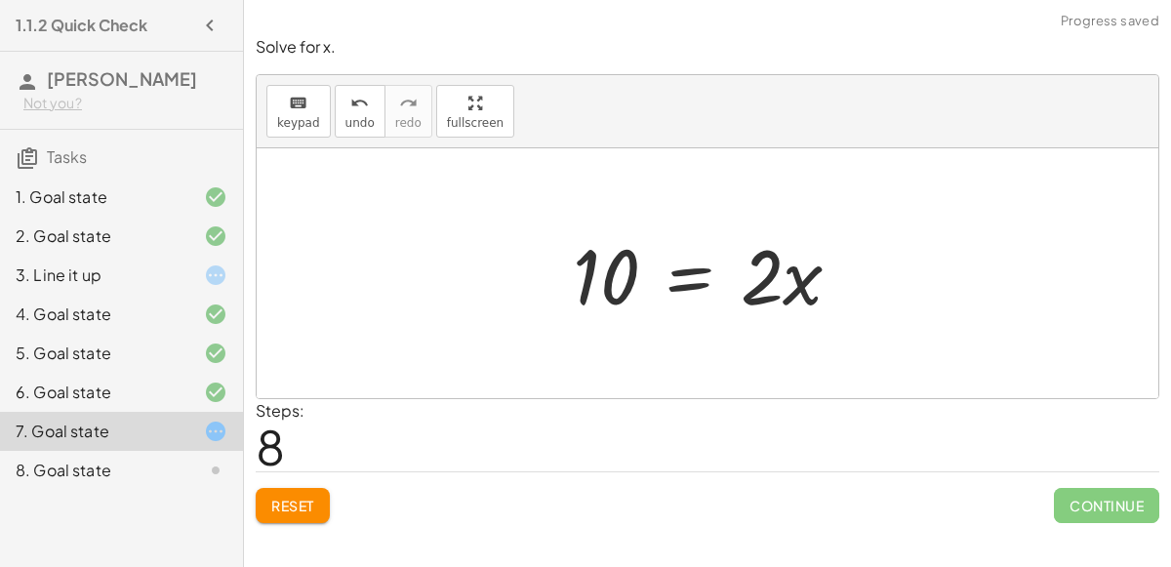
click at [691, 269] on div at bounding box center [715, 273] width 304 height 100
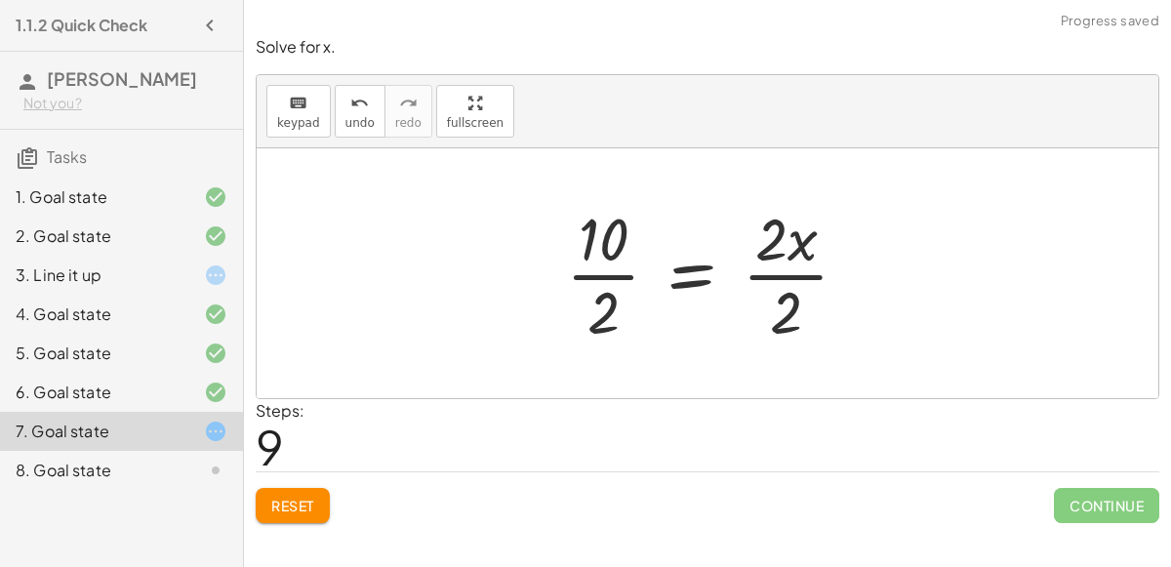
click at [761, 272] on div at bounding box center [714, 273] width 317 height 150
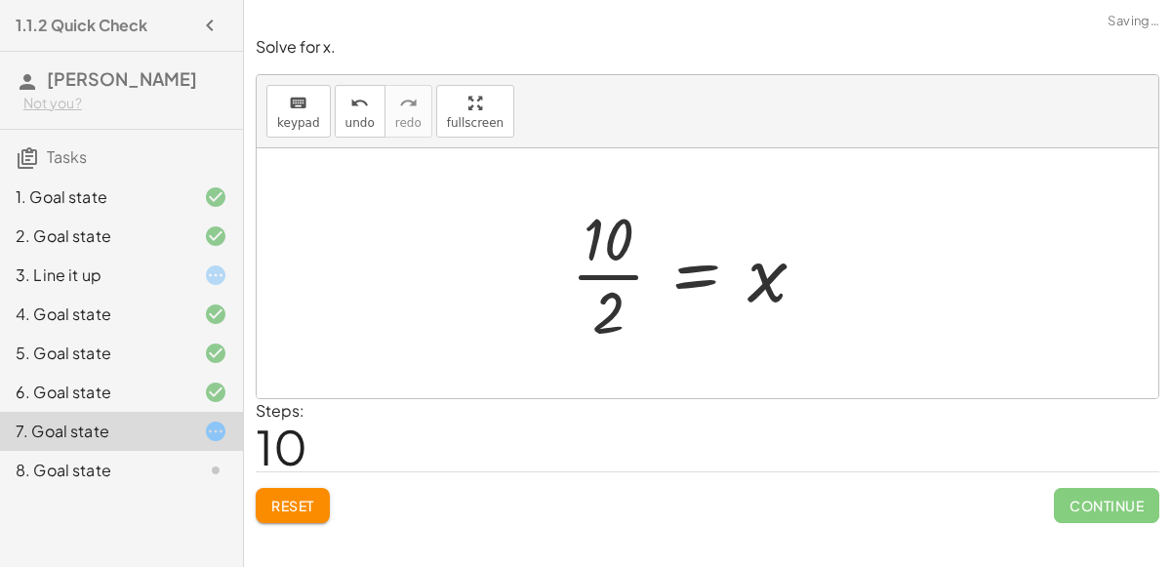
click at [602, 269] on div at bounding box center [696, 273] width 270 height 150
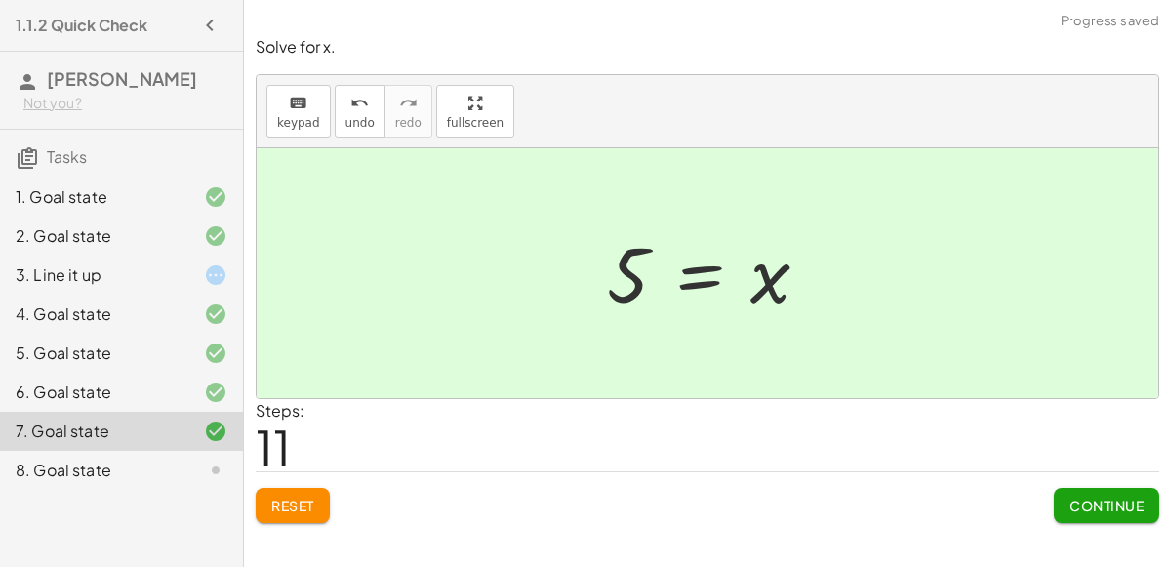
click at [1088, 501] on span "Continue" at bounding box center [1106, 506] width 74 height 18
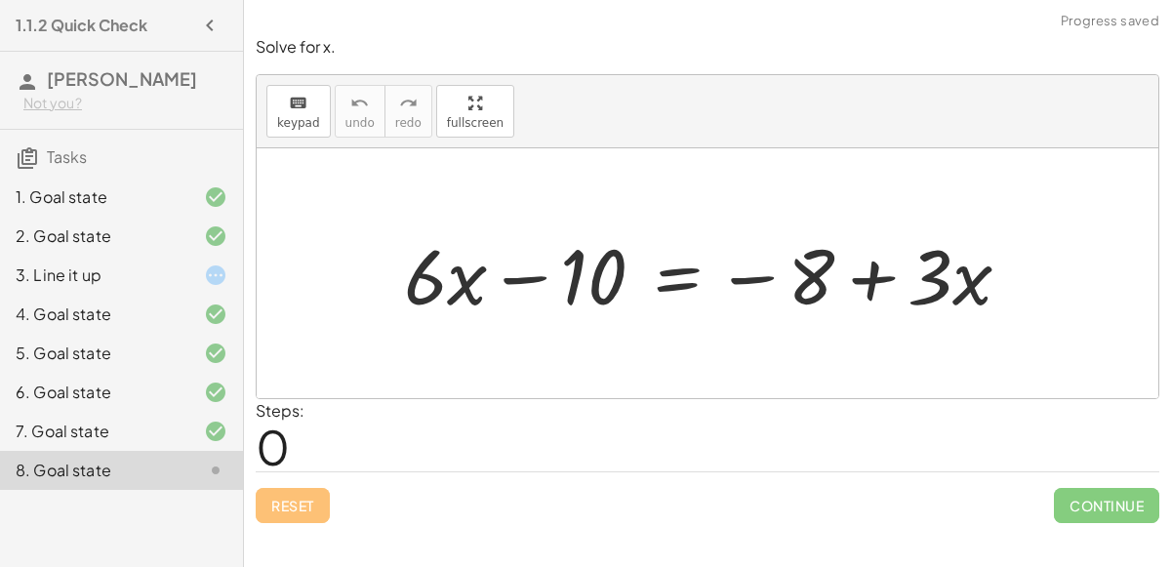
click at [681, 279] on div at bounding box center [715, 273] width 642 height 100
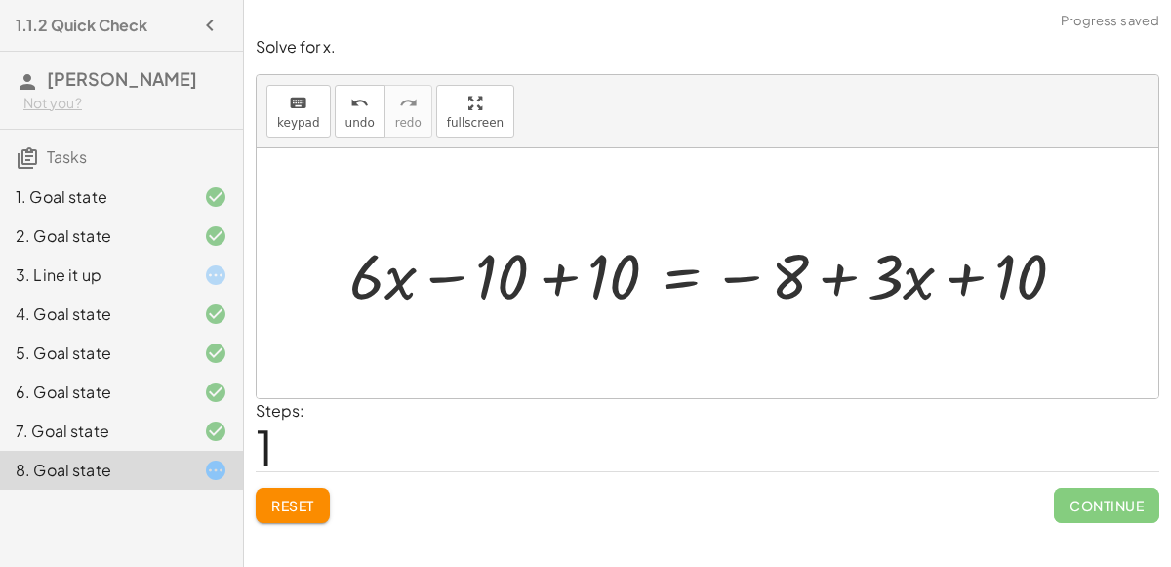
click at [552, 265] on div at bounding box center [714, 273] width 751 height 83
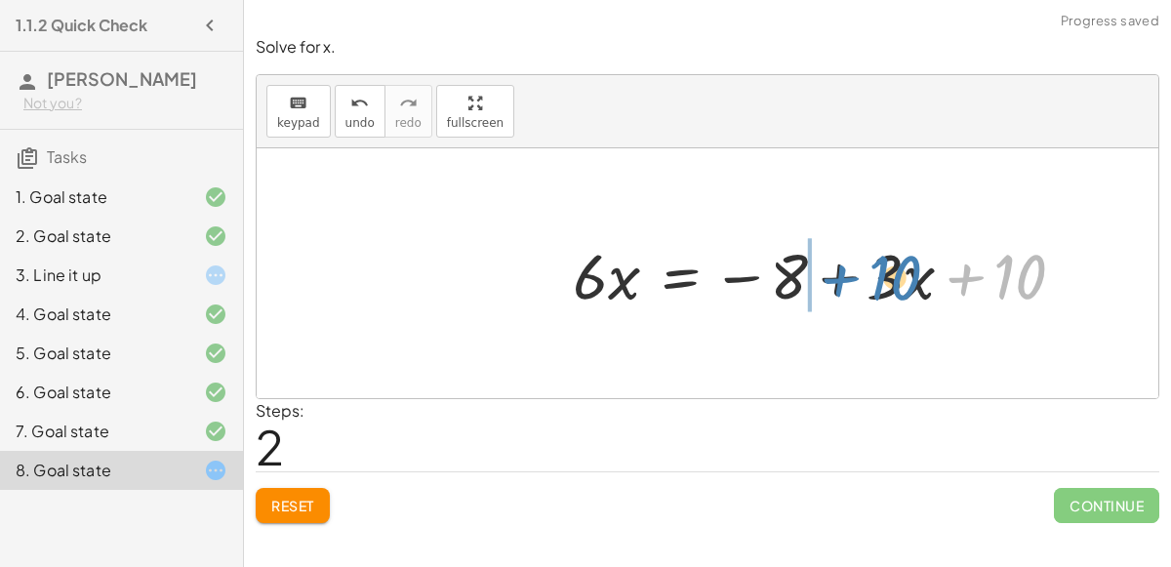
drag, startPoint x: 990, startPoint y: 278, endPoint x: 854, endPoint y: 278, distance: 136.6
click at [854, 278] on div at bounding box center [827, 273] width 528 height 83
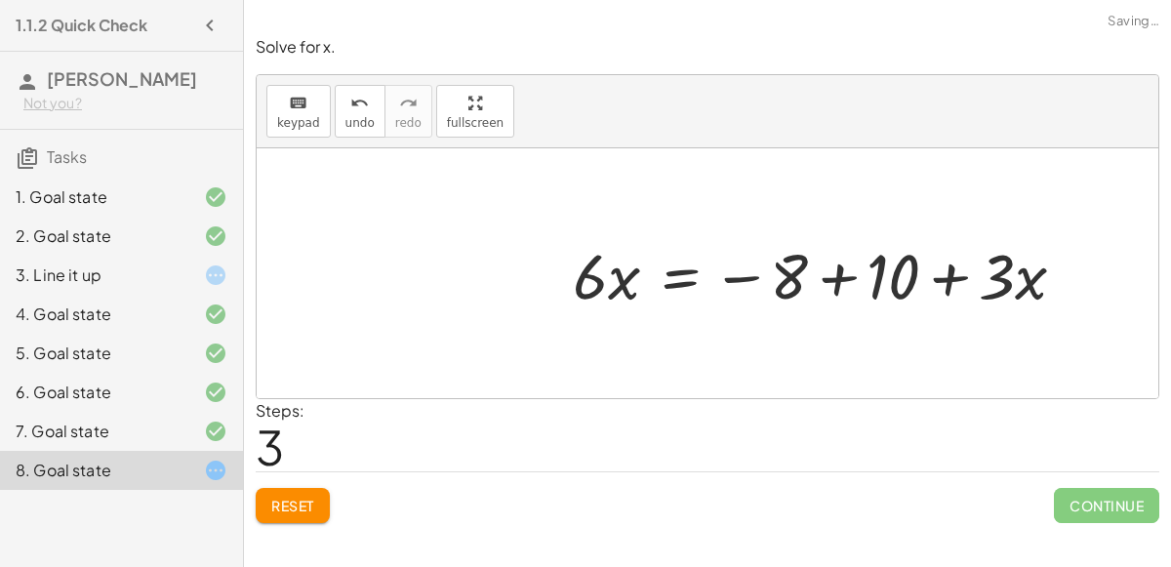
click at [834, 270] on div at bounding box center [827, 273] width 528 height 83
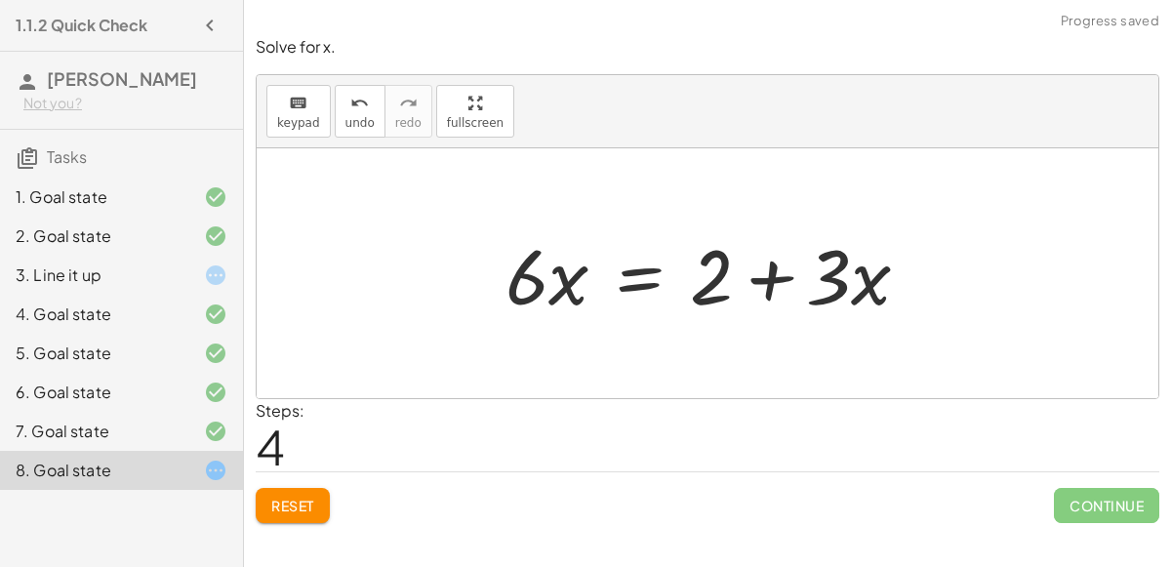
click at [642, 280] on div at bounding box center [715, 273] width 439 height 100
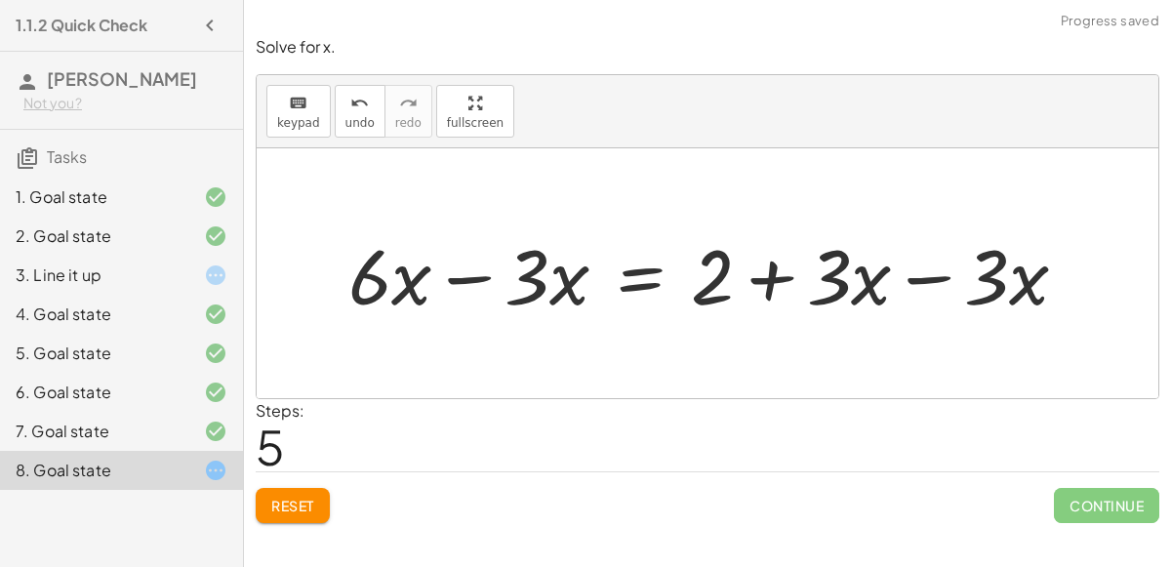
click at [929, 282] on div at bounding box center [715, 273] width 754 height 100
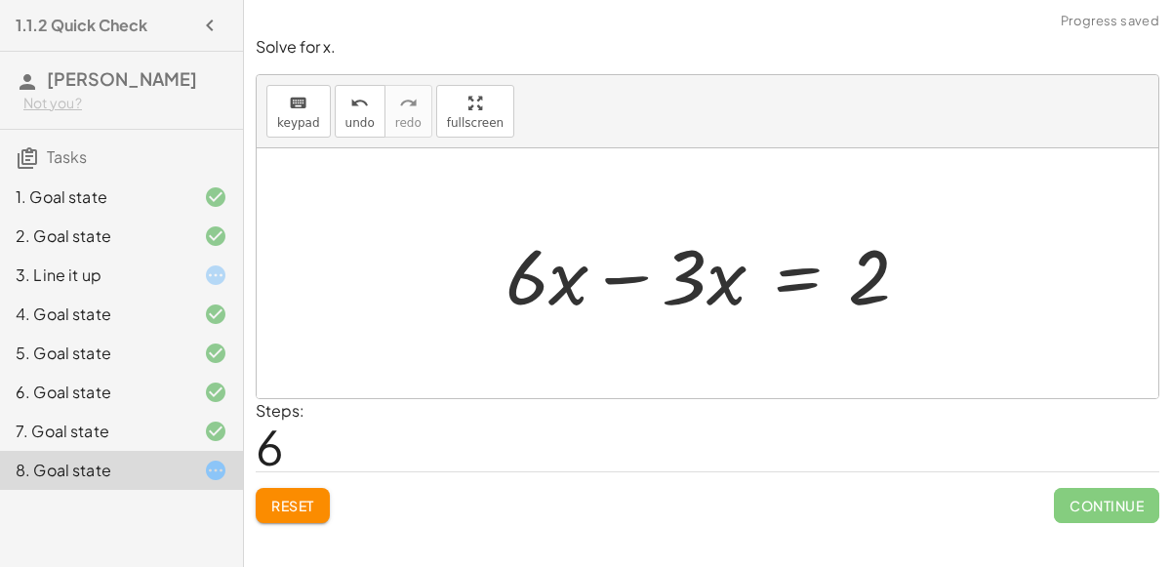
click at [622, 282] on div at bounding box center [715, 273] width 439 height 100
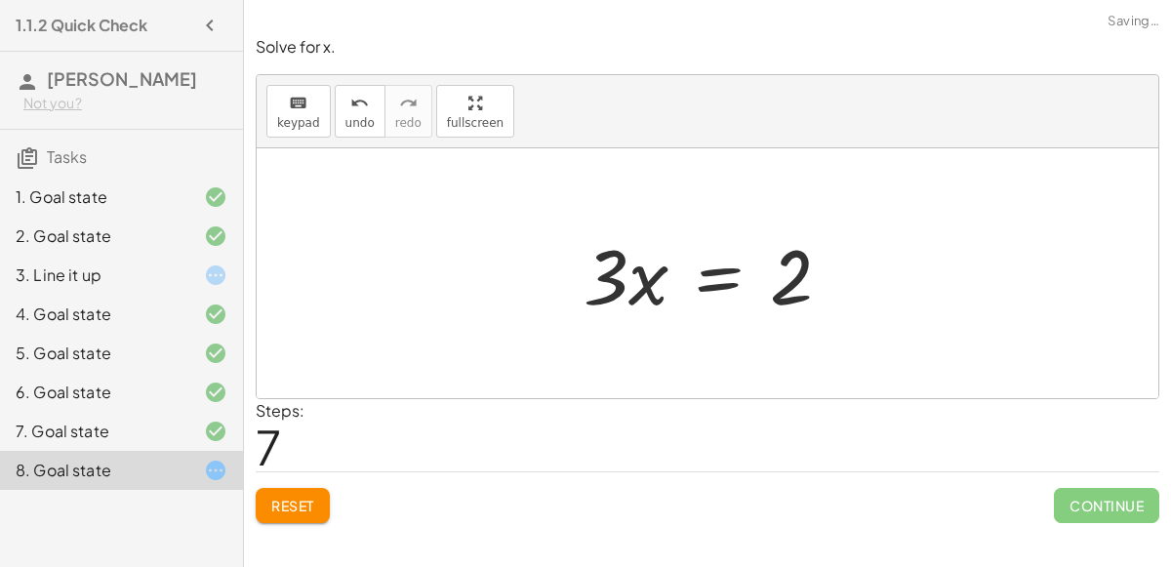
click at [705, 280] on div at bounding box center [715, 273] width 283 height 100
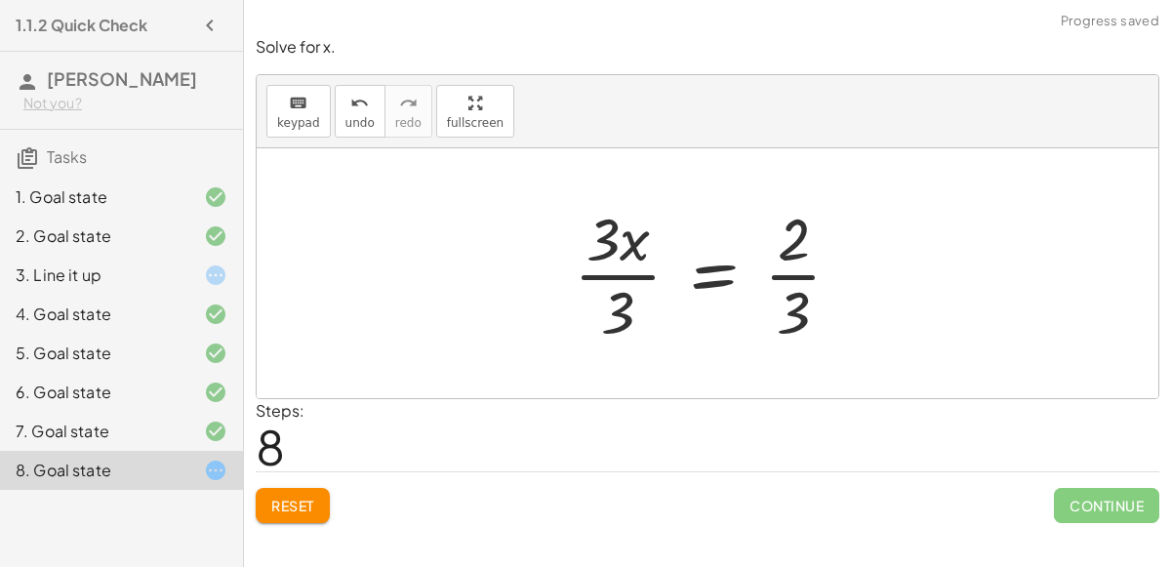
click at [604, 272] on div at bounding box center [715, 273] width 302 height 150
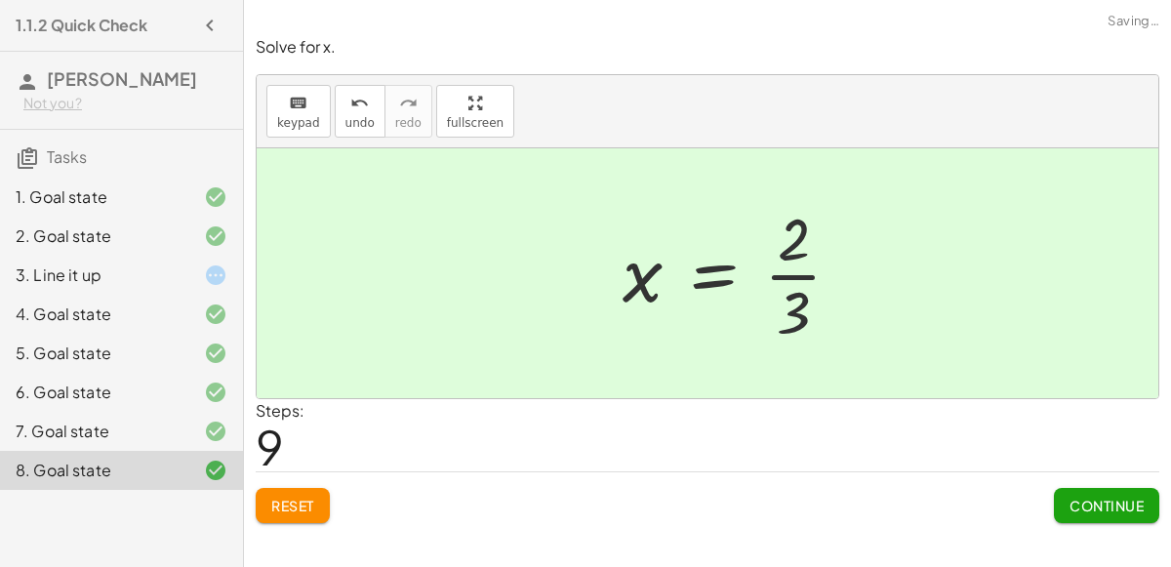
click at [803, 270] on div at bounding box center [740, 273] width 254 height 150
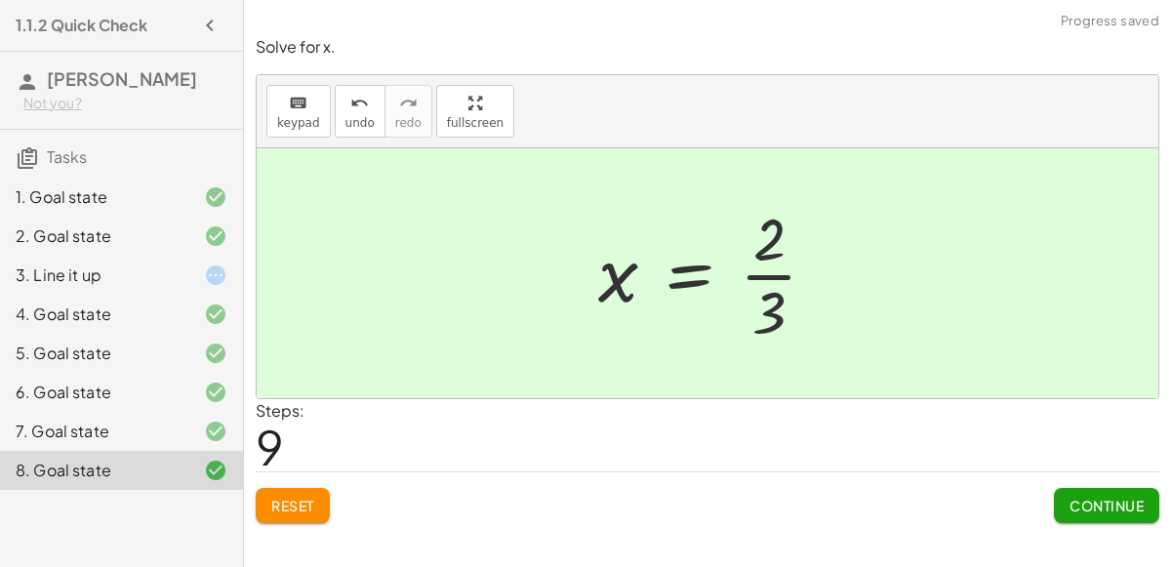
click at [1070, 497] on span "Continue" at bounding box center [1106, 506] width 74 height 18
